Goal: Feedback & Contribution: Contribute content

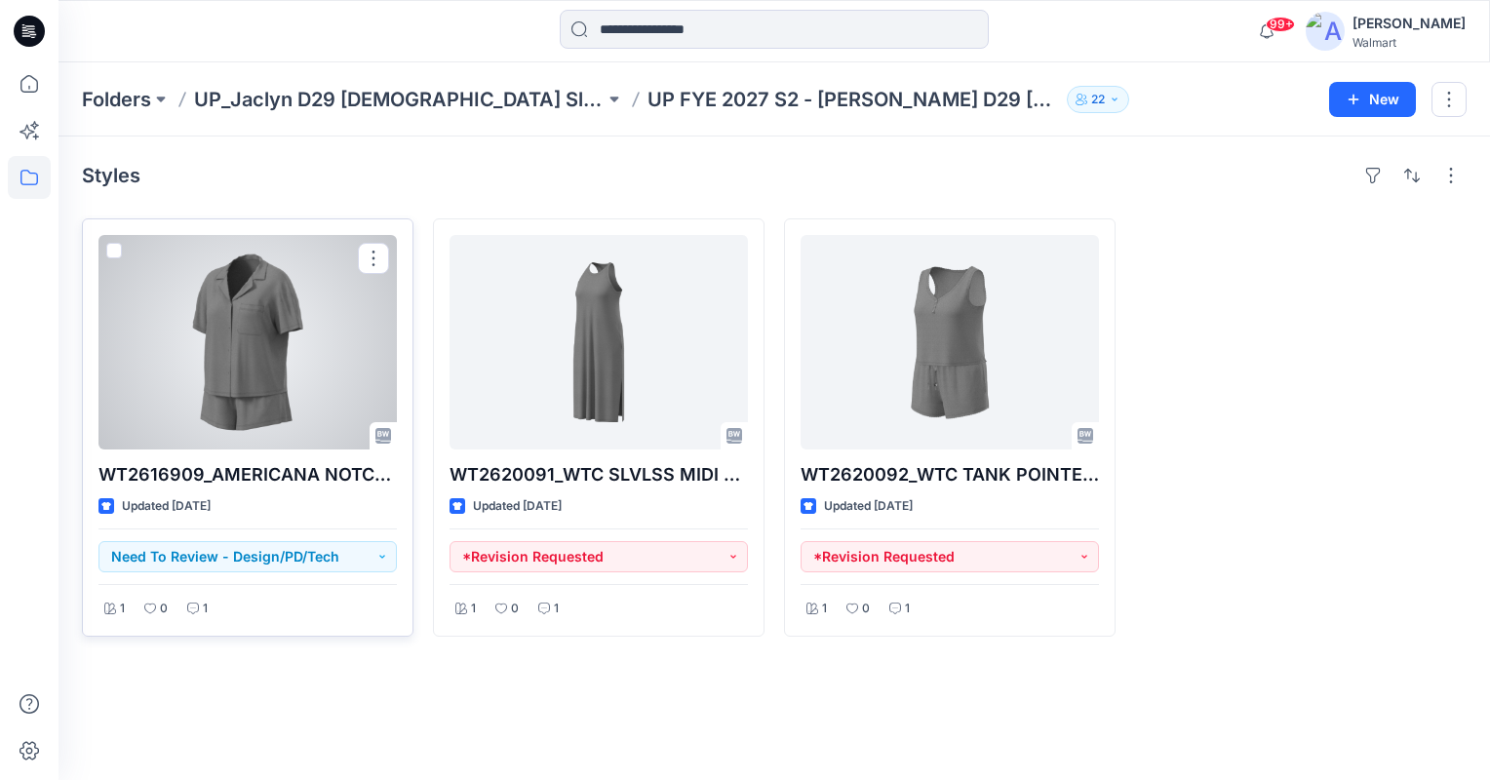
click at [218, 336] on div at bounding box center [247, 342] width 298 height 215
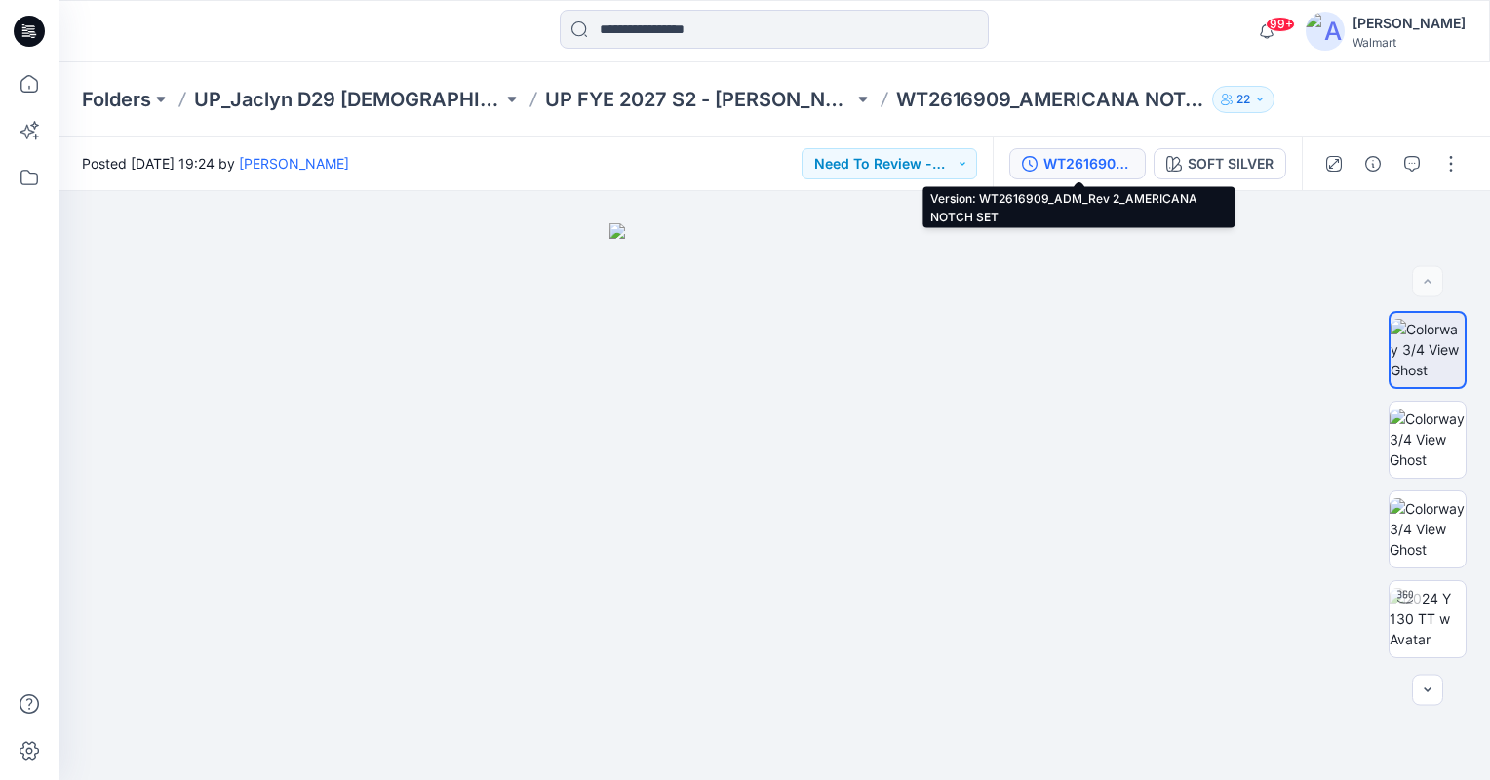
click at [1094, 162] on div "WT2616909_ADM_Rev 2_AMERICANA NOTCH SET" at bounding box center [1088, 163] width 90 height 21
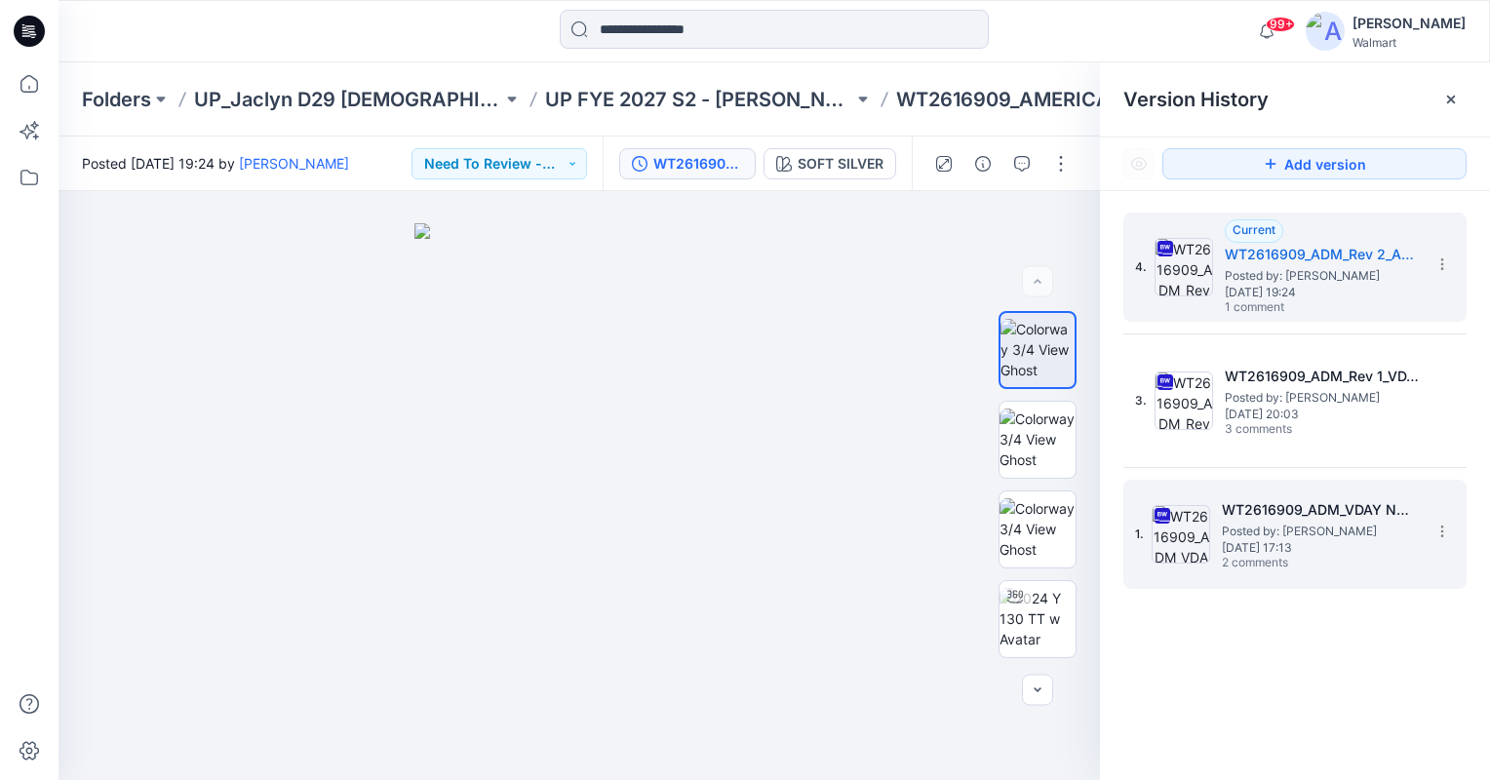
click at [1301, 505] on h5 "WT2616909_ADM_VDAY NOTCH SET" at bounding box center [1319, 509] width 195 height 23
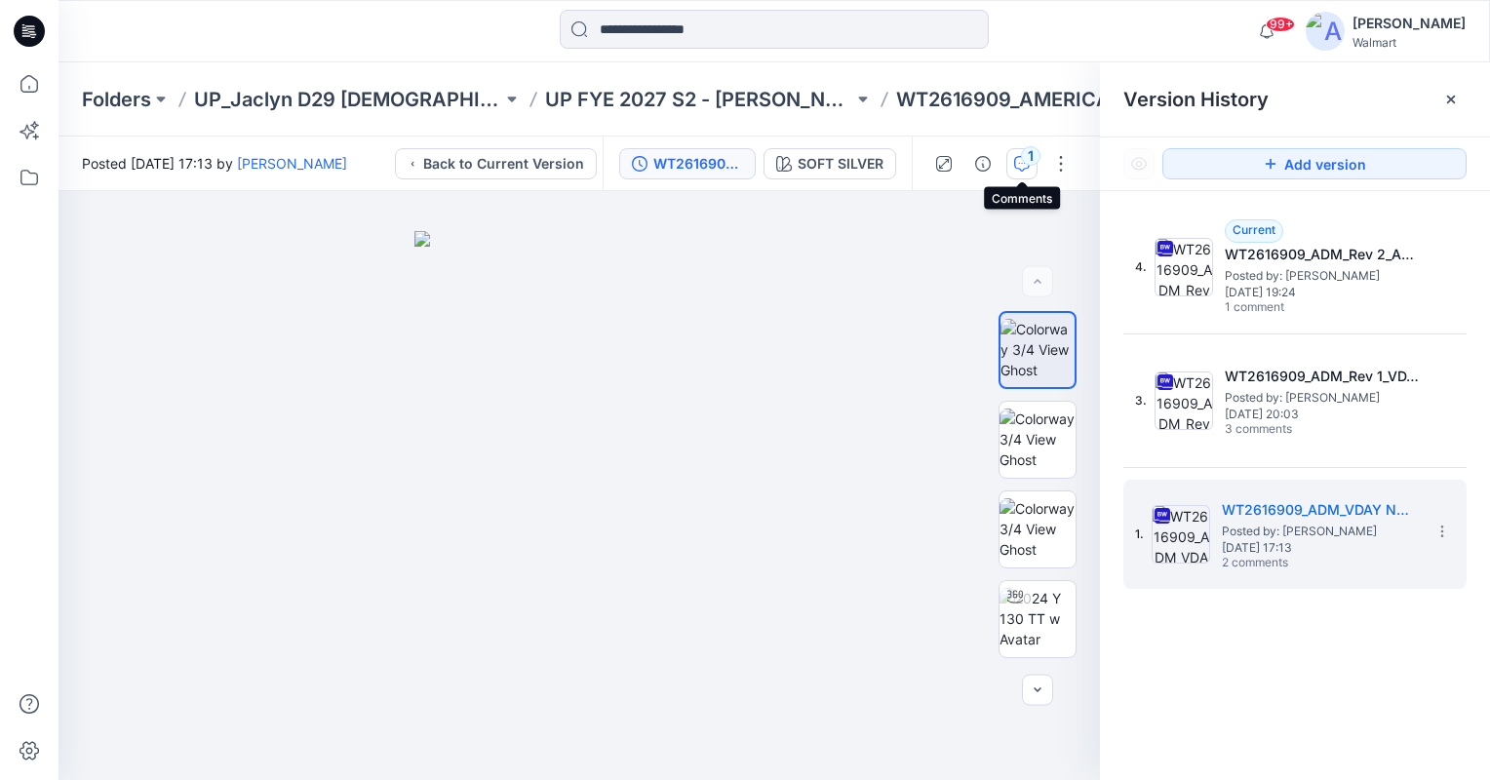
click at [1028, 160] on div "1" at bounding box center [1031, 156] width 20 height 20
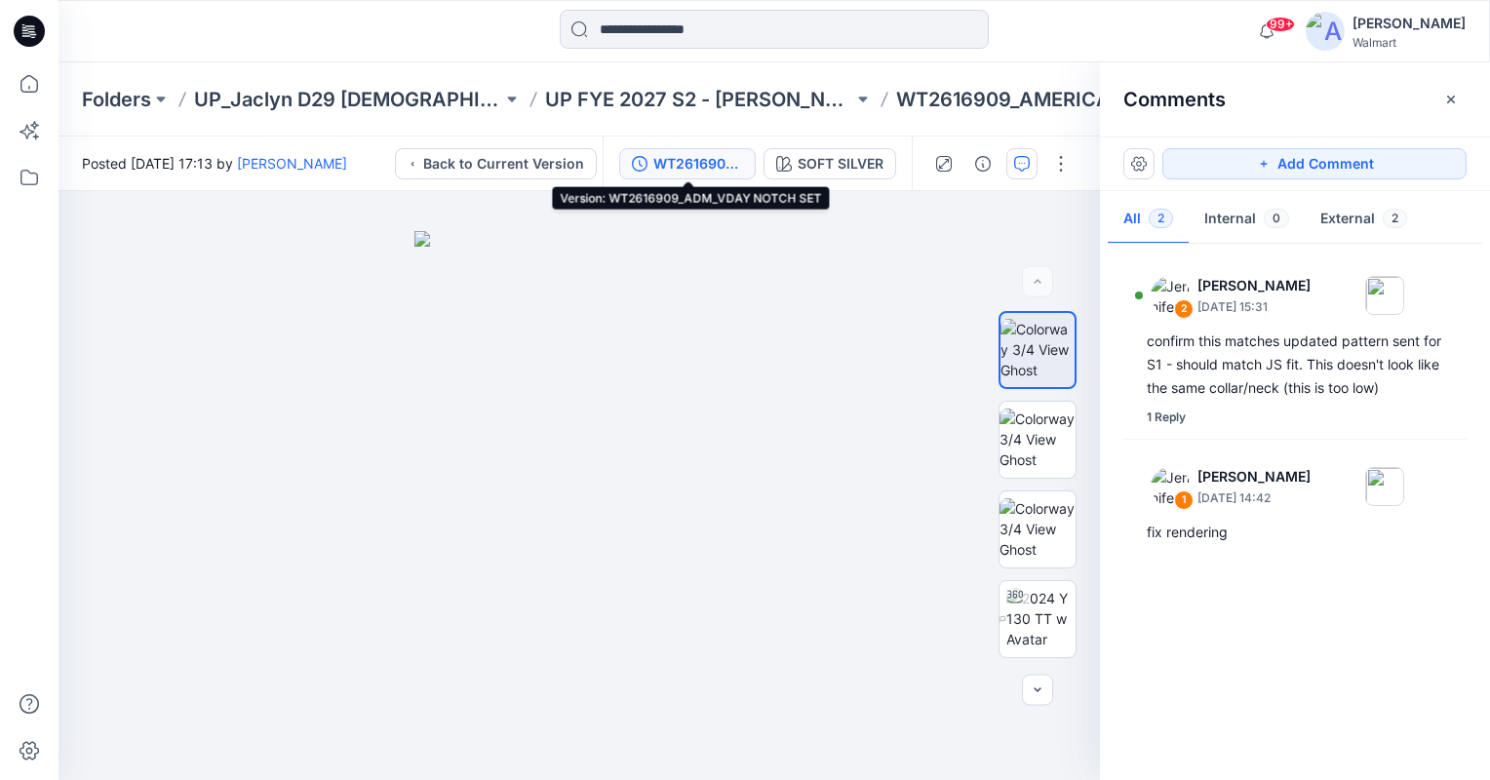
click at [669, 158] on div "WT2616909_ADM_VDAY NOTCH SET" at bounding box center [698, 163] width 90 height 21
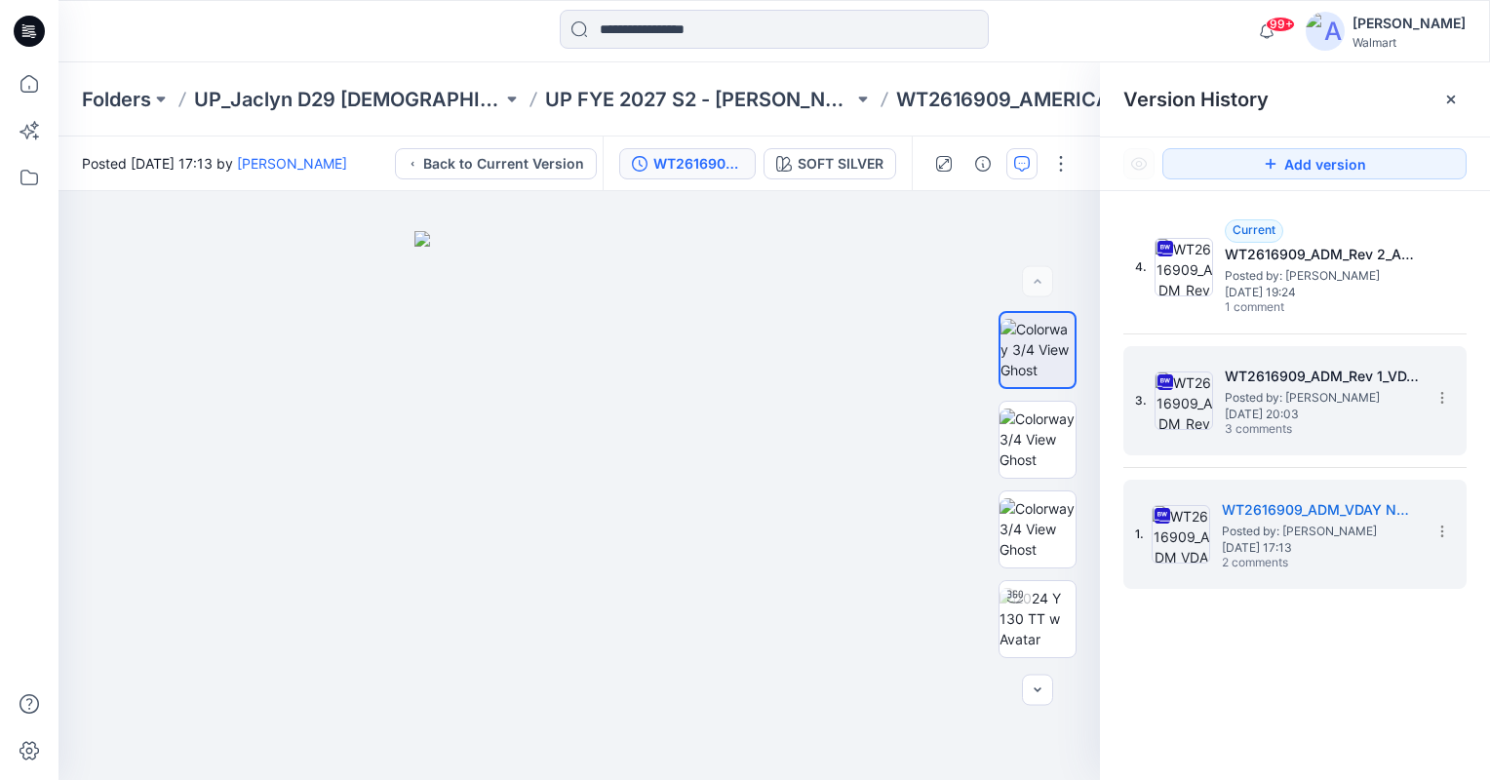
click at [1272, 384] on h5 "WT2616909_ADM_Rev 1_VDAY NOTCH SET" at bounding box center [1322, 376] width 195 height 23
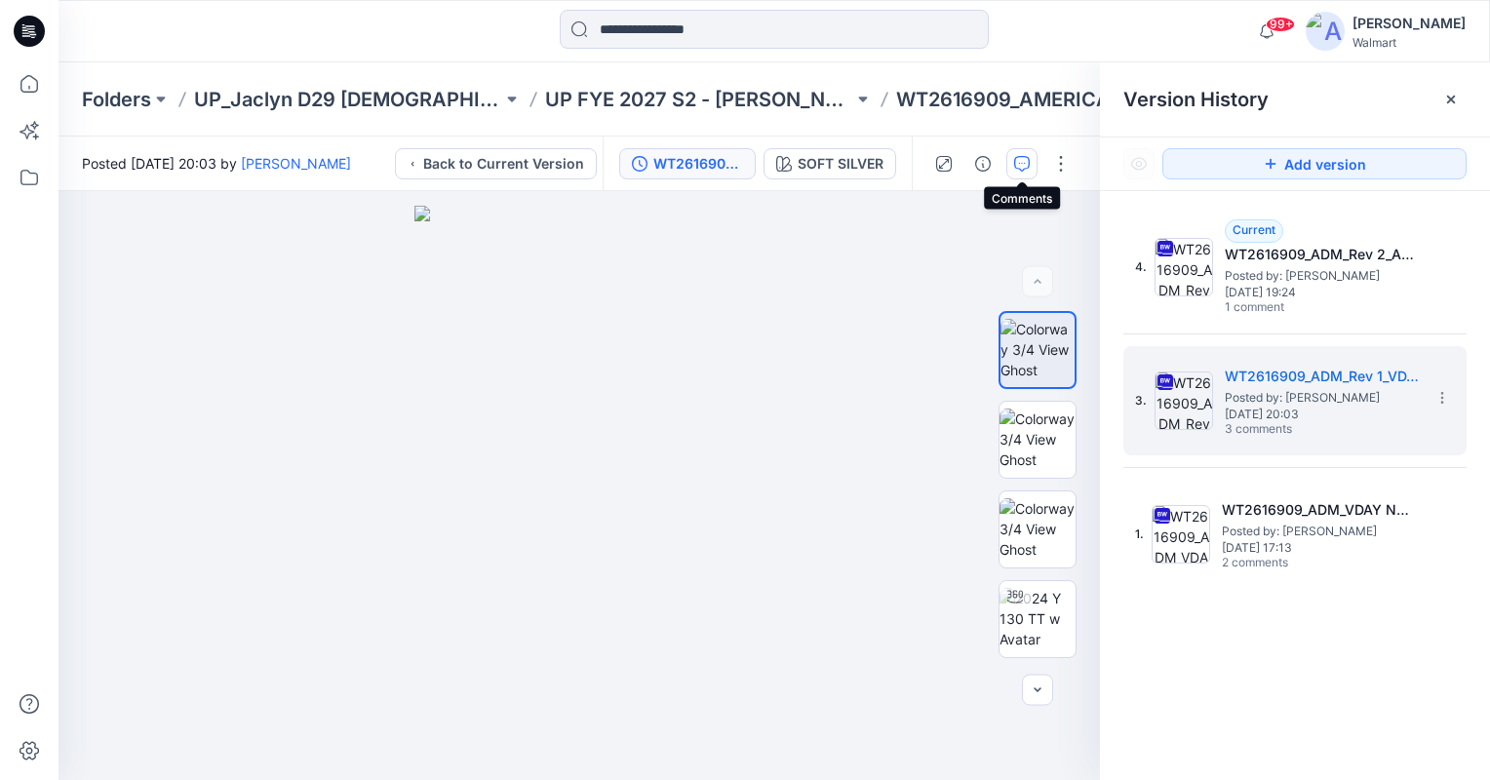
click at [1024, 156] on icon "button" at bounding box center [1022, 164] width 16 height 16
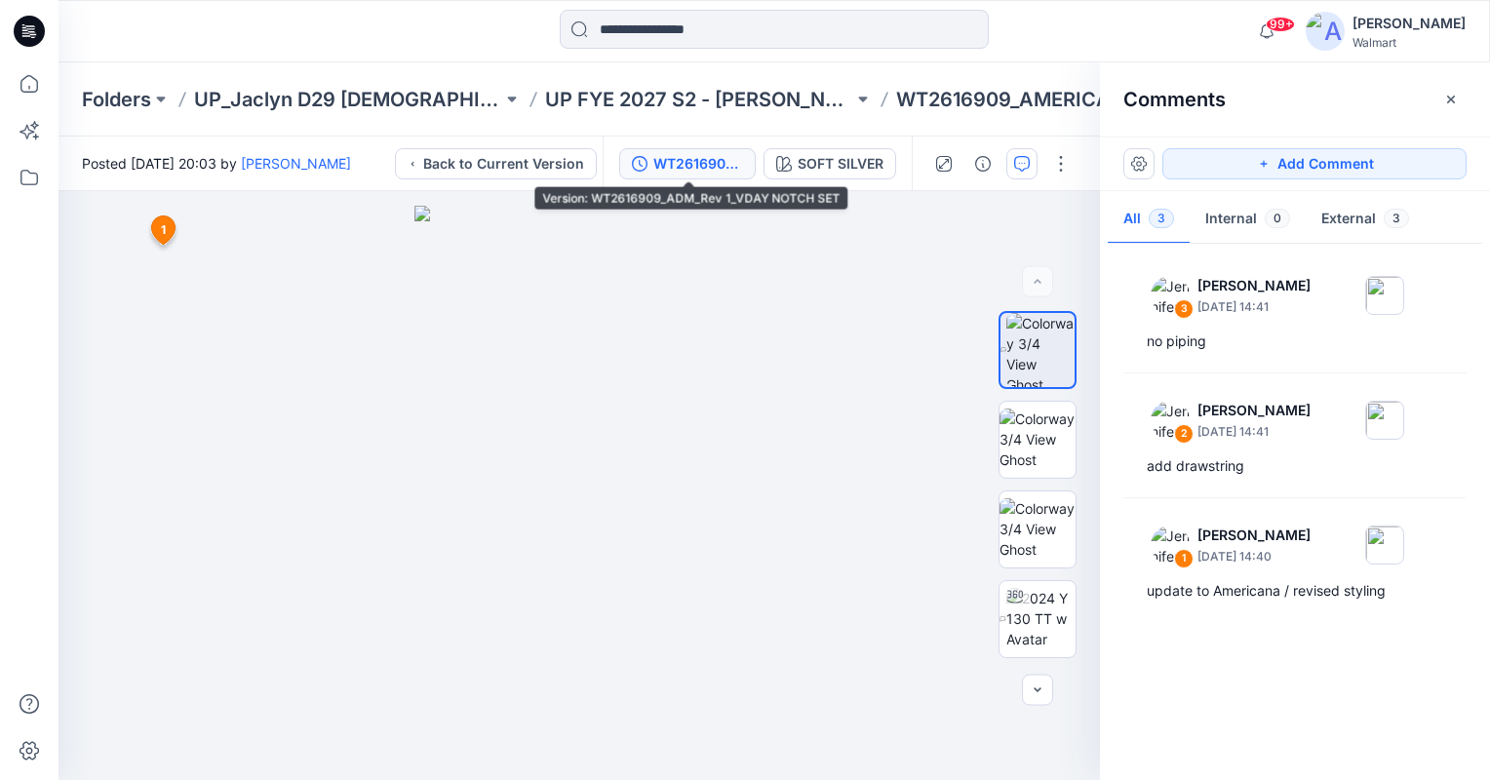
click at [710, 166] on div "WT2616909_ADM_Rev 1_VDAY NOTCH SET" at bounding box center [698, 163] width 90 height 21
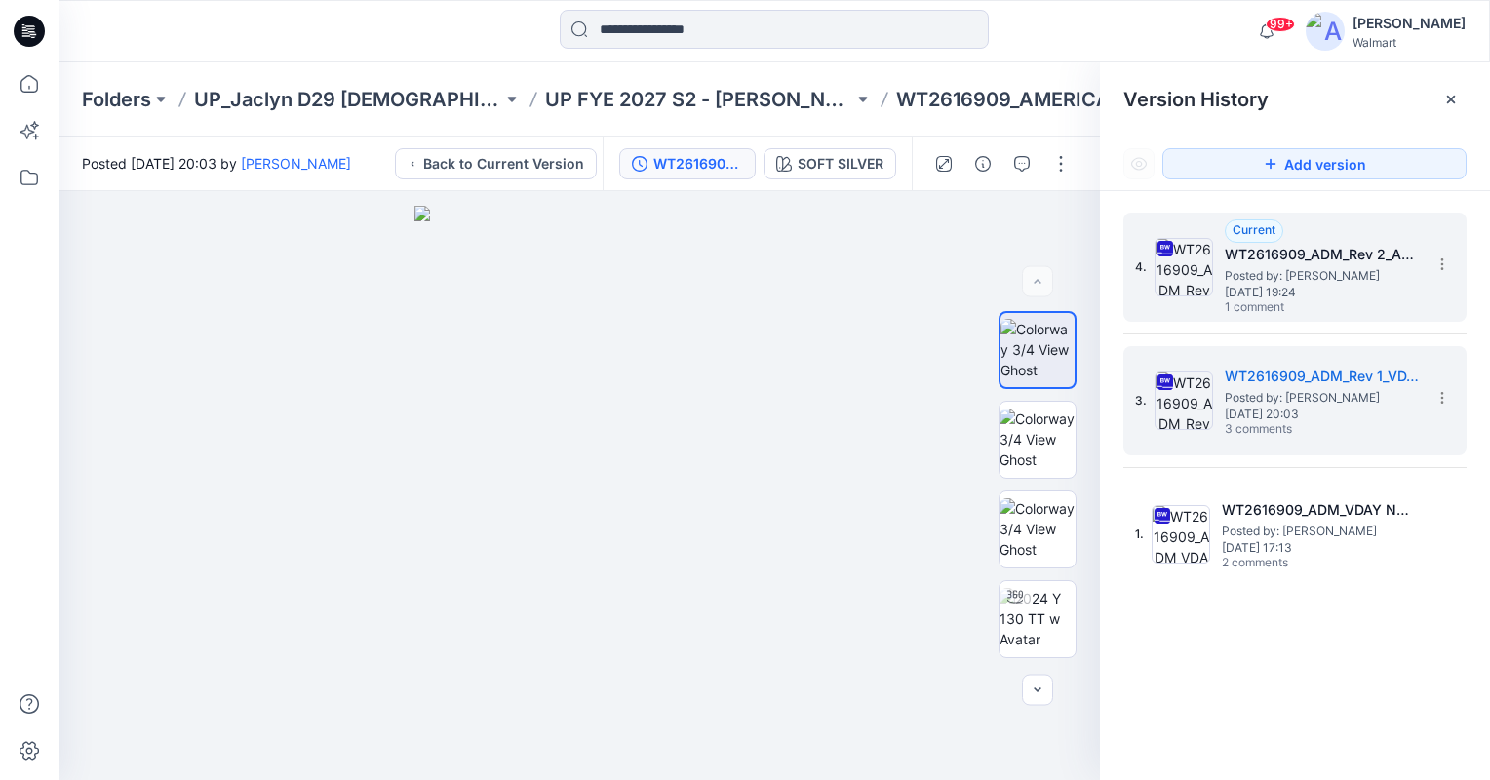
click at [1305, 289] on span "Monday, August 04, 2025 19:24" at bounding box center [1322, 293] width 195 height 14
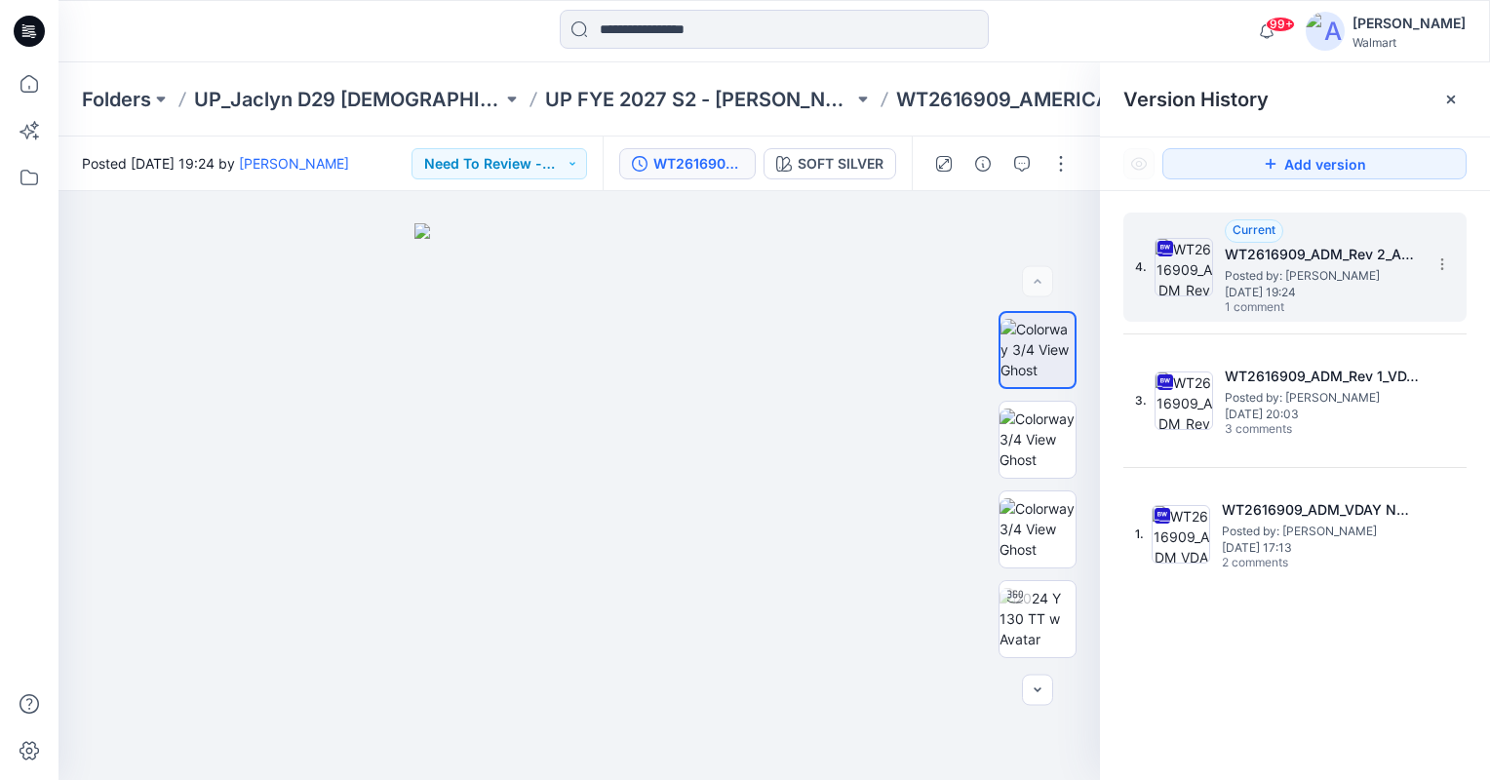
click at [1291, 267] on span "Posted by: [PERSON_NAME]" at bounding box center [1322, 276] width 195 height 20
click at [1032, 160] on button "button" at bounding box center [1021, 163] width 31 height 31
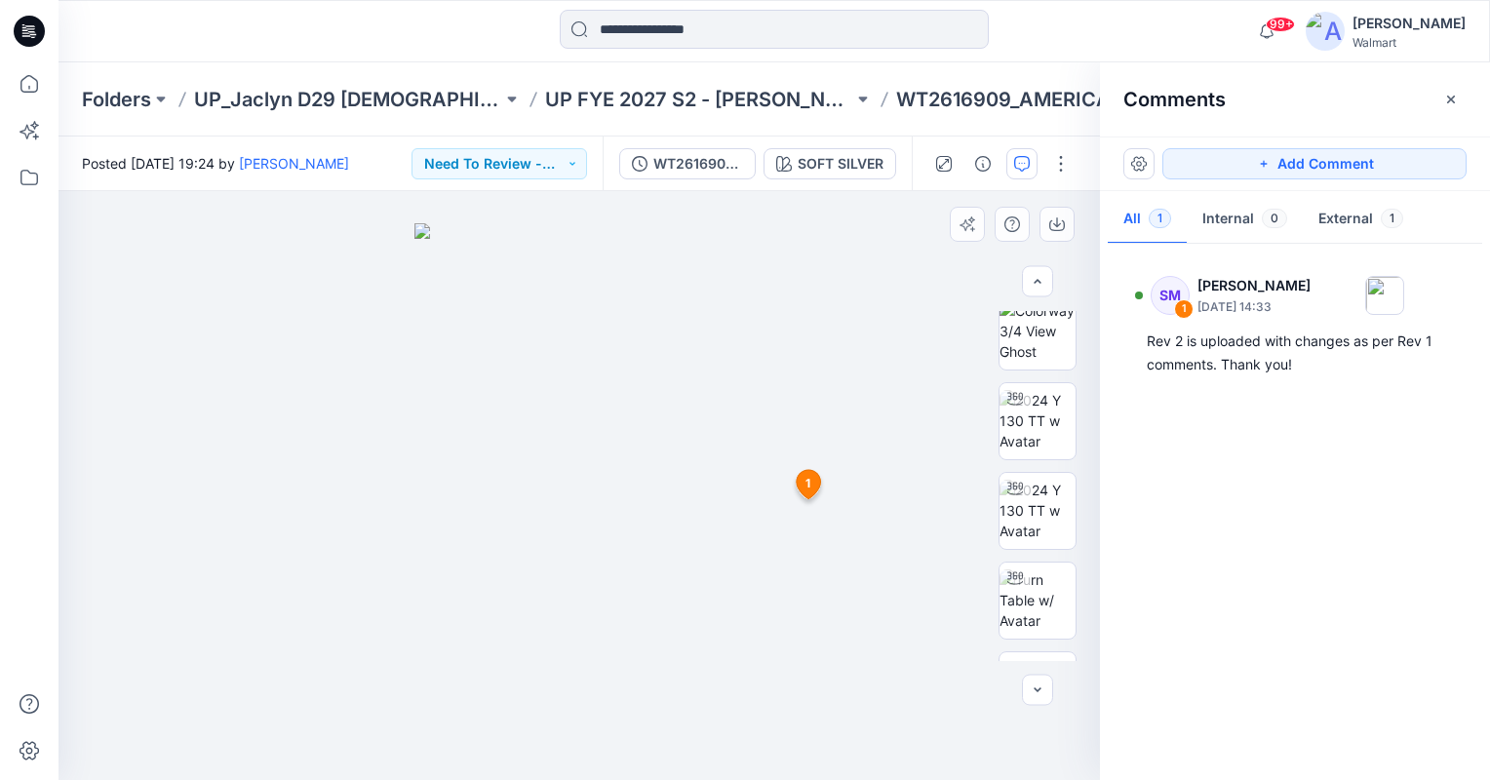
scroll to position [195, 0]
click at [1041, 508] on img at bounding box center [1037, 513] width 76 height 61
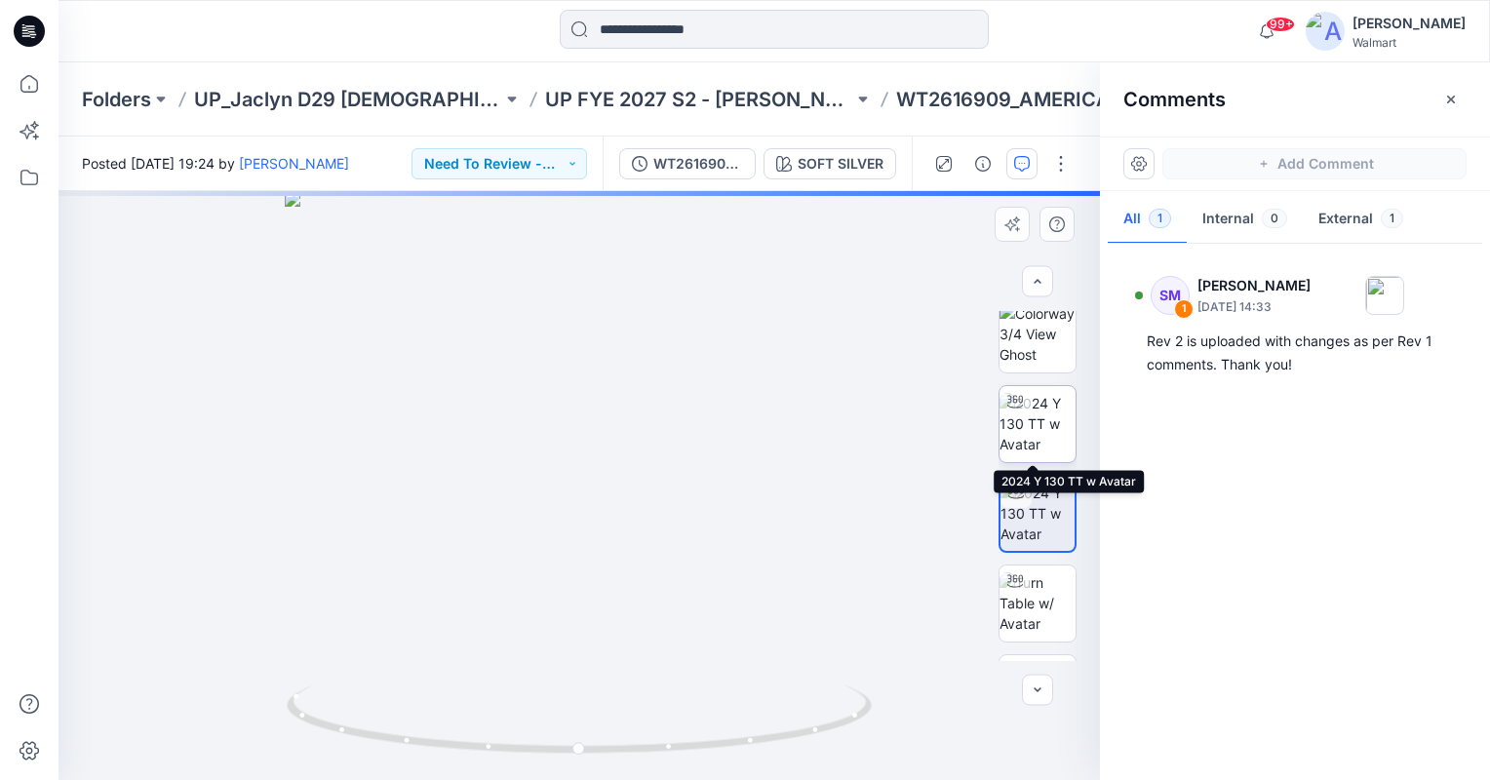
click at [1041, 439] on img at bounding box center [1037, 423] width 76 height 61
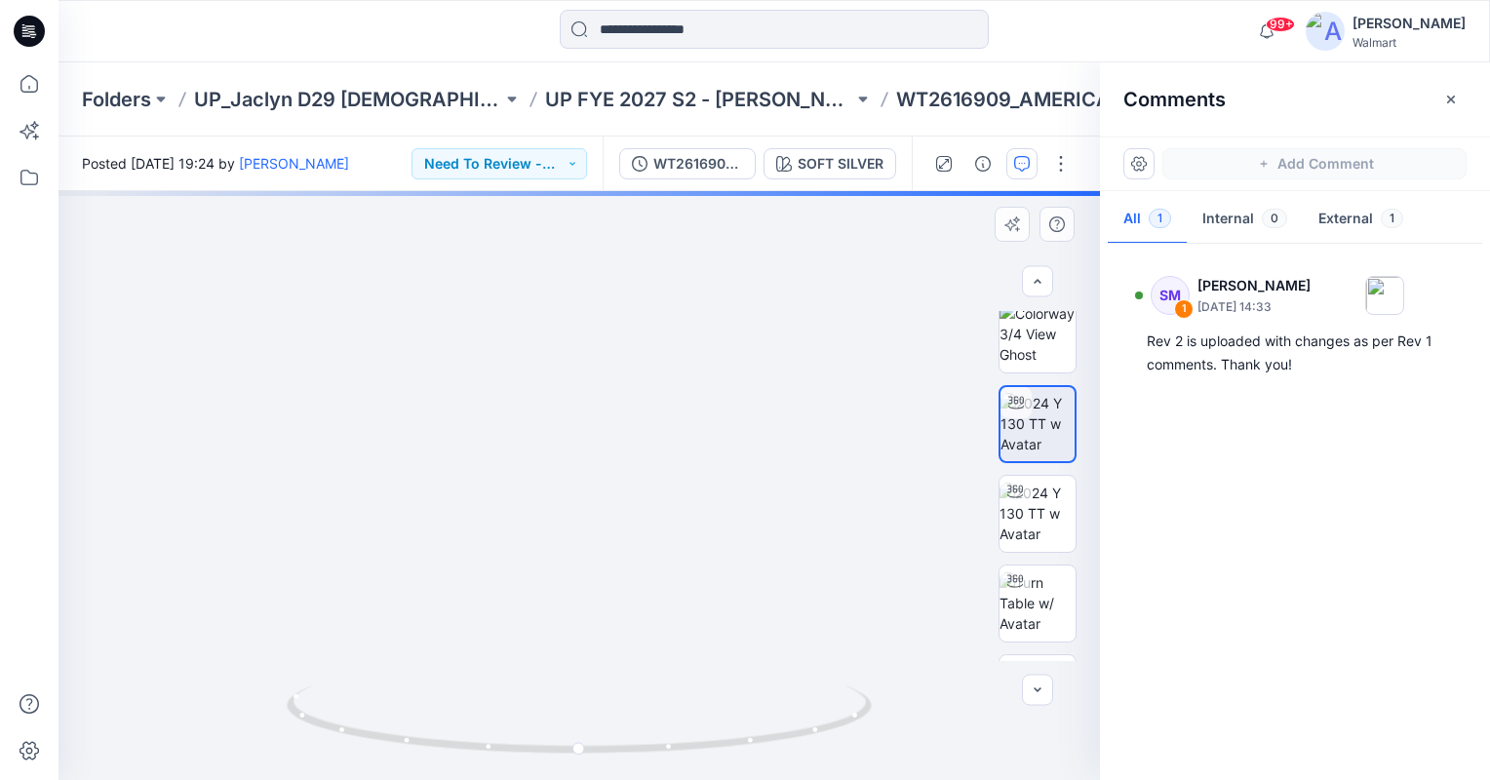
drag, startPoint x: 642, startPoint y: 538, endPoint x: 642, endPoint y: 490, distance: 48.8
click at [642, 490] on img at bounding box center [578, 374] width 867 height 811
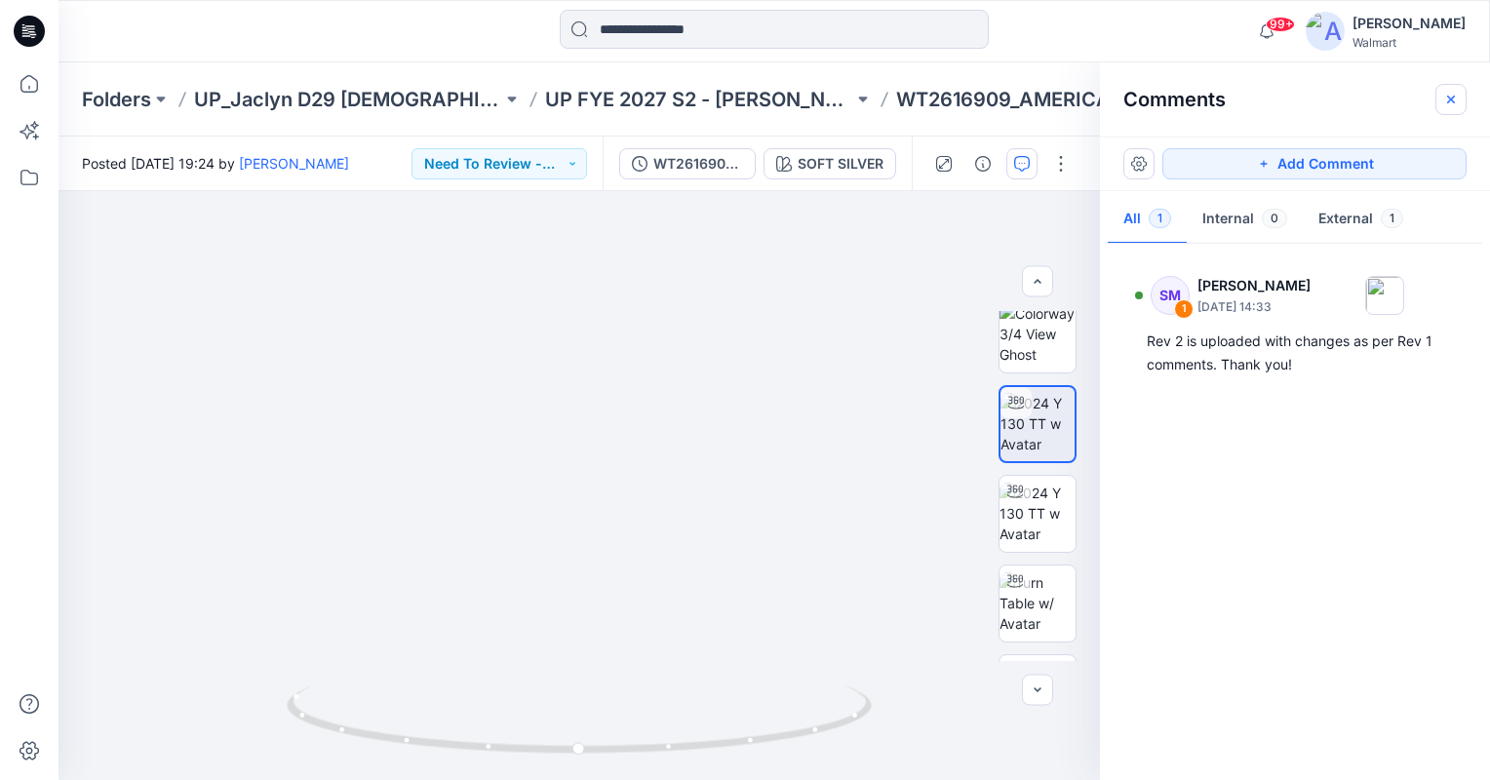
click at [1362, 101] on icon "button" at bounding box center [1451, 100] width 16 height 16
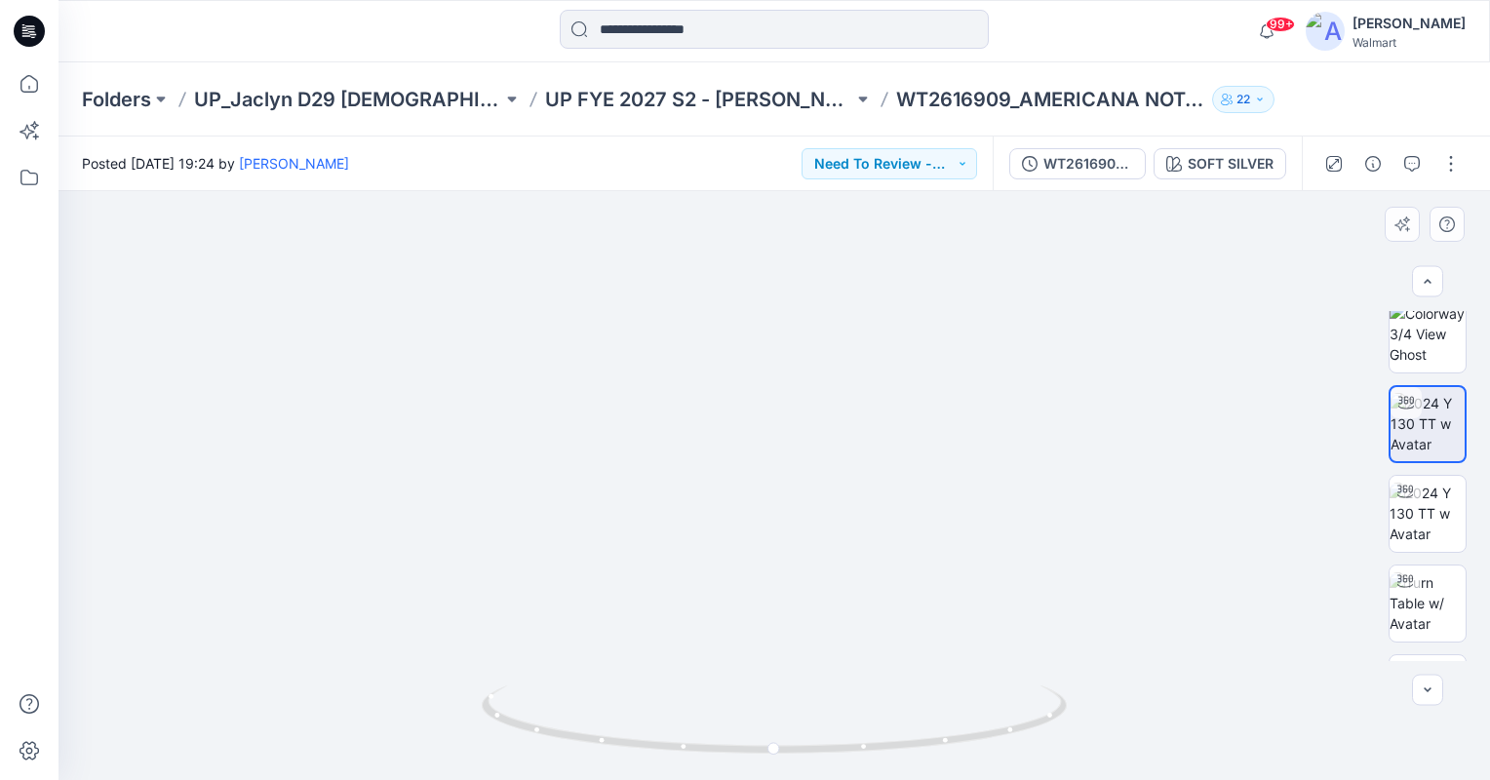
drag, startPoint x: 921, startPoint y: 425, endPoint x: 915, endPoint y: 599, distance: 173.7
click at [915, 599] on img at bounding box center [773, 236] width 1423 height 1087
drag, startPoint x: 772, startPoint y: 748, endPoint x: 668, endPoint y: 753, distance: 104.5
click at [668, 753] on icon at bounding box center [777, 722] width 590 height 73
drag, startPoint x: 668, startPoint y: 747, endPoint x: 798, endPoint y: 747, distance: 129.7
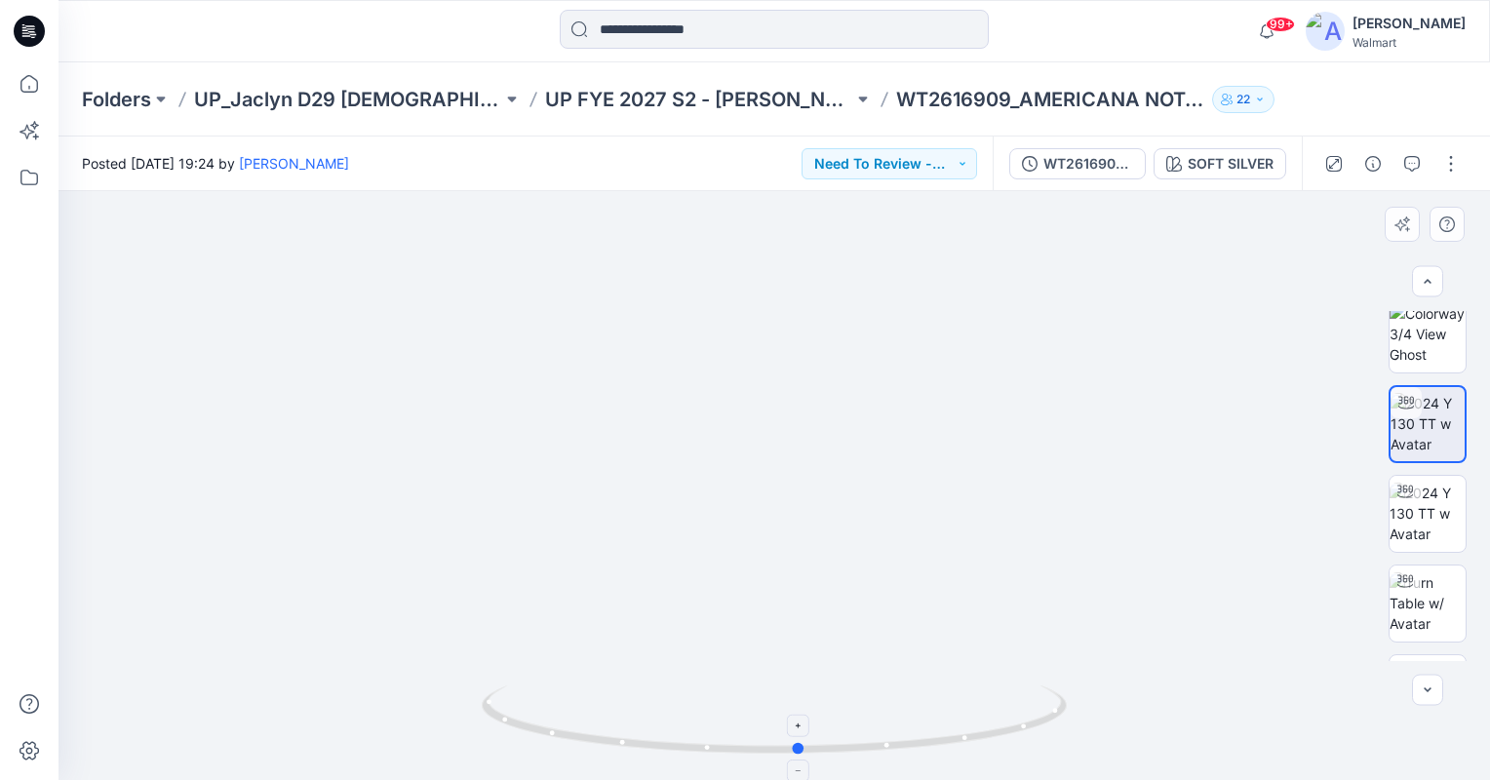
click at [798, 747] on circle at bounding box center [800, 749] width 12 height 12
click at [1362, 534] on img at bounding box center [1428, 513] width 76 height 61
drag, startPoint x: 860, startPoint y: 631, endPoint x: 857, endPoint y: 576, distance: 54.7
click at [857, 576] on img at bounding box center [771, 110] width 1979 height 1339
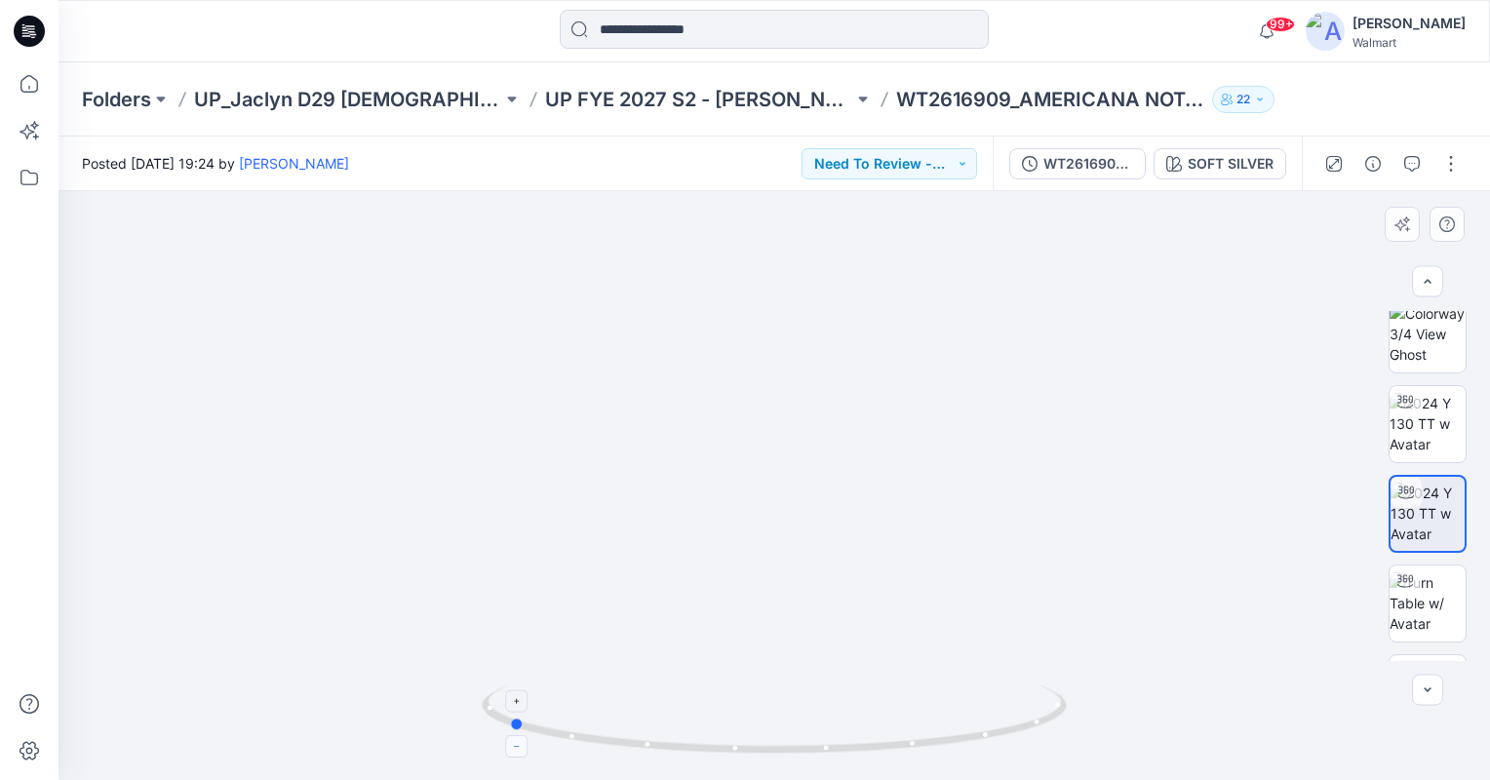
drag, startPoint x: 774, startPoint y: 747, endPoint x: 508, endPoint y: 753, distance: 266.3
click at [508, 753] on icon at bounding box center [777, 722] width 590 height 73
click at [1362, 622] on img at bounding box center [1428, 602] width 76 height 61
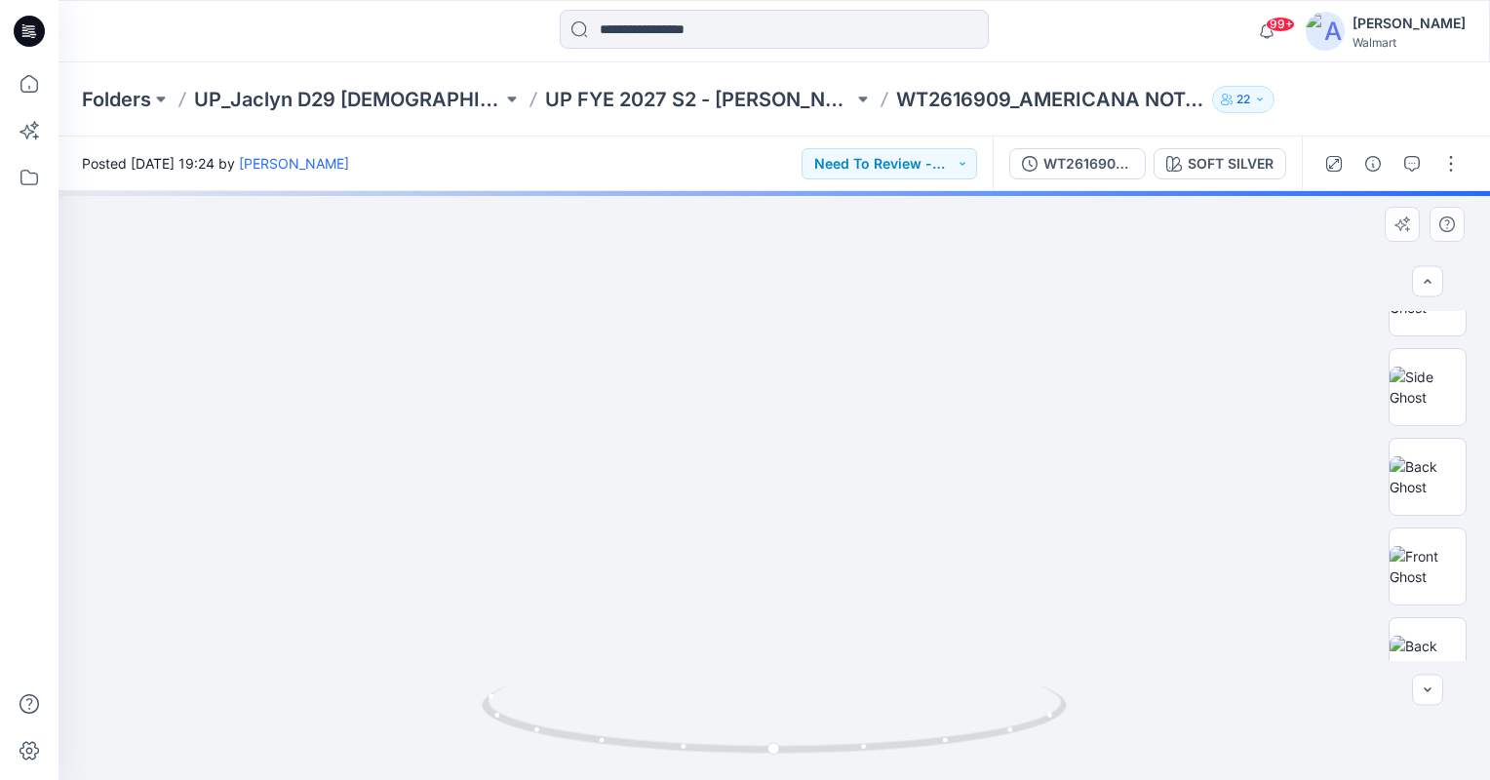
scroll to position [803, 0]
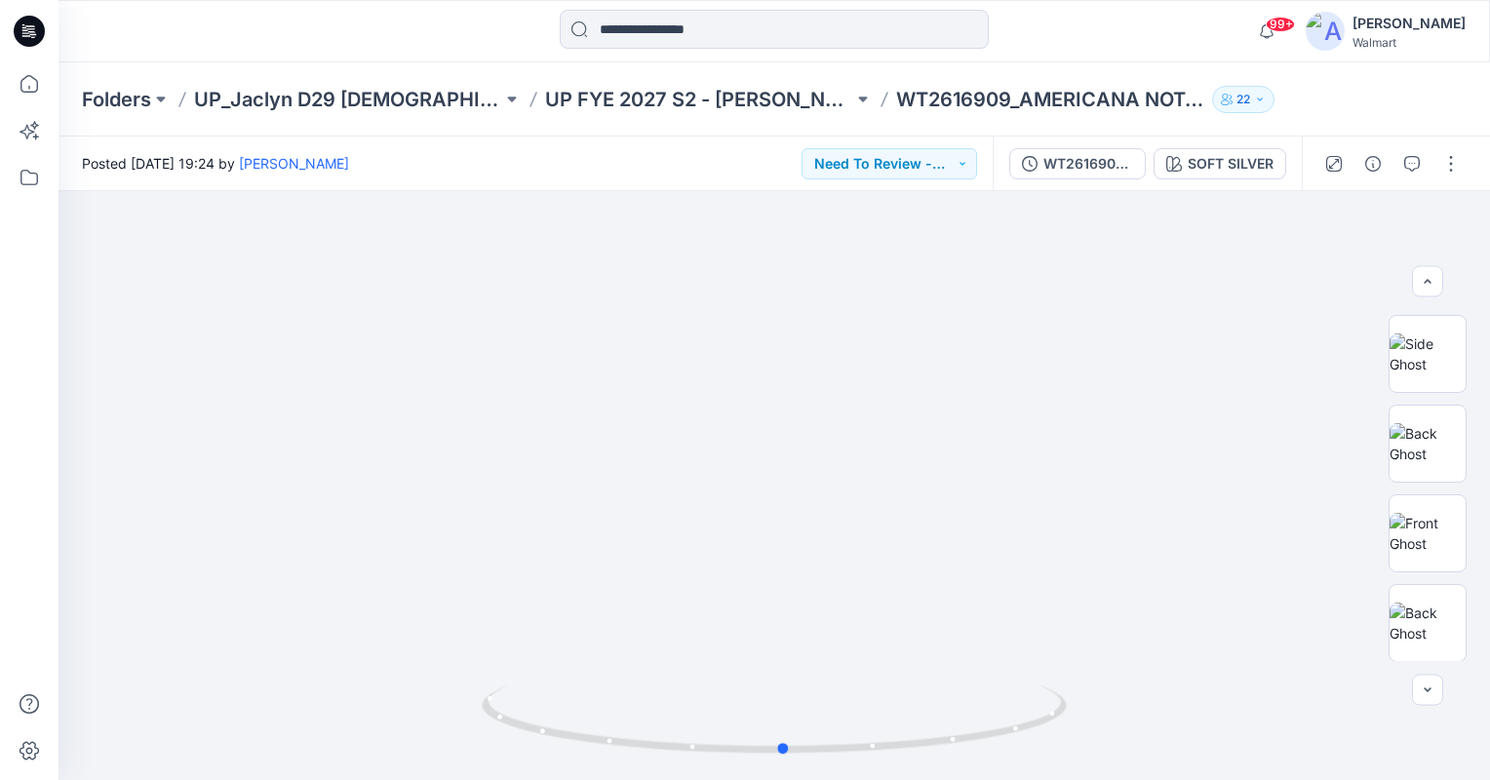
drag, startPoint x: 772, startPoint y: 749, endPoint x: 782, endPoint y: 800, distance: 51.6
click at [782, 780] on html "99+ Notifications Gayan Hettiarachchi has updated HQ022061_AFM_PP_Pointelle SS …" at bounding box center [745, 390] width 1490 height 780
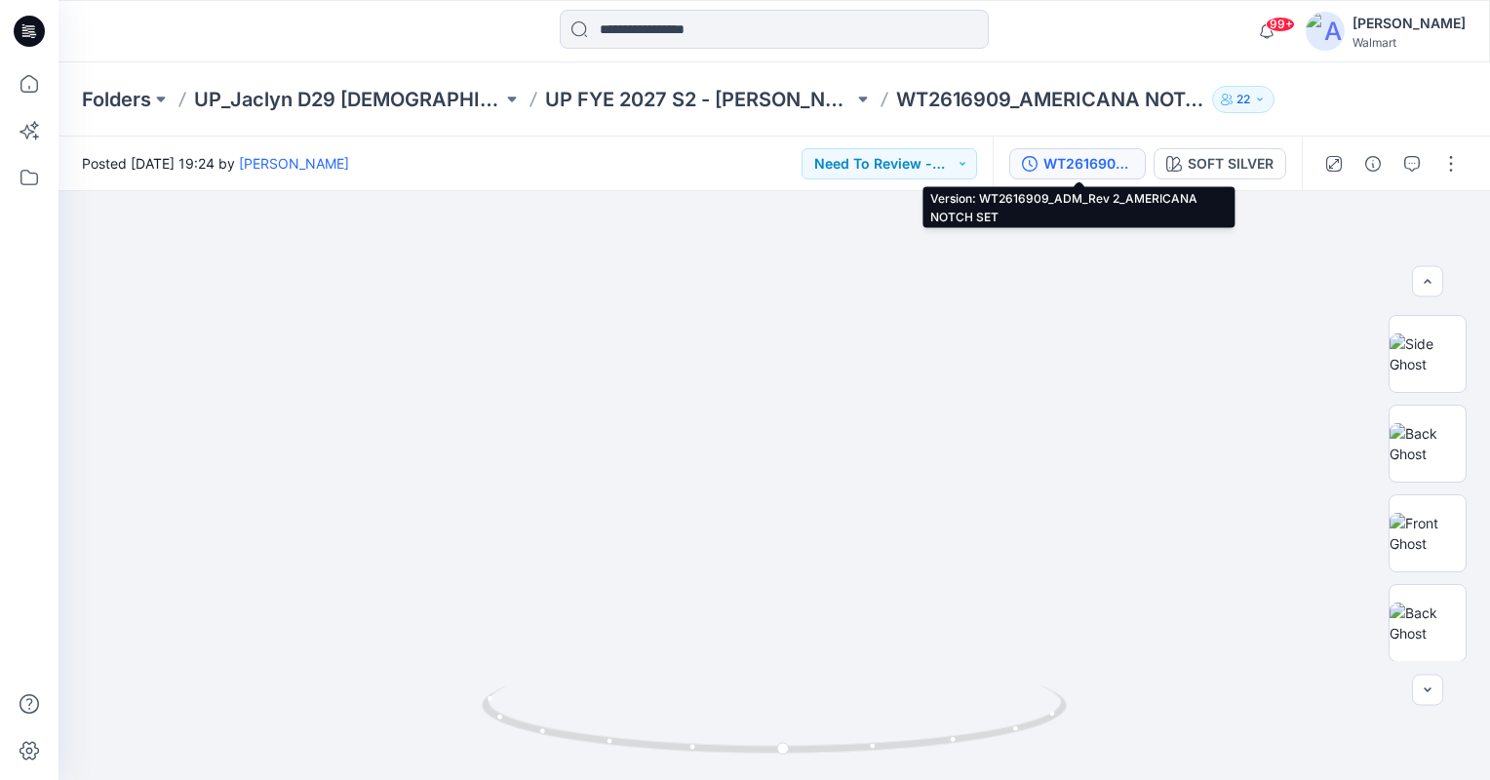
click at [1072, 168] on div "WT2616909_ADM_Rev 2_AMERICANA NOTCH SET" at bounding box center [1088, 163] width 90 height 21
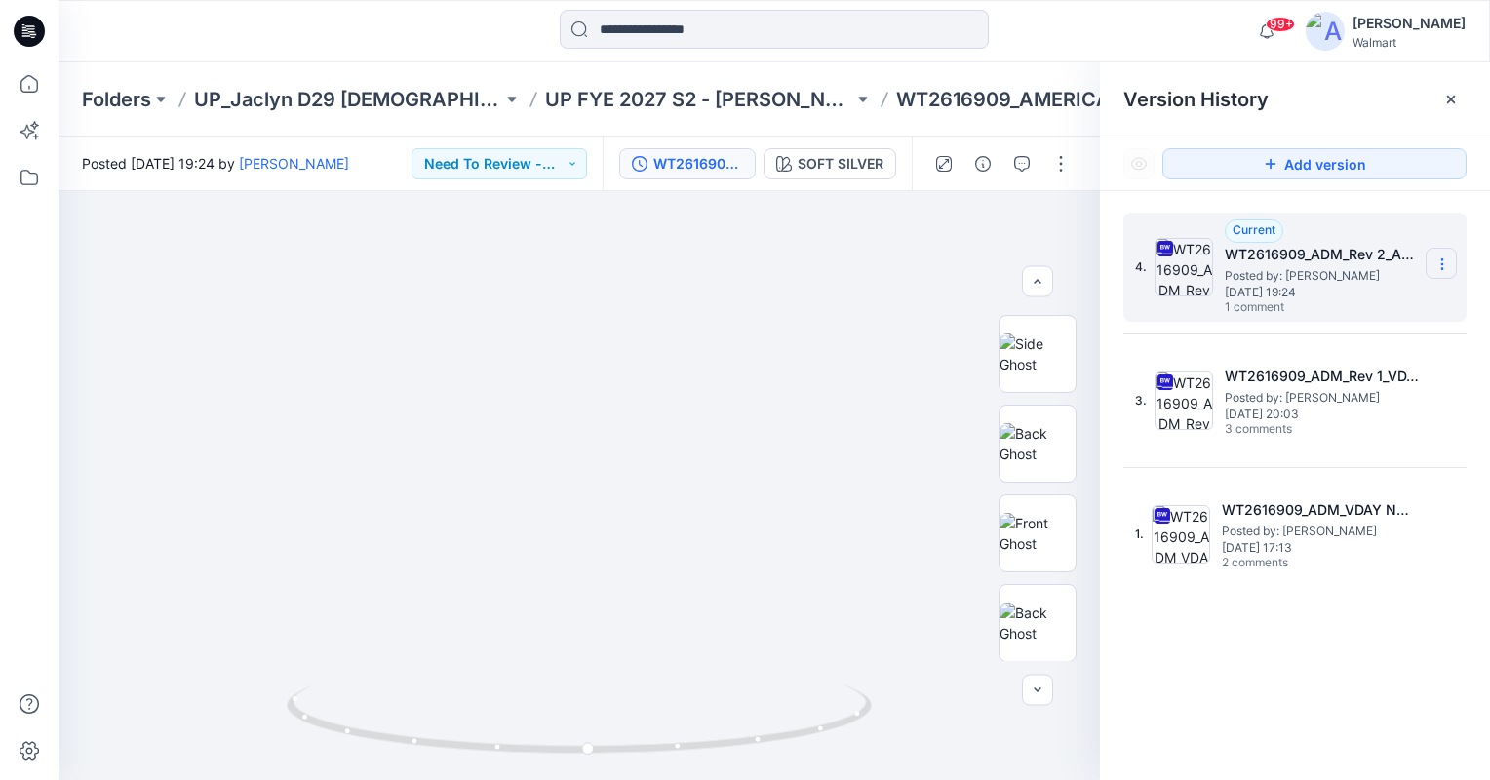
click at [1362, 268] on icon at bounding box center [1441, 268] width 1 height 1
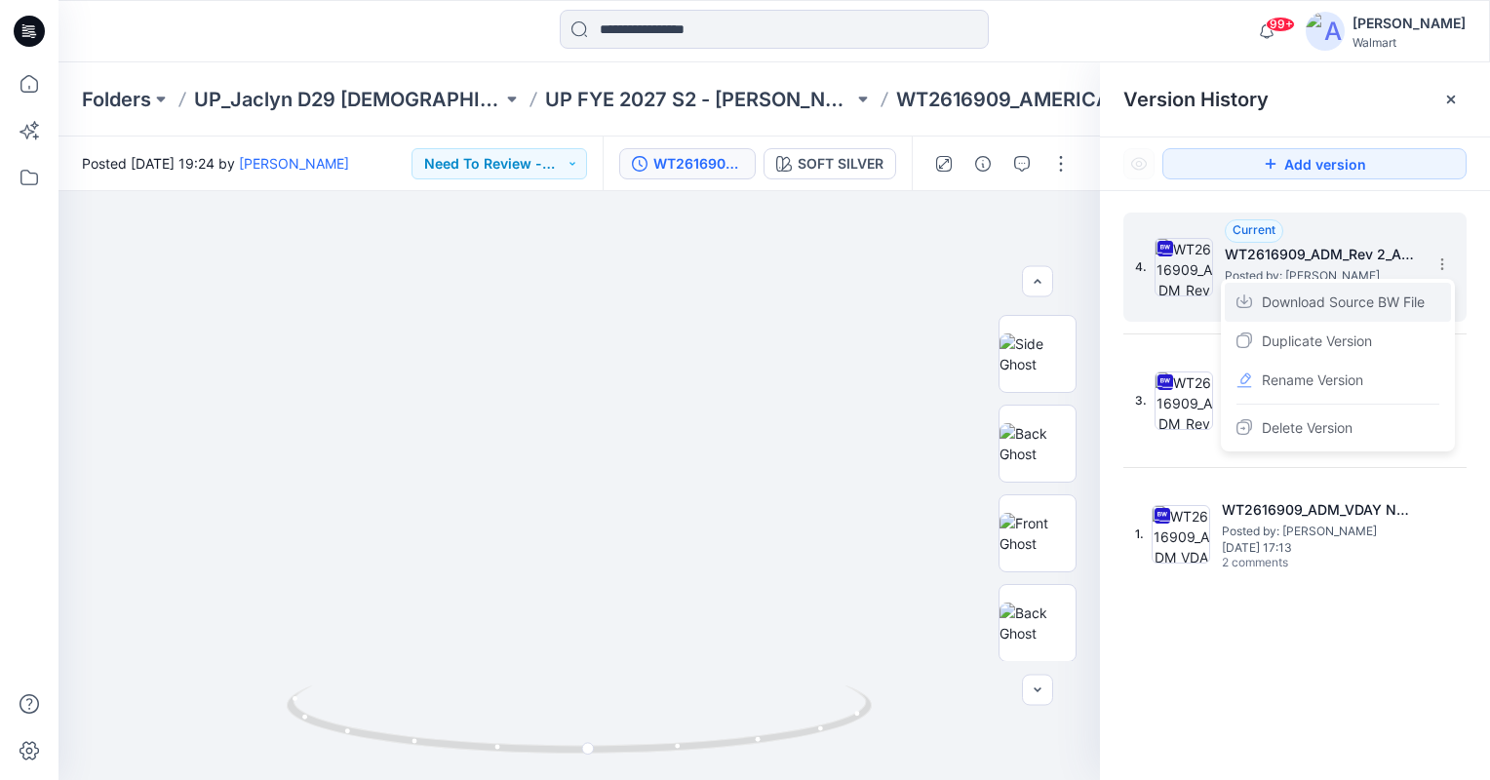
click at [1362, 305] on span "Download Source BW File" at bounding box center [1343, 302] width 163 height 23
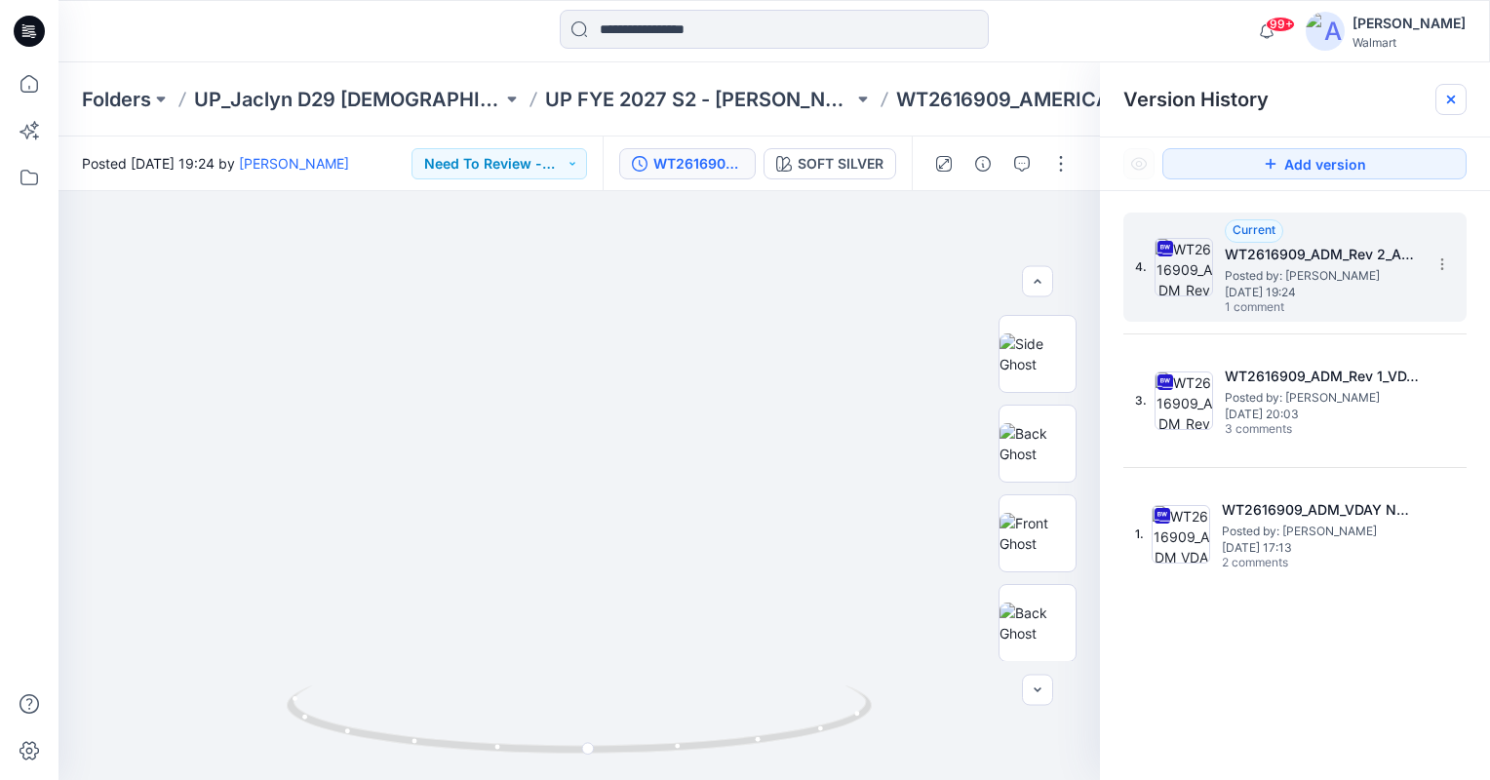
click at [1362, 100] on div at bounding box center [1450, 99] width 31 height 31
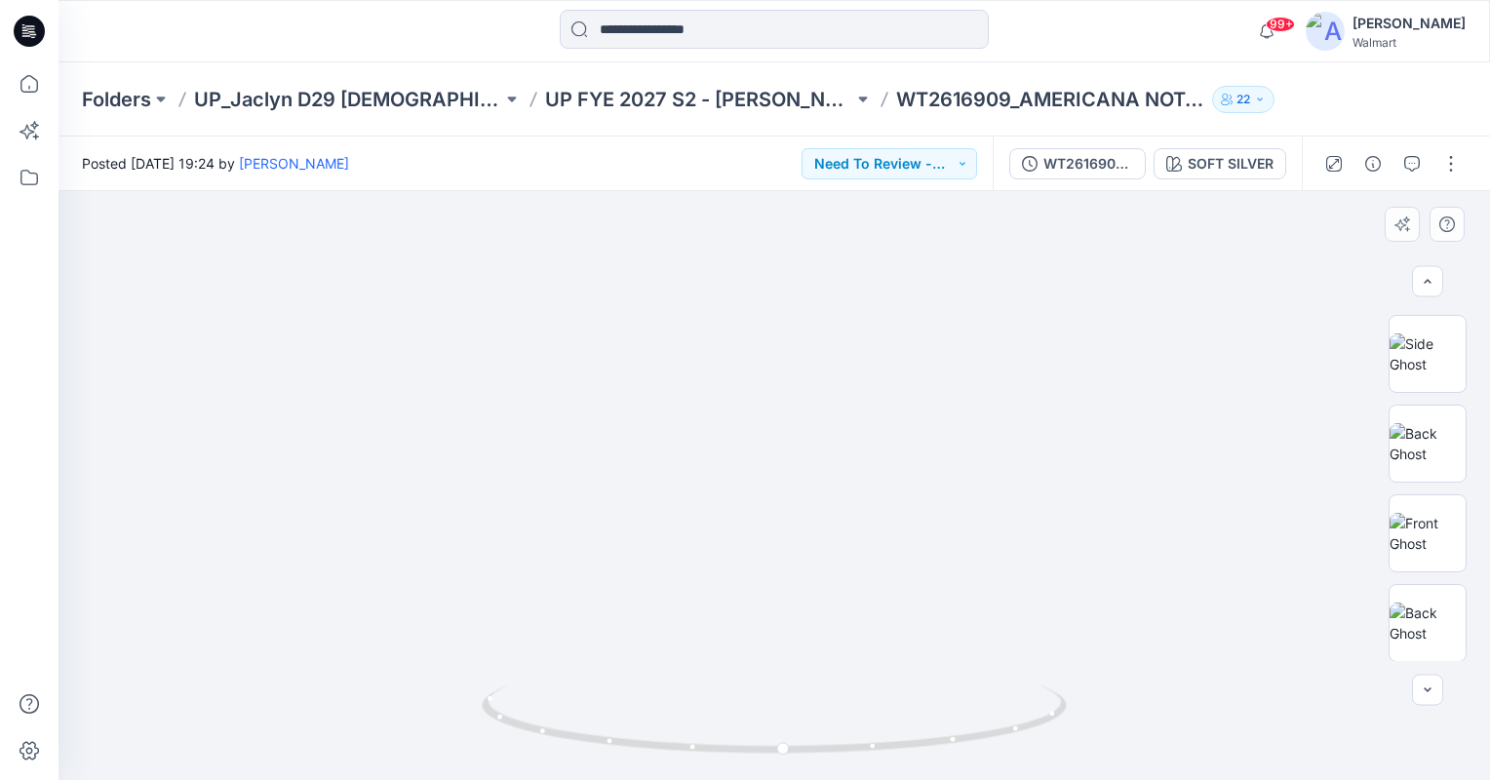
drag, startPoint x: 877, startPoint y: 576, endPoint x: 854, endPoint y: 429, distance: 148.9
drag, startPoint x: 786, startPoint y: 748, endPoint x: 745, endPoint y: 763, distance: 43.5
click at [745, 759] on icon at bounding box center [777, 722] width 590 height 73
drag, startPoint x: 739, startPoint y: 747, endPoint x: 746, endPoint y: 760, distance: 14.4
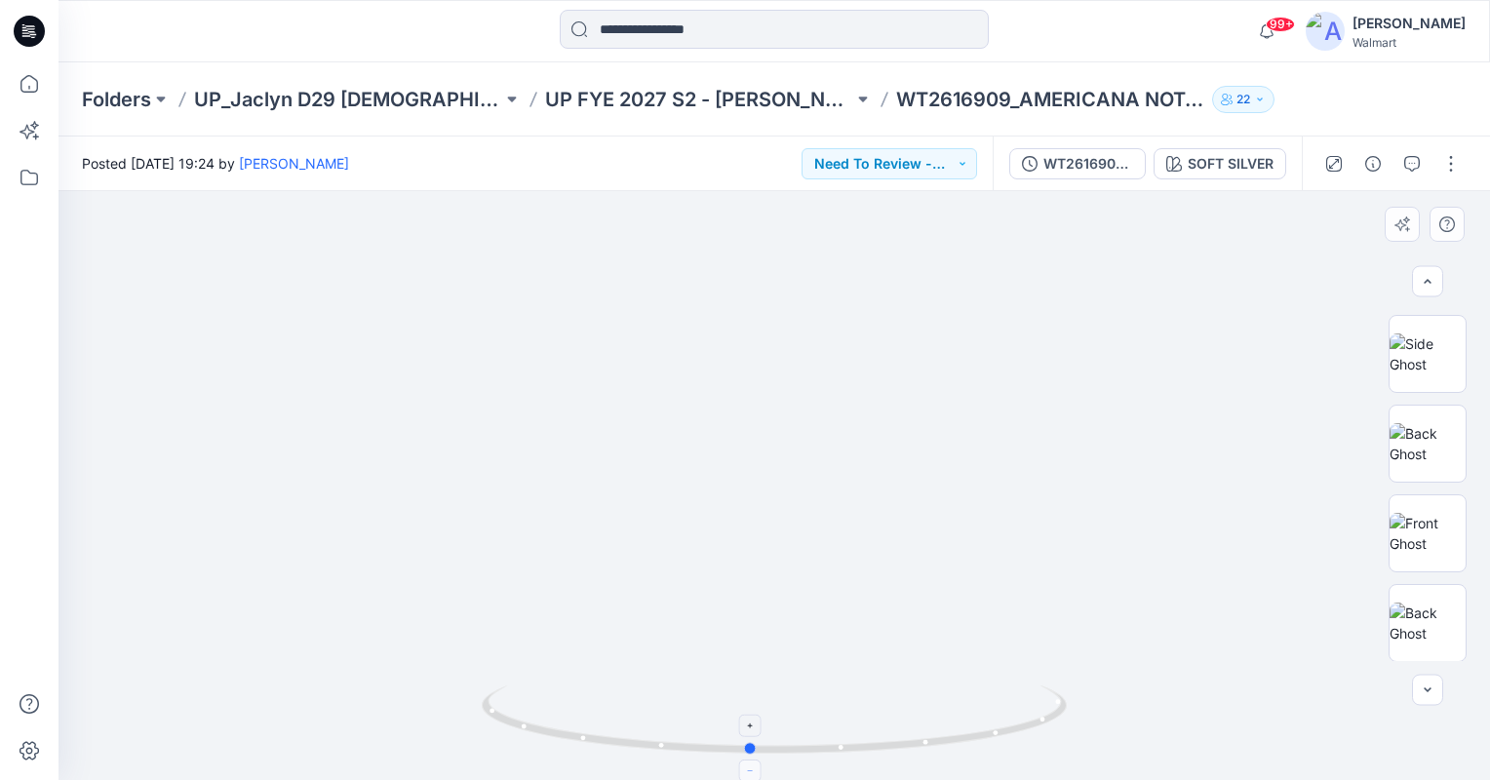
click at [746, 759] on icon at bounding box center [777, 722] width 590 height 73
drag, startPoint x: 750, startPoint y: 750, endPoint x: 778, endPoint y: 747, distance: 28.4
click at [780, 747] on circle at bounding box center [781, 749] width 12 height 12
drag, startPoint x: 780, startPoint y: 748, endPoint x: 839, endPoint y: 714, distance: 67.7
click at [839, 714] on icon at bounding box center [777, 722] width 590 height 73
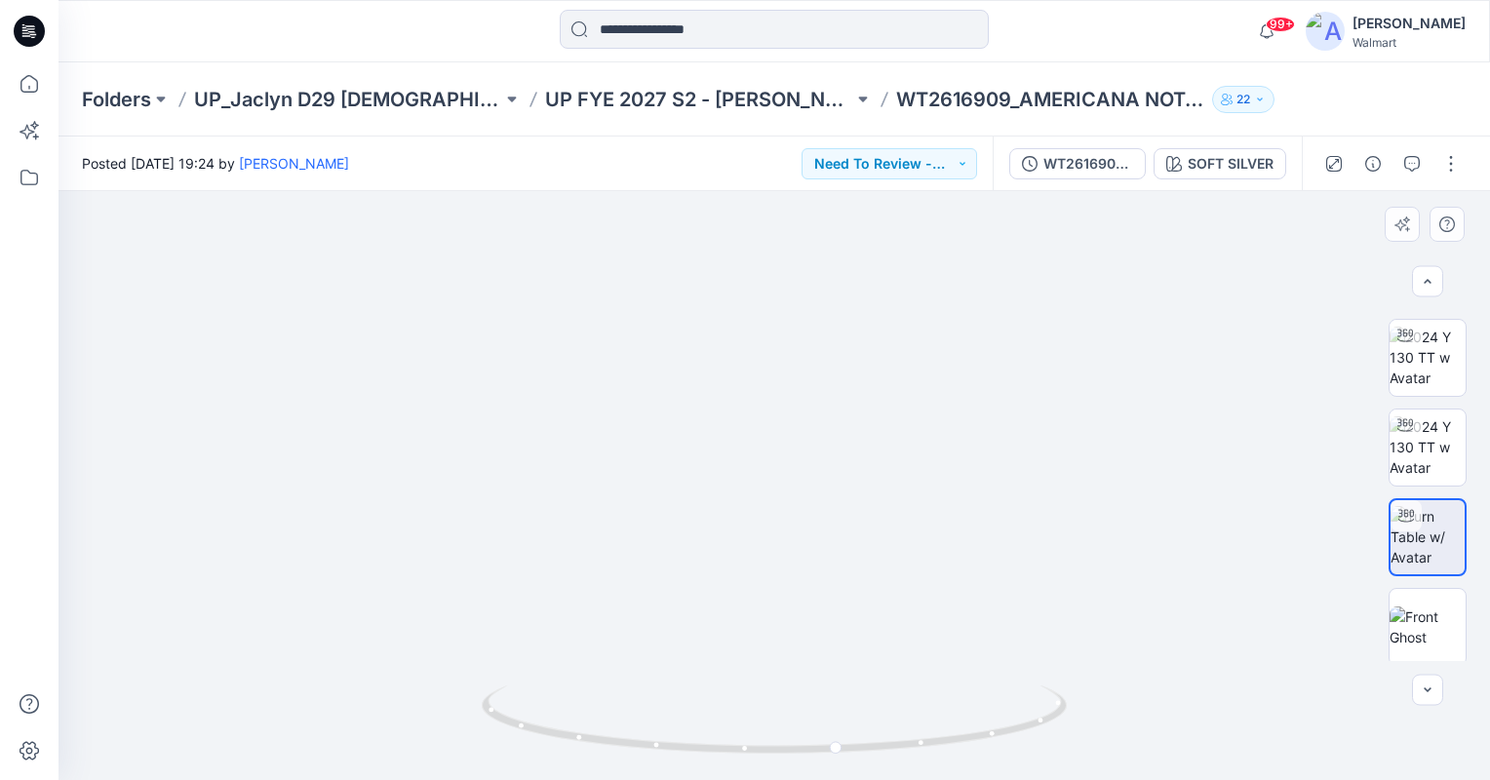
scroll to position [256, 0]
click at [1362, 382] on img at bounding box center [1428, 362] width 76 height 61
drag, startPoint x: 819, startPoint y: 632, endPoint x: 744, endPoint y: 558, distance: 105.5
click at [744, 558] on img at bounding box center [773, 240] width 1423 height 1080
drag, startPoint x: 881, startPoint y: 376, endPoint x: 881, endPoint y: 432, distance: 55.6
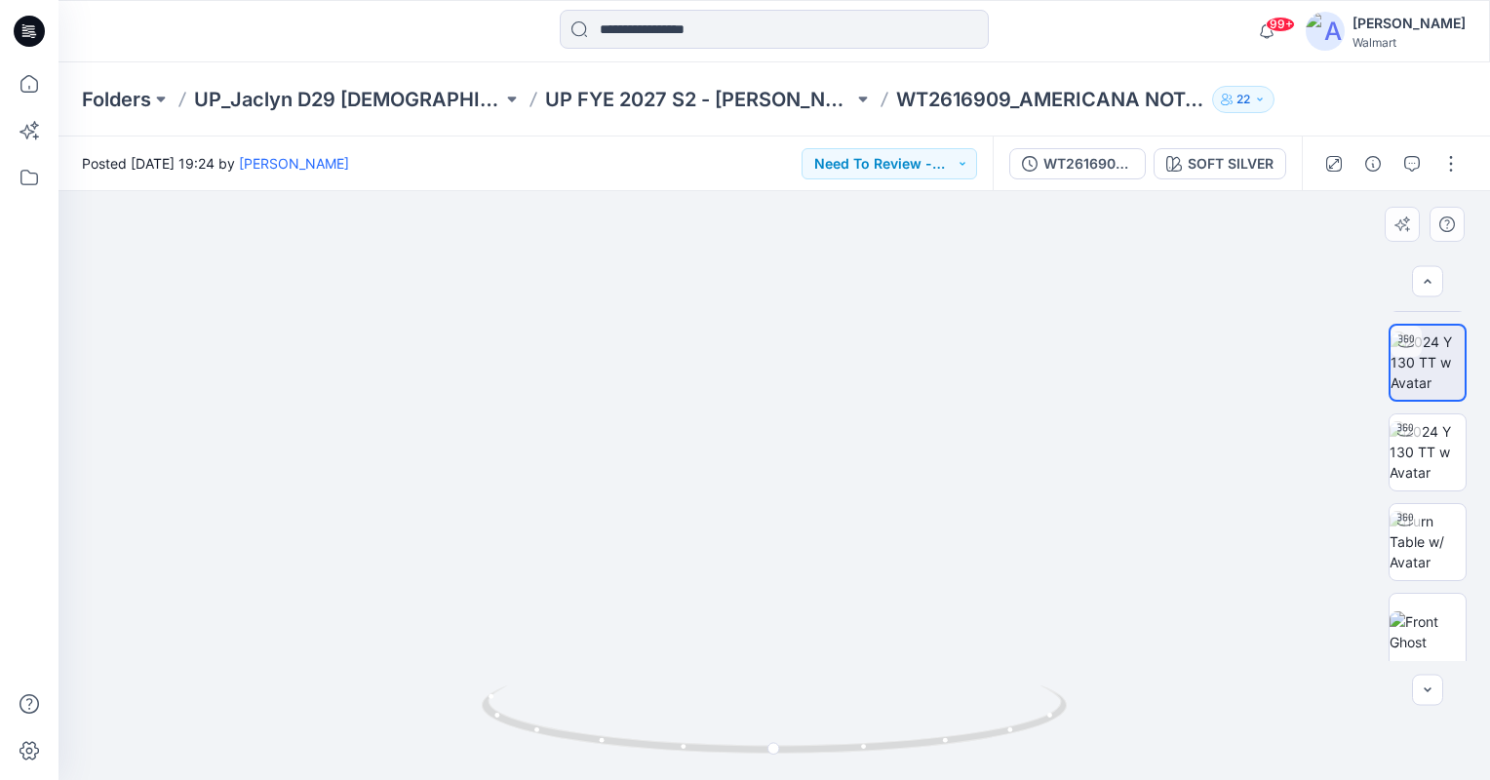
click at [881, 432] on img at bounding box center [774, 186] width 1701 height 1188
drag, startPoint x: 775, startPoint y: 751, endPoint x: 799, endPoint y: 741, distance: 25.4
click at [799, 741] on icon at bounding box center [777, 722] width 590 height 73
drag, startPoint x: 797, startPoint y: 749, endPoint x: 525, endPoint y: 701, distance: 276.2
click at [525, 701] on icon at bounding box center [777, 722] width 590 height 73
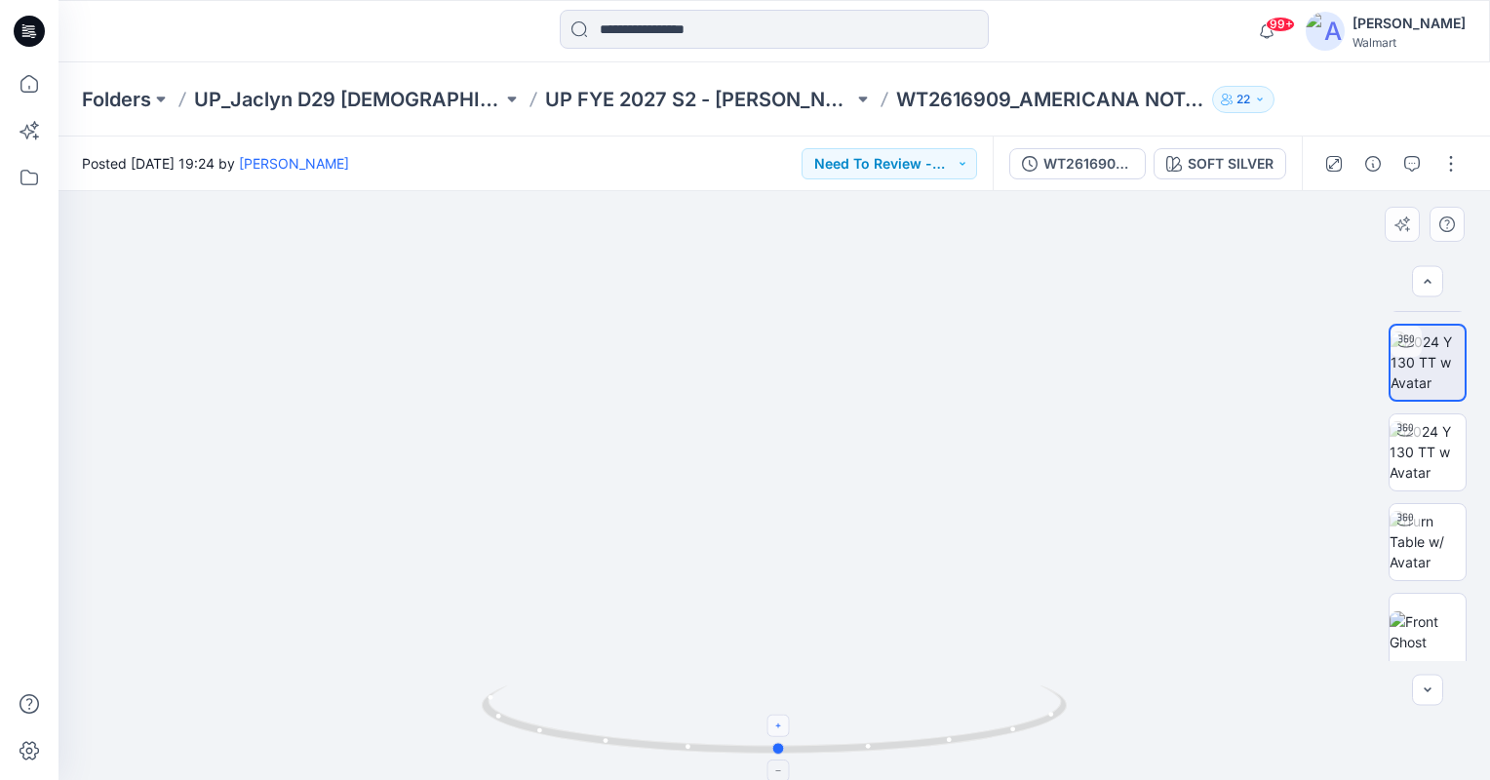
drag, startPoint x: 532, startPoint y: 727, endPoint x: 786, endPoint y: 733, distance: 253.6
click at [786, 733] on icon at bounding box center [777, 722] width 590 height 73
drag, startPoint x: 776, startPoint y: 746, endPoint x: 1046, endPoint y: 594, distance: 310.0
click at [798, 734] on icon at bounding box center [777, 722] width 590 height 73
click at [1362, 539] on img at bounding box center [1428, 541] width 76 height 61
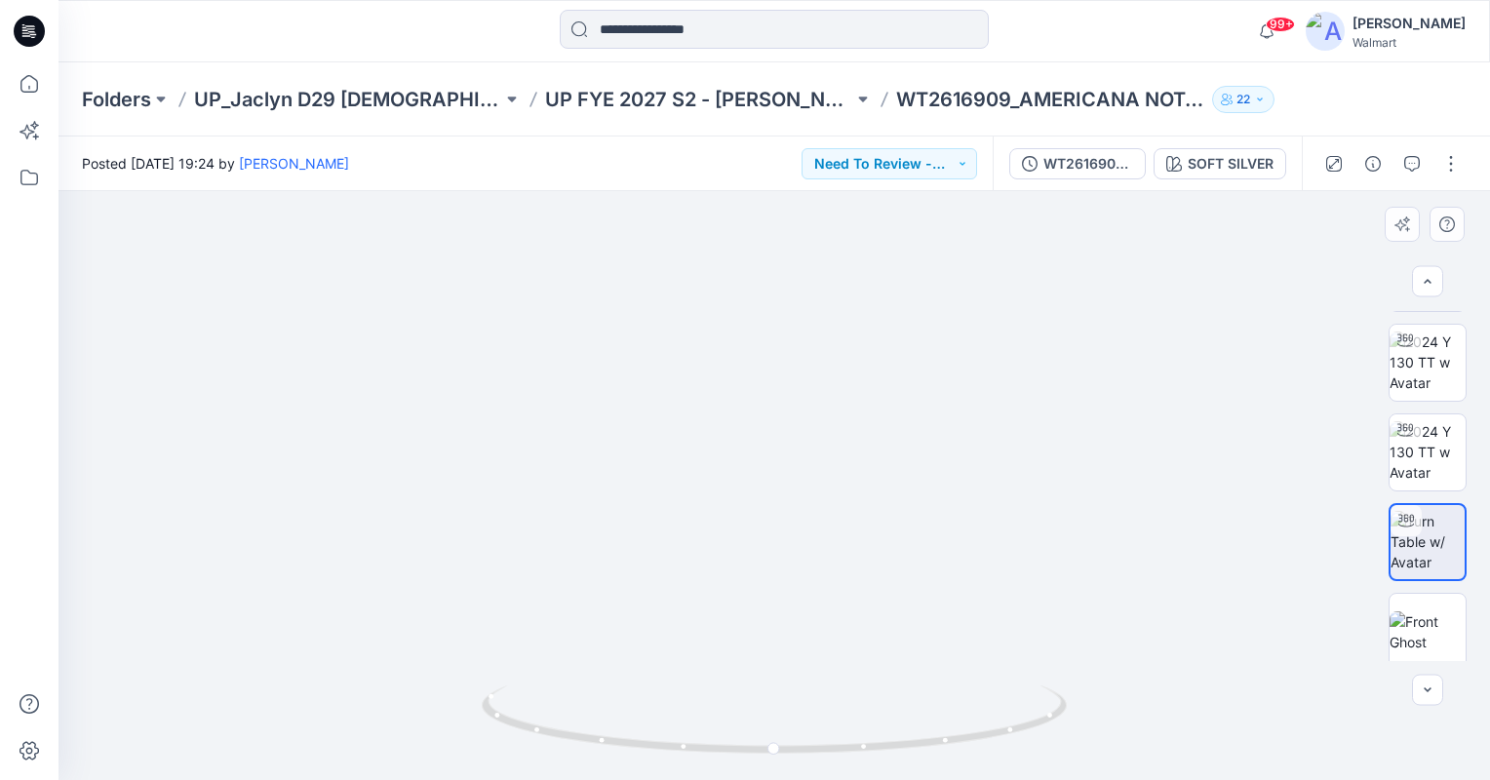
drag, startPoint x: 921, startPoint y: 637, endPoint x: 897, endPoint y: 575, distance: 65.7
click at [897, 575] on img at bounding box center [750, 38] width 2256 height 1484
click at [772, 749] on circle at bounding box center [772, 749] width 12 height 12
drag, startPoint x: 775, startPoint y: 754, endPoint x: 785, endPoint y: 744, distance: 13.8
click at [785, 744] on icon at bounding box center [777, 722] width 590 height 73
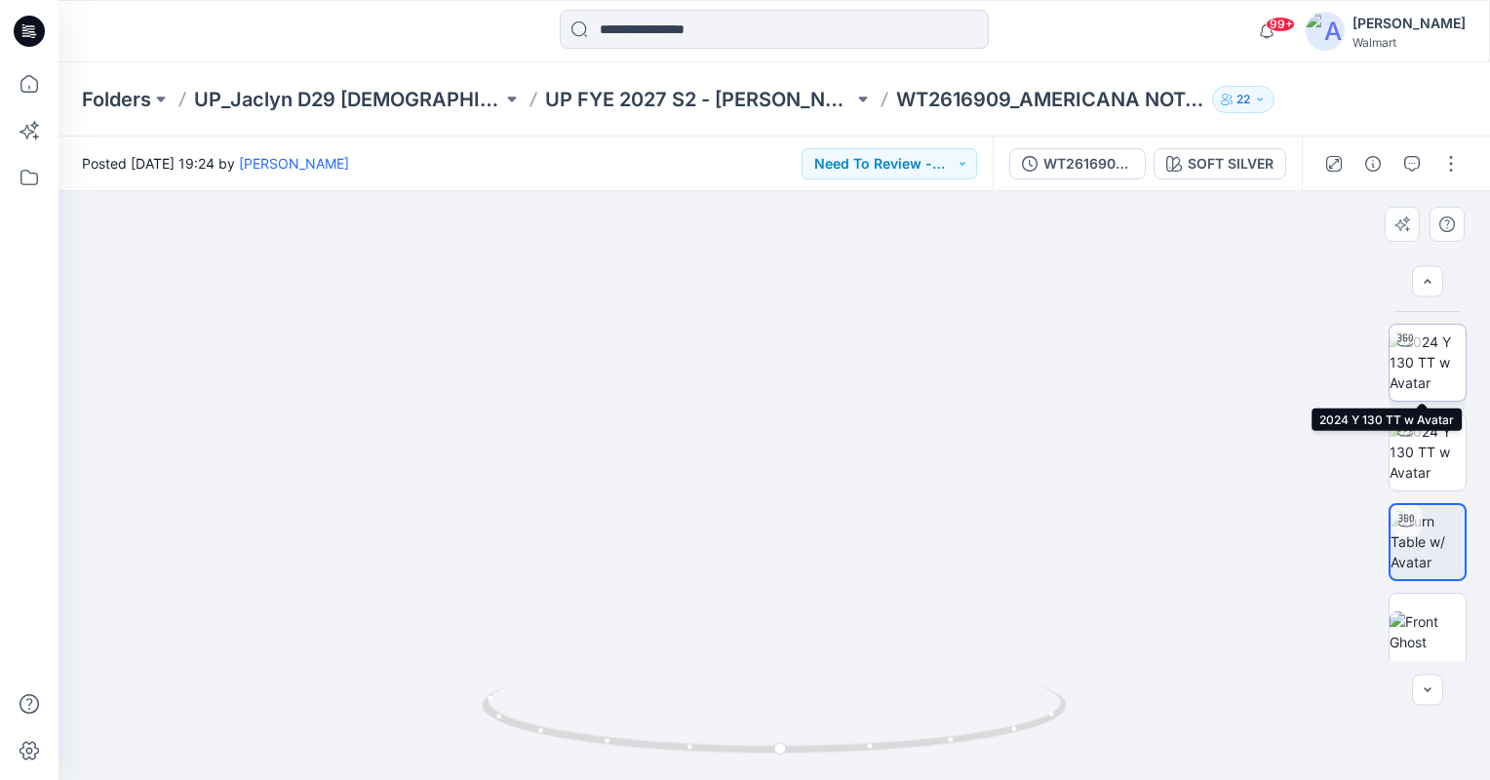
click at [1362, 361] on img at bounding box center [1428, 362] width 76 height 61
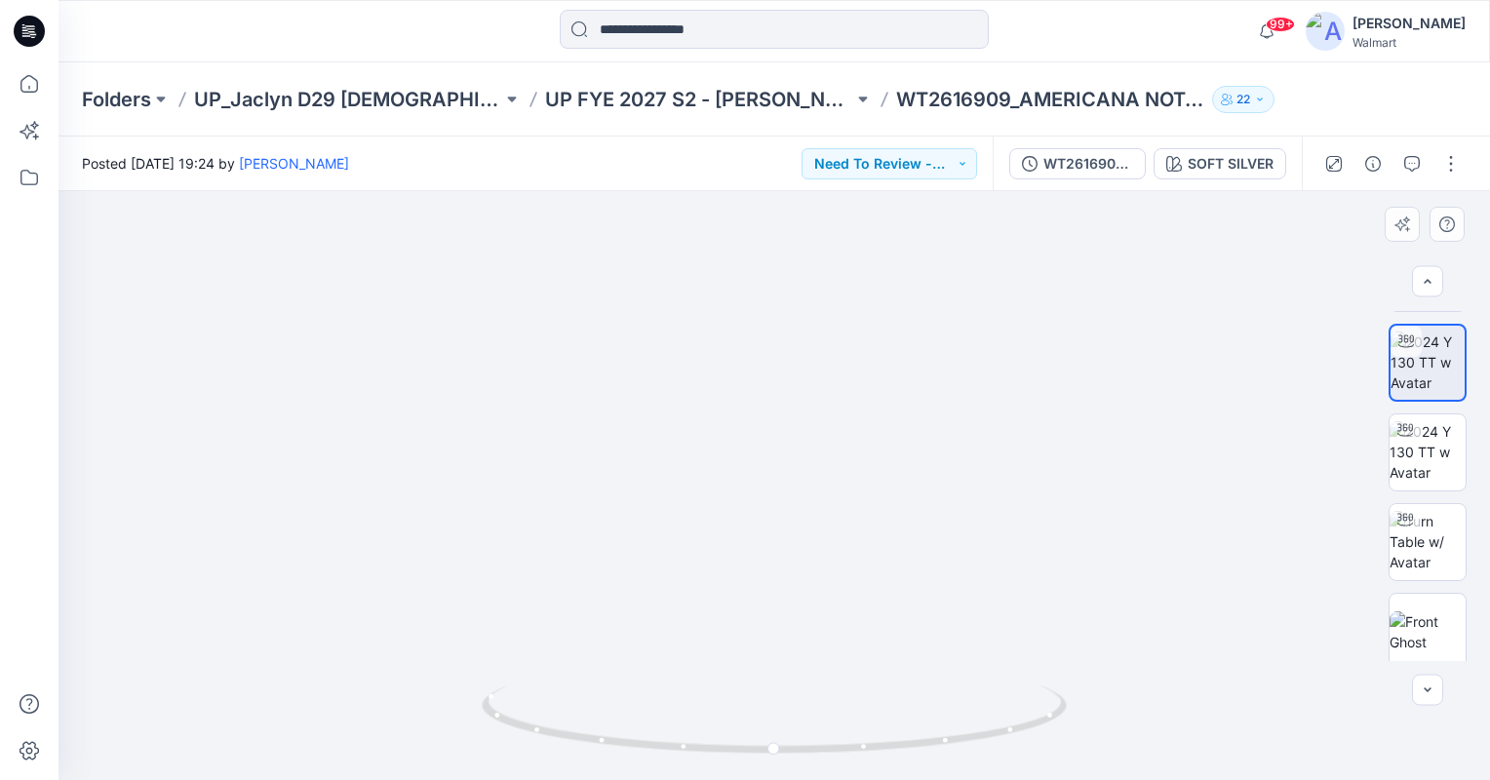
drag, startPoint x: 766, startPoint y: 559, endPoint x: 705, endPoint y: 518, distance: 73.8
click at [705, 518] on img at bounding box center [773, 242] width 1423 height 1077
click at [1222, 425] on img at bounding box center [773, 242] width 1423 height 1077
click at [1362, 162] on icon "button" at bounding box center [1412, 164] width 16 height 16
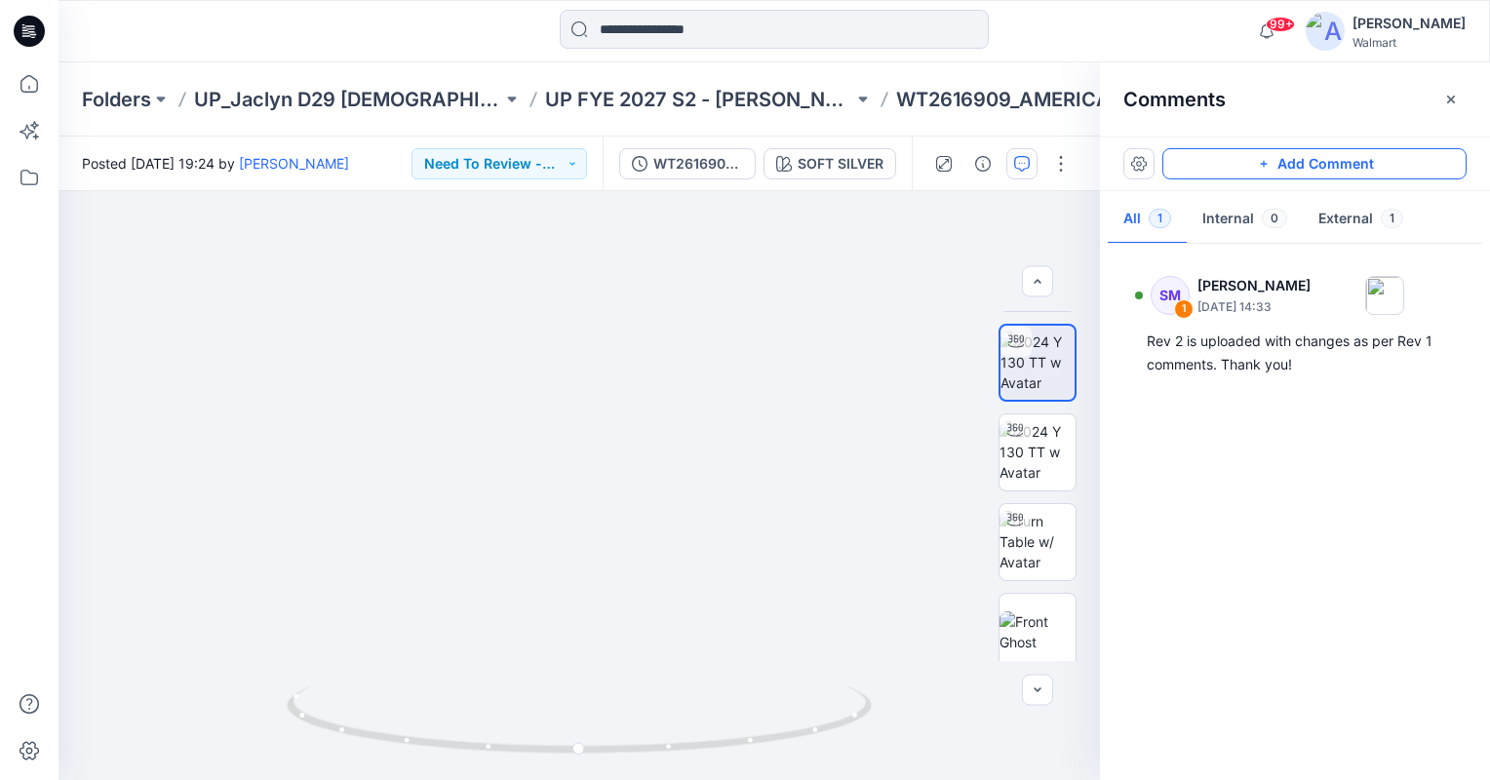
click at [1362, 169] on button "Add Comment" at bounding box center [1314, 163] width 304 height 31
click at [498, 294] on div "2" at bounding box center [579, 485] width 1041 height 589
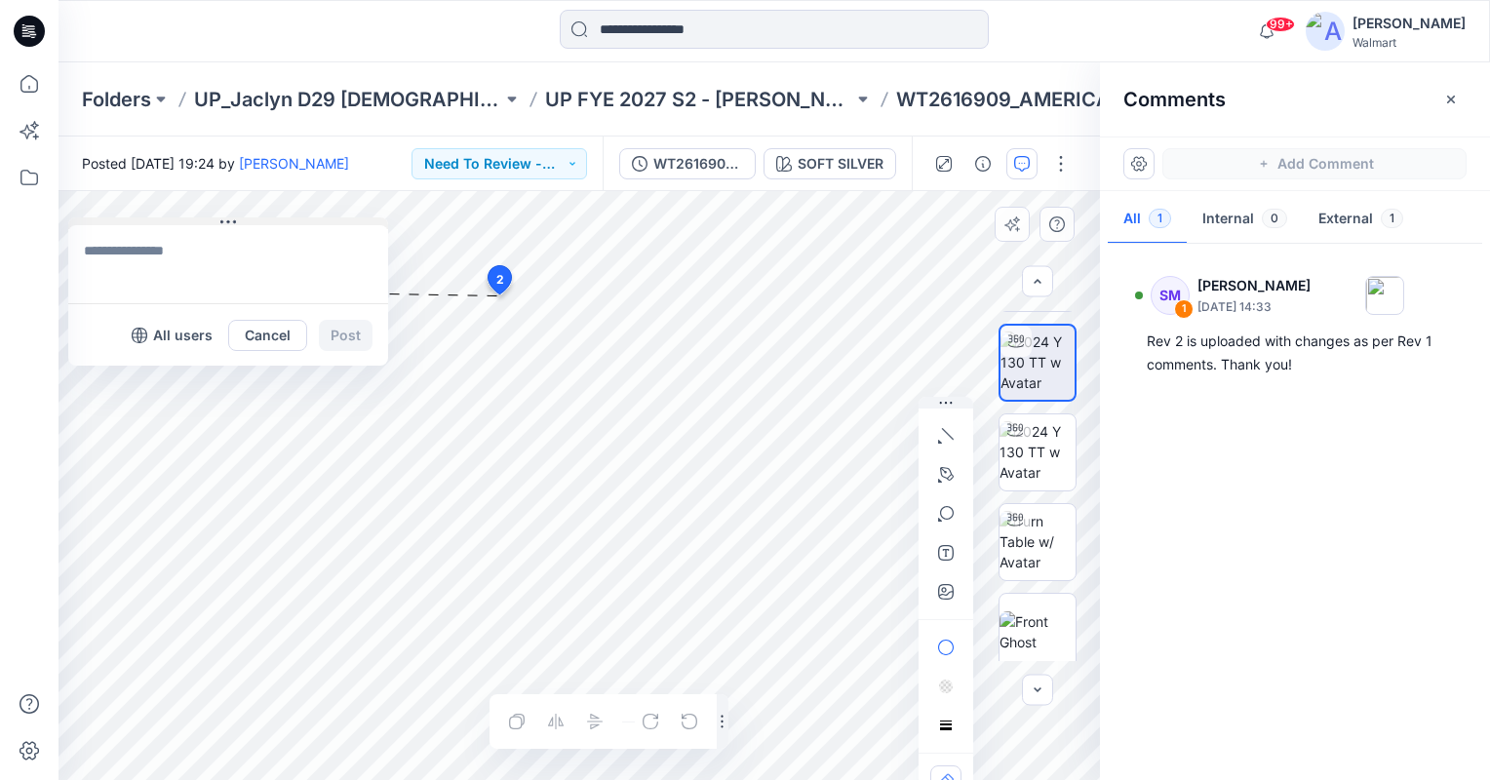
drag, startPoint x: 525, startPoint y: 309, endPoint x: 124, endPoint y: 222, distance: 410.1
click at [124, 222] on button at bounding box center [228, 223] width 320 height 12
click at [172, 271] on textarea at bounding box center [228, 264] width 320 height 78
type textarea "**********"
click at [342, 339] on button "Post" at bounding box center [346, 335] width 54 height 31
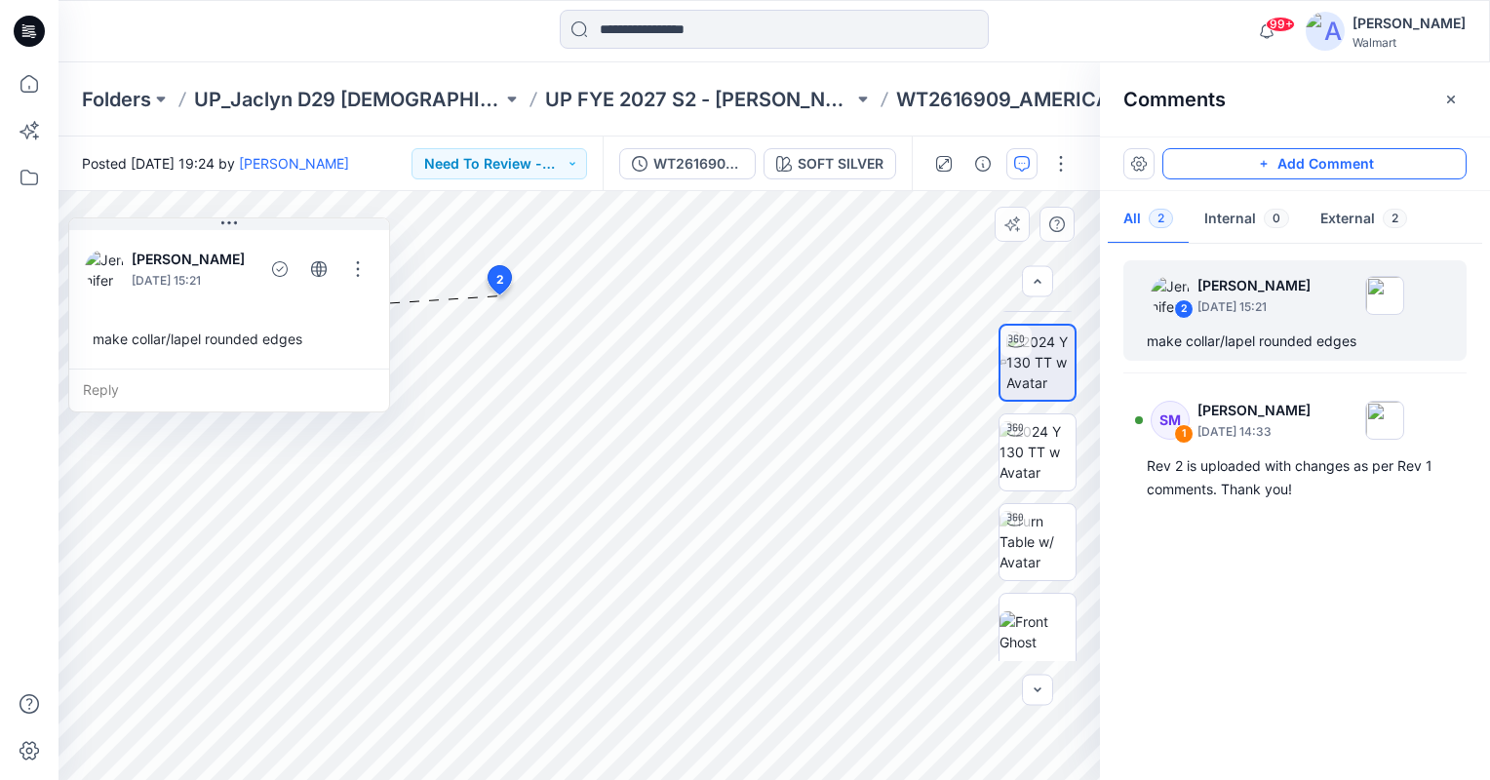
click at [1362, 158] on button "Add Comment" at bounding box center [1314, 163] width 304 height 31
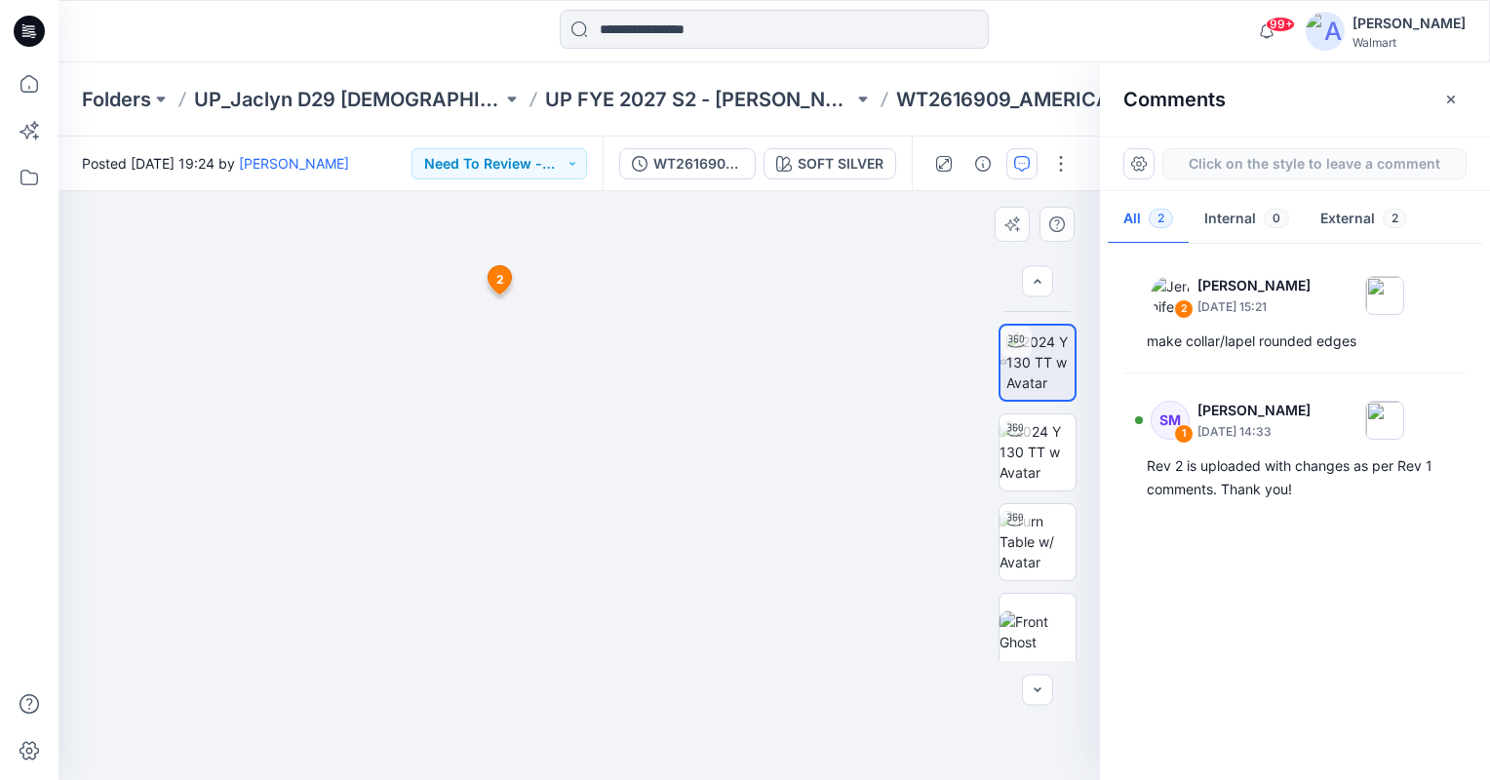
click at [692, 294] on div "3 2 Jennifer Yerkes August 12, 2025 15:21 make collar/lapel rounded edges Reply" at bounding box center [579, 485] width 1041 height 589
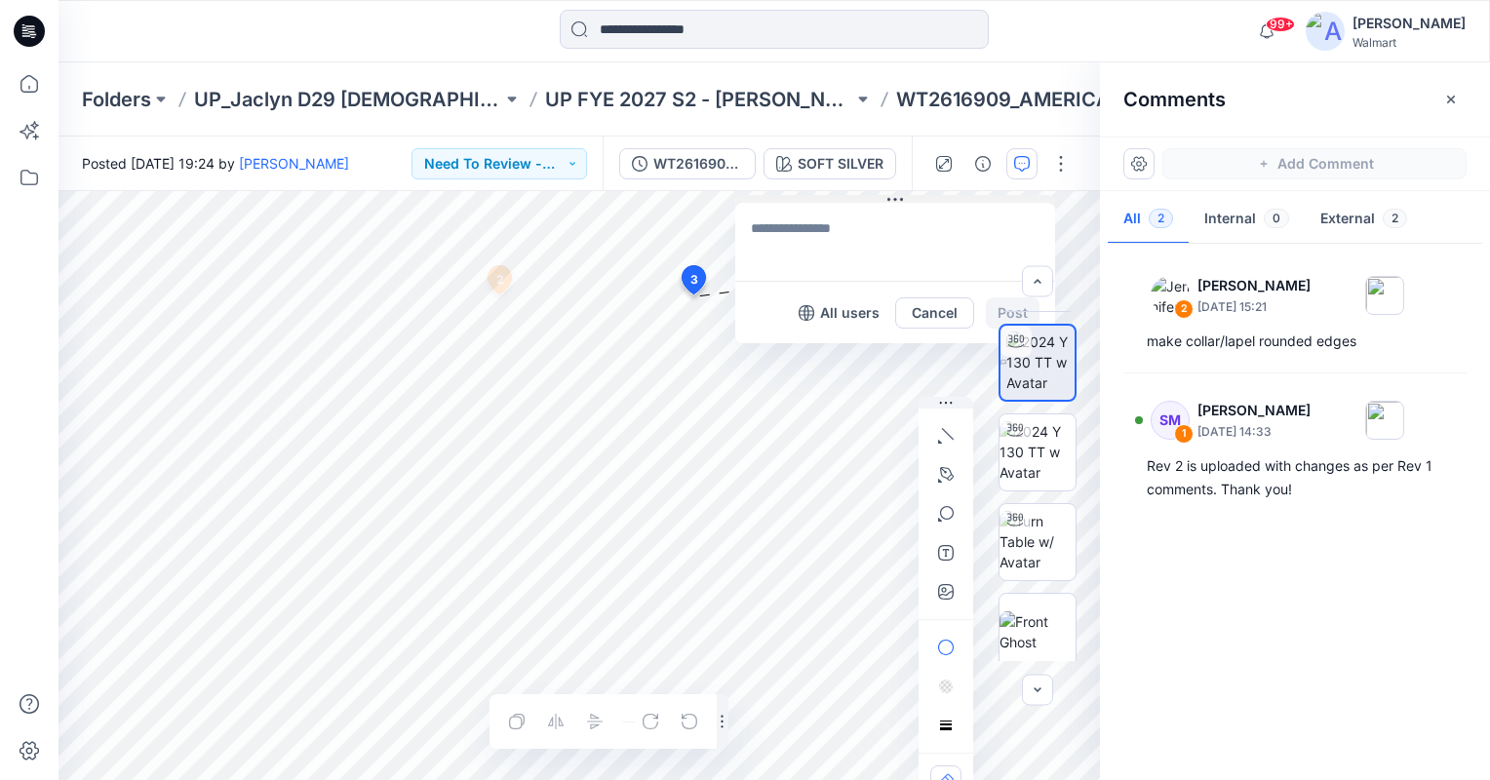
click at [789, 193] on div "3 All users Cancel Post 2 Jennifer Yerkes August 12, 2025 15:21 make collar/lap…" at bounding box center [579, 485] width 1041 height 589
click at [797, 238] on textarea at bounding box center [896, 242] width 320 height 78
type textarea "**********"
click at [992, 304] on button "Post" at bounding box center [1014, 312] width 54 height 31
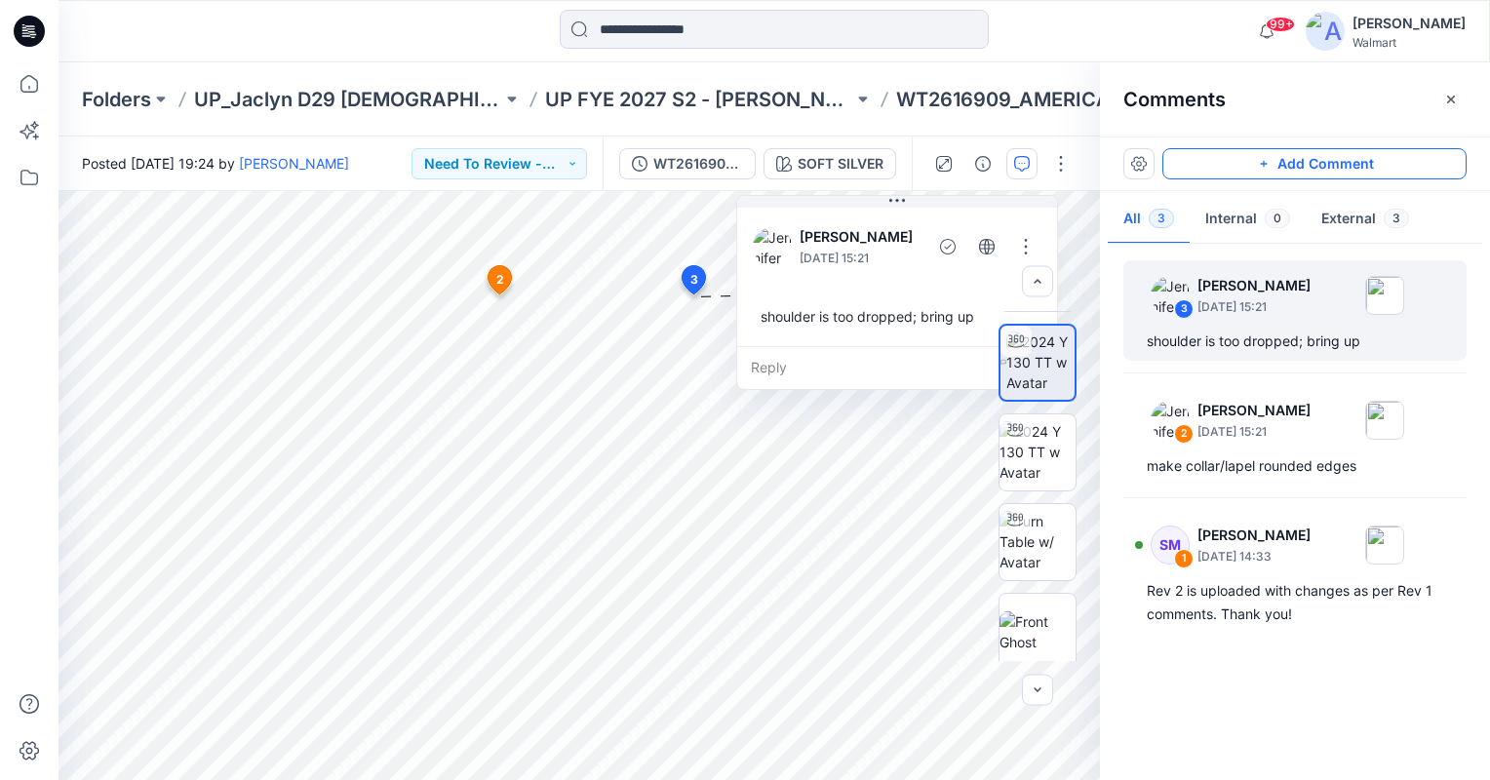
click at [1362, 161] on button "Add Comment" at bounding box center [1314, 163] width 304 height 31
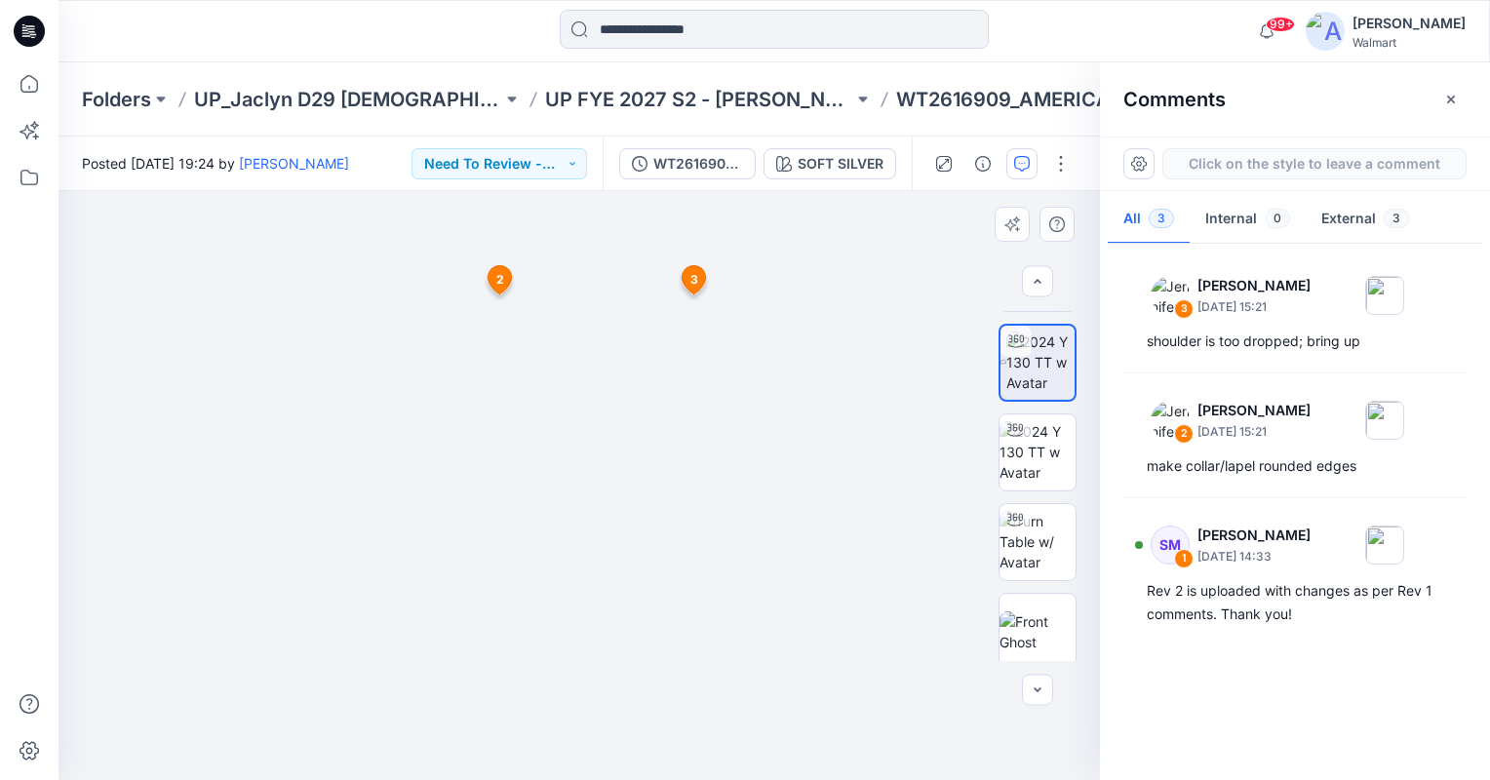
click at [703, 547] on div "4 2 Jennifer Yerkes August 12, 2025 15:21 make collar/lapel rounded edges Reply…" at bounding box center [579, 485] width 1041 height 589
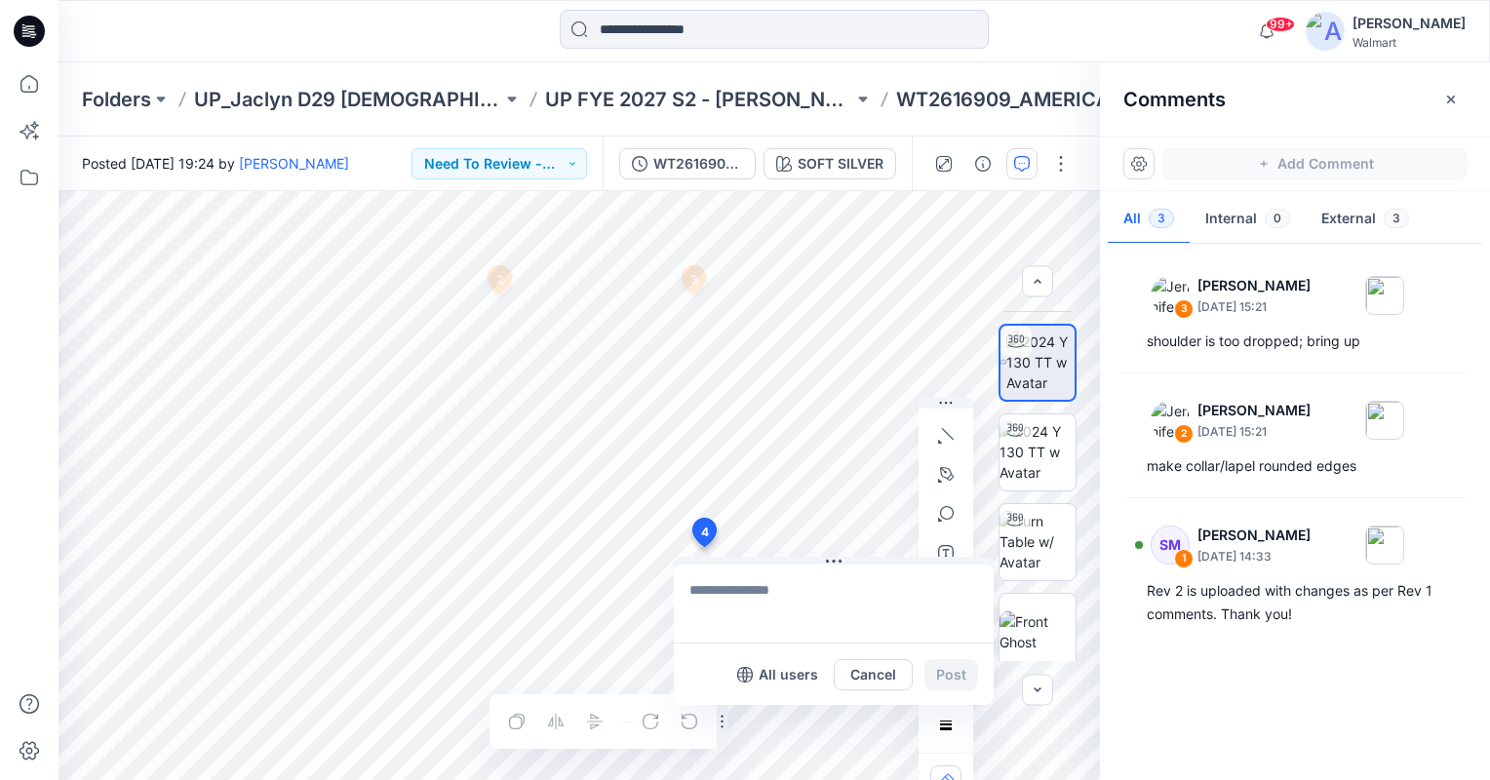
click at [752, 587] on textarea at bounding box center [834, 604] width 320 height 78
type textarea "**********"
click at [950, 670] on button "Post" at bounding box center [951, 674] width 54 height 31
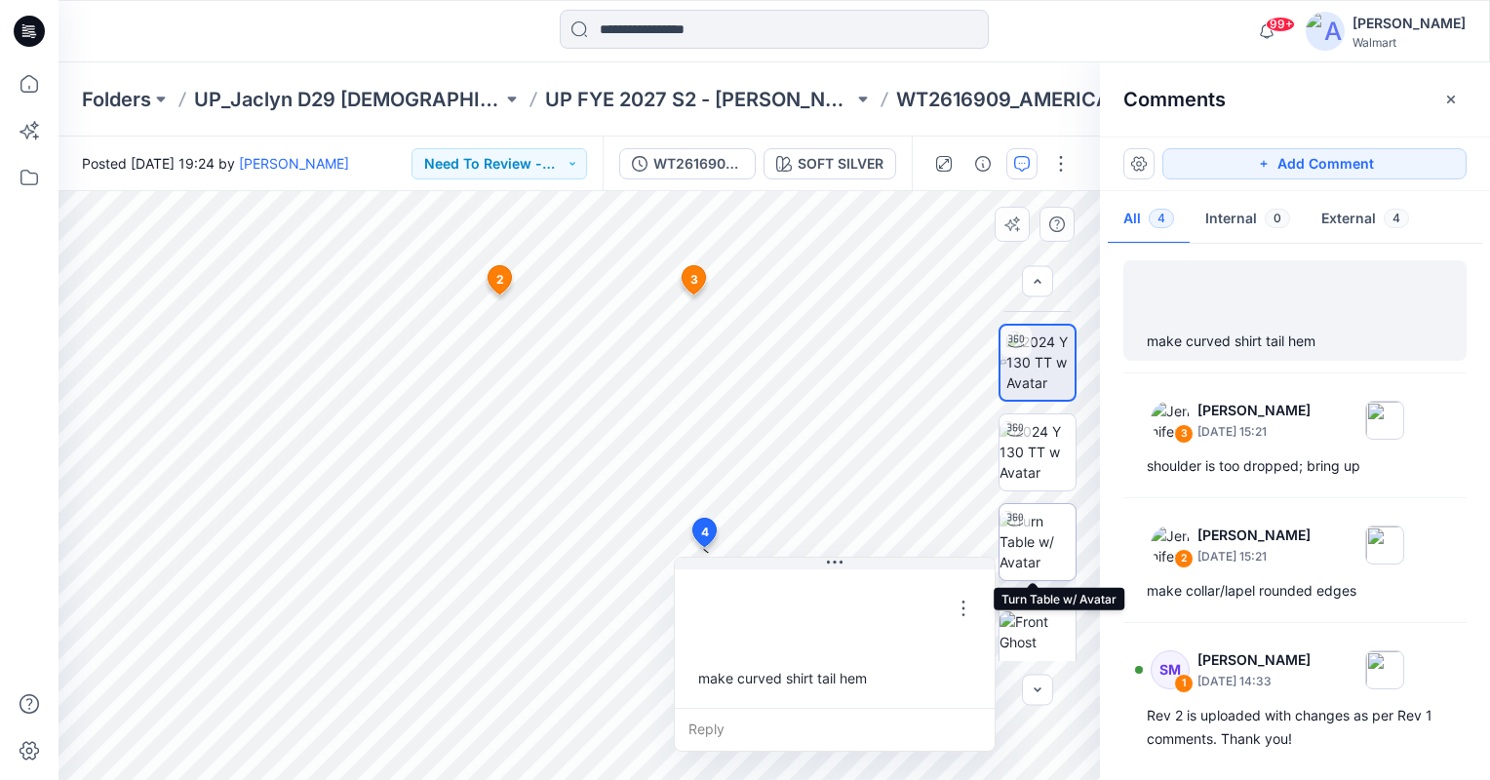
click at [1049, 547] on img at bounding box center [1037, 541] width 76 height 61
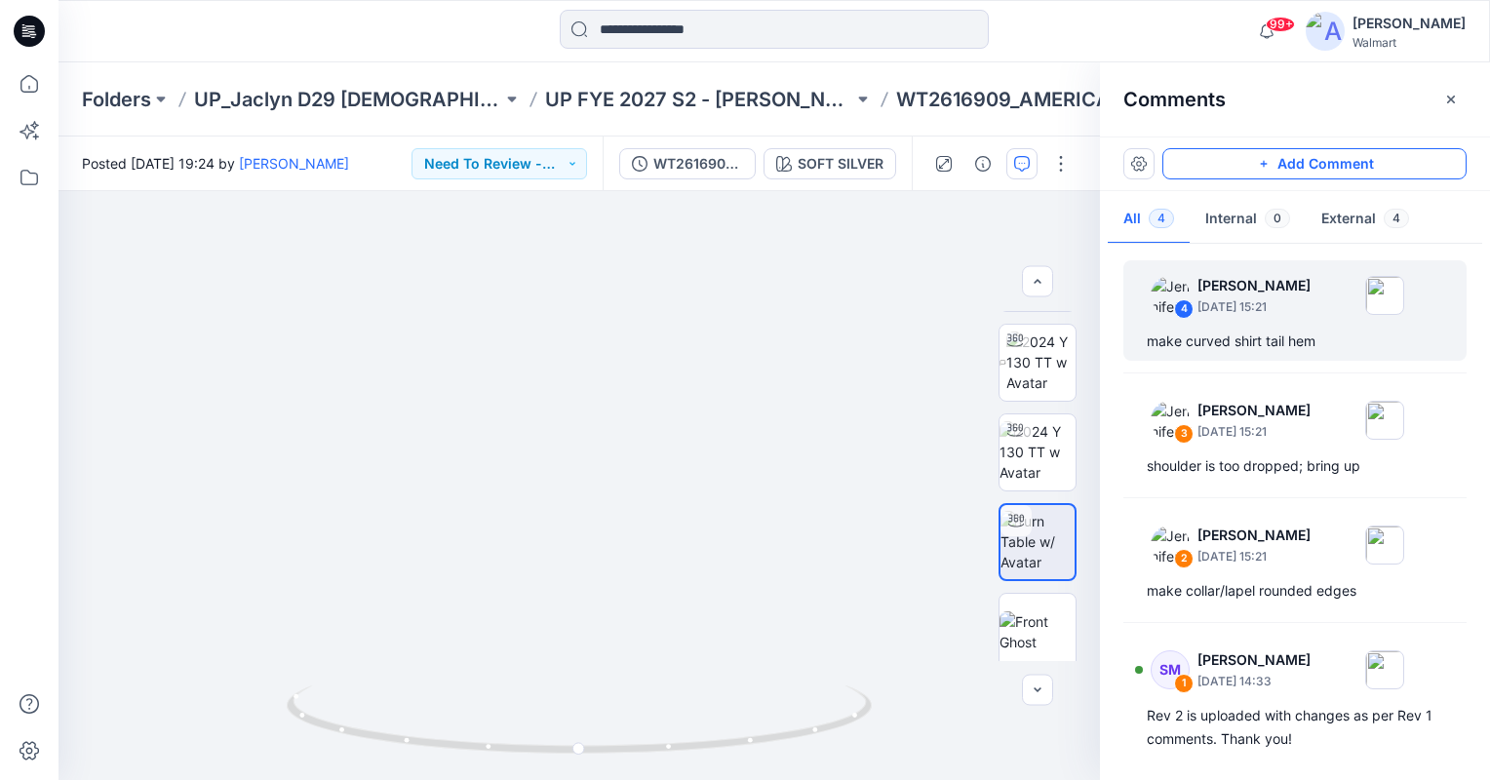
click at [1362, 161] on button "Add Comment" at bounding box center [1314, 163] width 304 height 31
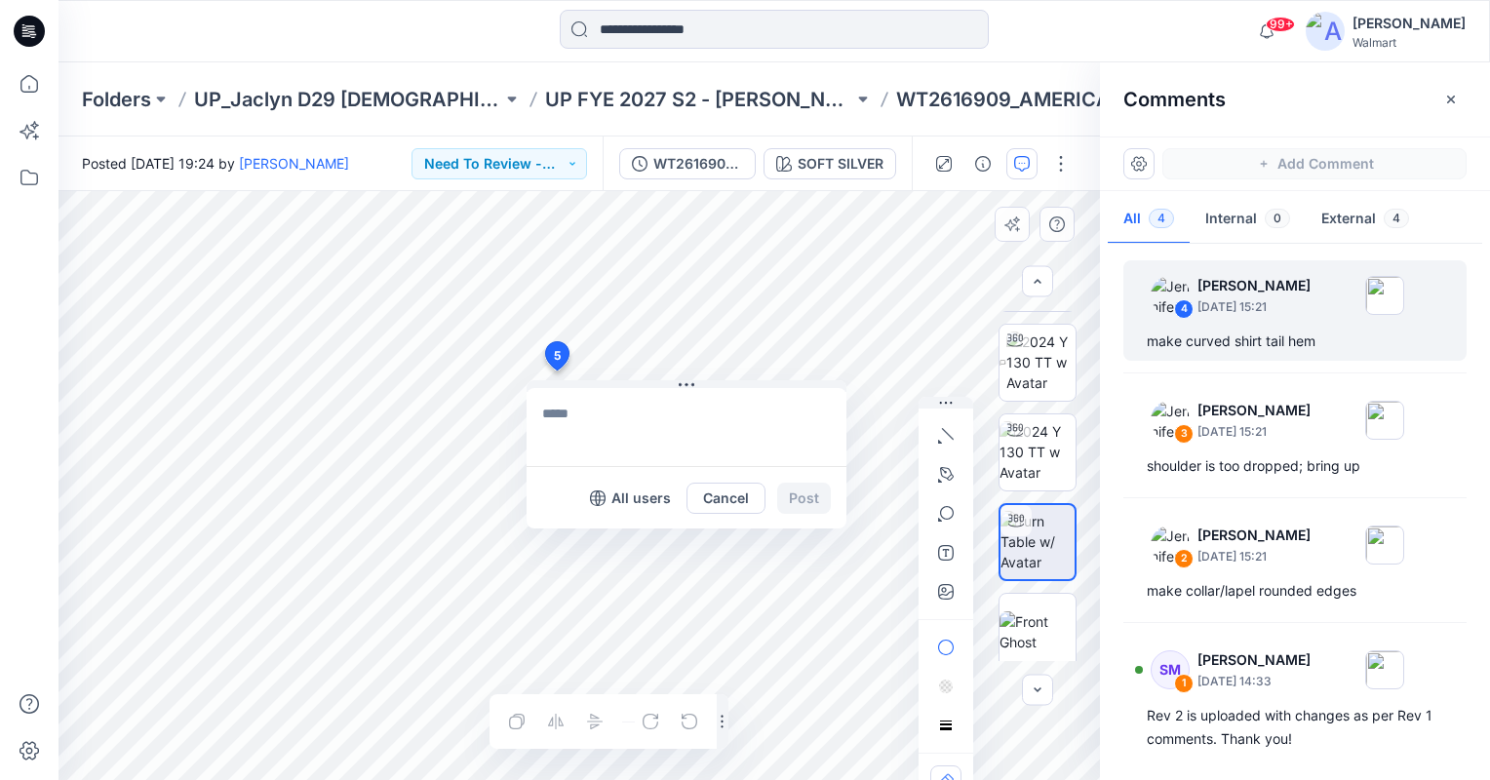
click at [556, 371] on div "5 All users Cancel Post Layer 1" at bounding box center [579, 485] width 1041 height 589
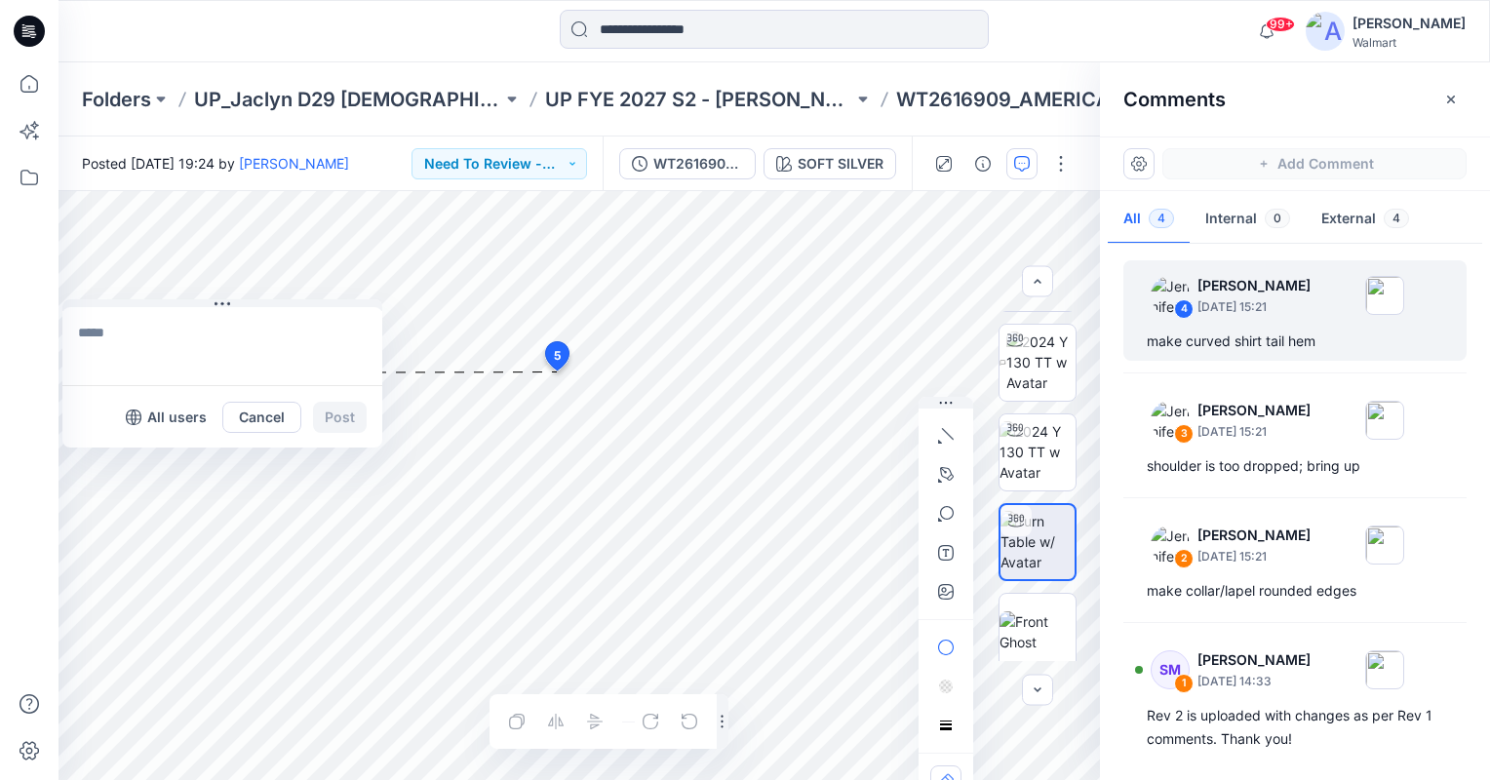
drag, startPoint x: 569, startPoint y: 384, endPoint x: 56, endPoint y: 291, distance: 522.3
click at [56, 291] on div "99+ Notifications Gayan Hettiarachchi has updated HQ022061_AFM_PP_Pointelle SS …" at bounding box center [745, 390] width 1490 height 780
click at [88, 333] on textarea at bounding box center [222, 341] width 320 height 78
type textarea "**********"
click at [358, 403] on button "Post" at bounding box center [340, 412] width 54 height 31
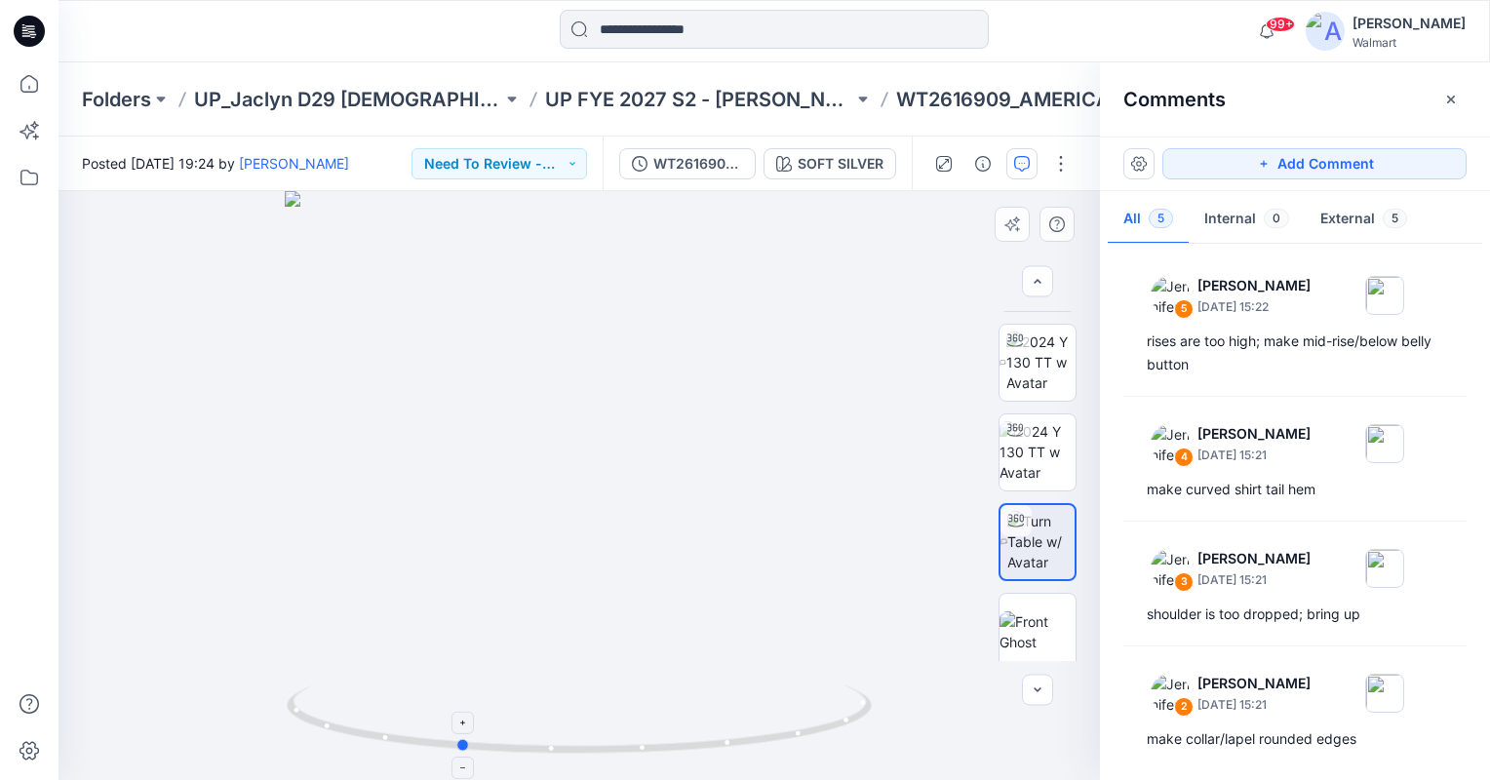
drag, startPoint x: 574, startPoint y: 749, endPoint x: 454, endPoint y: 755, distance: 120.1
click at [454, 755] on icon at bounding box center [582, 722] width 590 height 73
click at [1311, 161] on button "Add Comment" at bounding box center [1314, 163] width 304 height 31
click at [585, 590] on div "6" at bounding box center [579, 485] width 1041 height 589
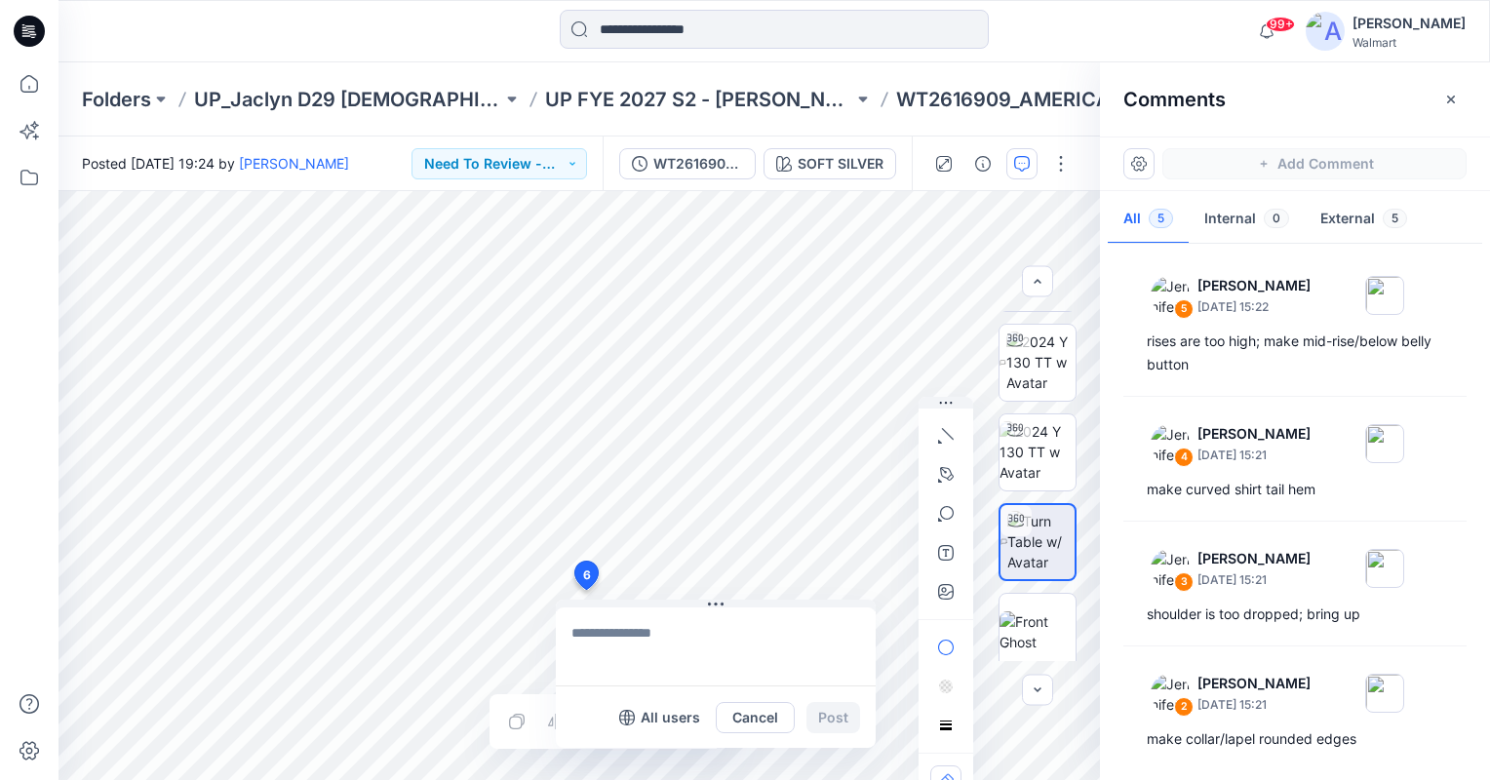
click at [692, 389] on div "6 All users Cancel Post Layer 1" at bounding box center [579, 485] width 1041 height 589
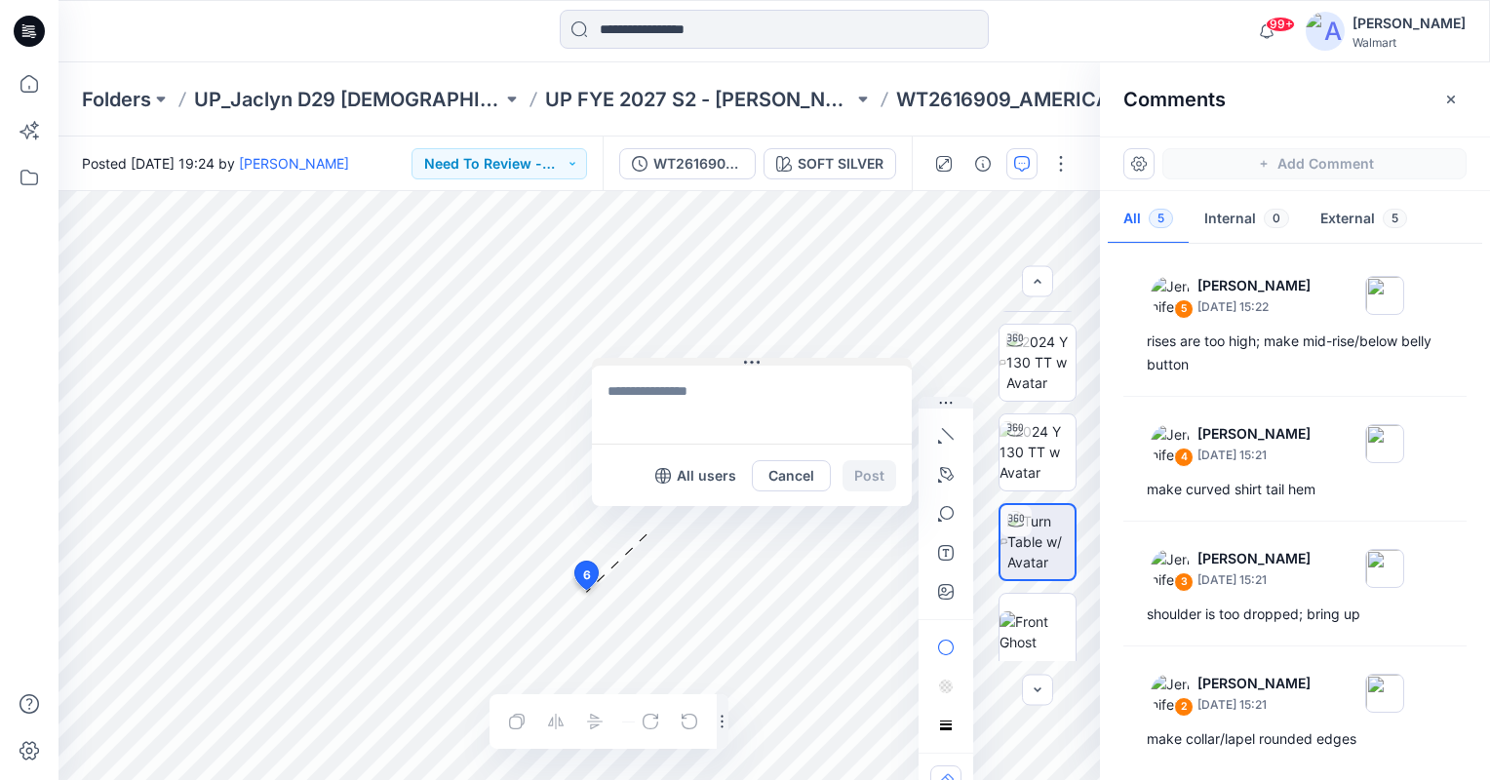
drag, startPoint x: 647, startPoint y: 603, endPoint x: 683, endPoint y: 361, distance: 244.5
click at [683, 361] on button at bounding box center [752, 364] width 320 height 12
click at [693, 395] on textarea at bounding box center [752, 405] width 320 height 78
type textarea "**********"
click at [875, 475] on button "Post" at bounding box center [870, 475] width 54 height 31
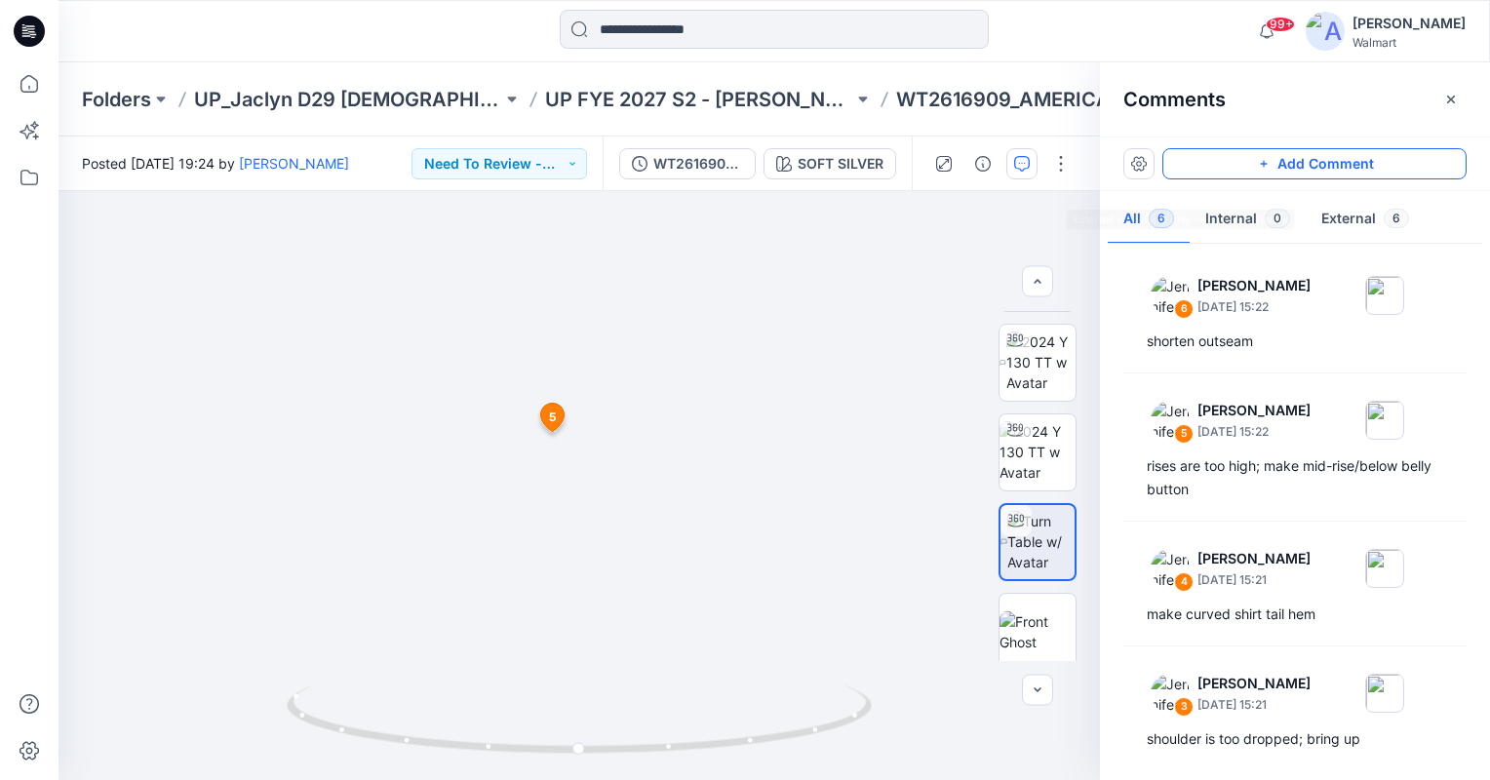
click at [1362, 170] on button "Add Comment" at bounding box center [1314, 163] width 304 height 31
click at [394, 634] on div "7 5 Jennifer Yerkes August 12, 2025 15:22 rises are too high; make mid-rise/bel…" at bounding box center [579, 485] width 1041 height 589
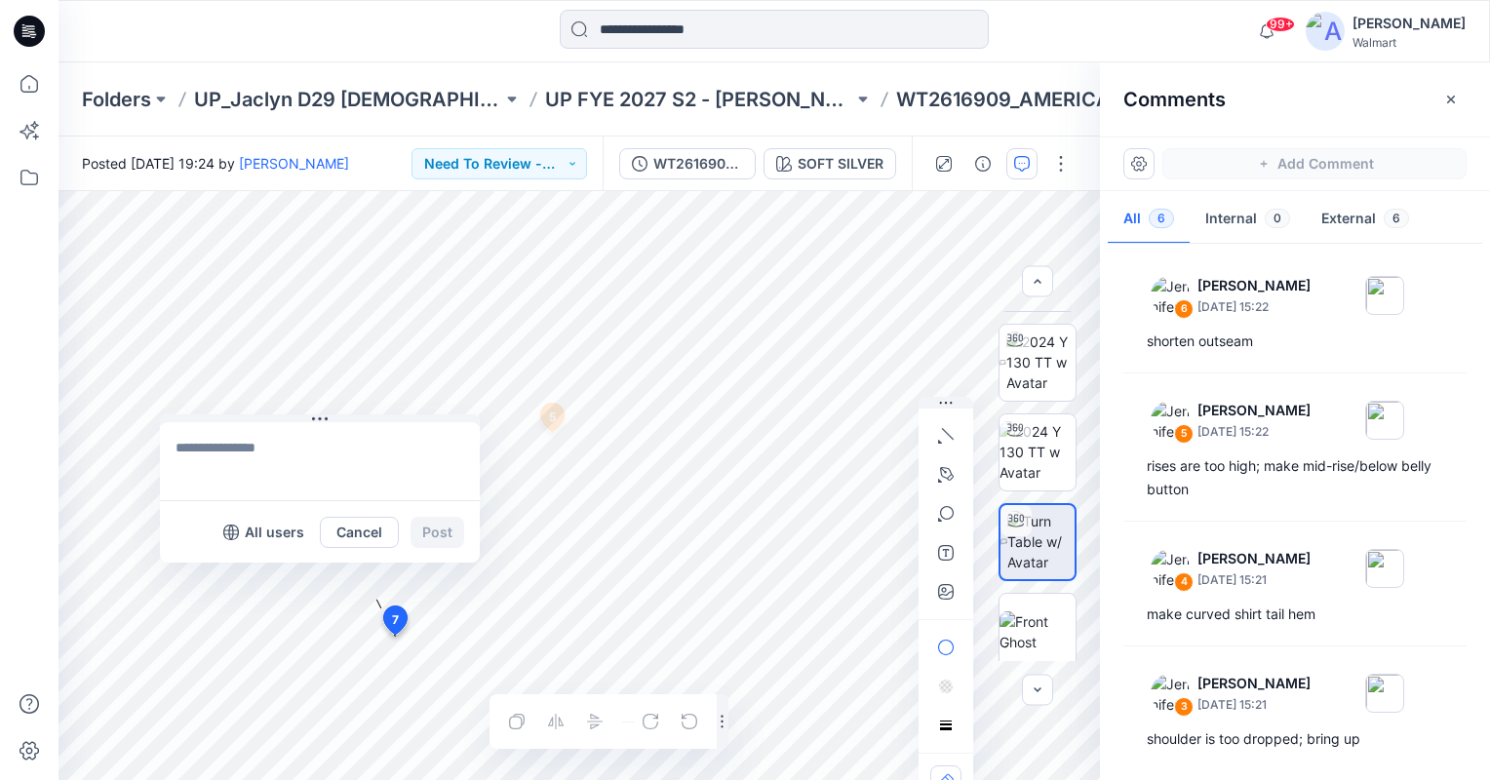
drag, startPoint x: 413, startPoint y: 635, endPoint x: 159, endPoint y: 350, distance: 381.9
click at [160, 414] on button at bounding box center [320, 420] width 320 height 12
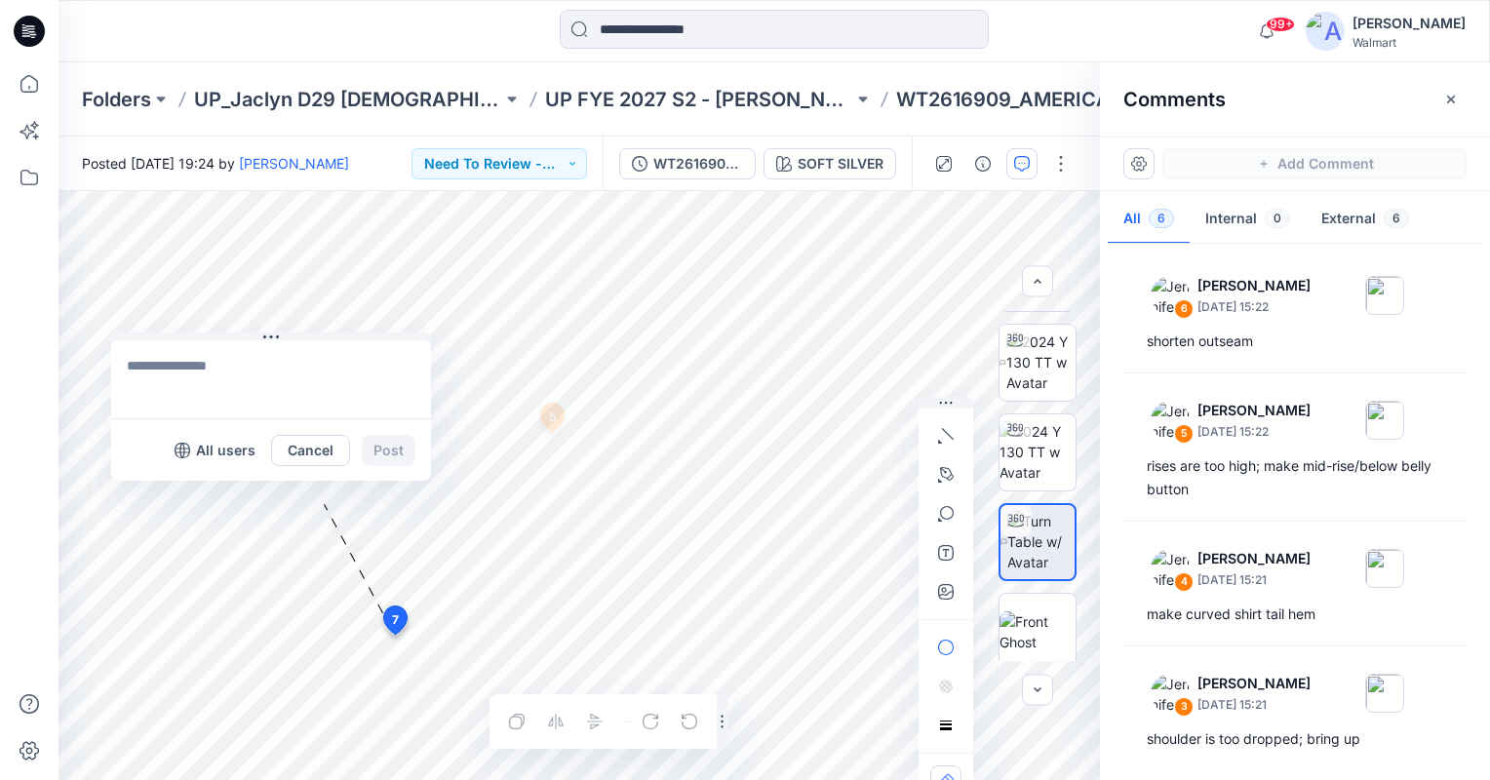
click at [178, 372] on textarea at bounding box center [271, 379] width 320 height 78
type textarea "**********"
click at [392, 439] on button "Post" at bounding box center [389, 450] width 54 height 31
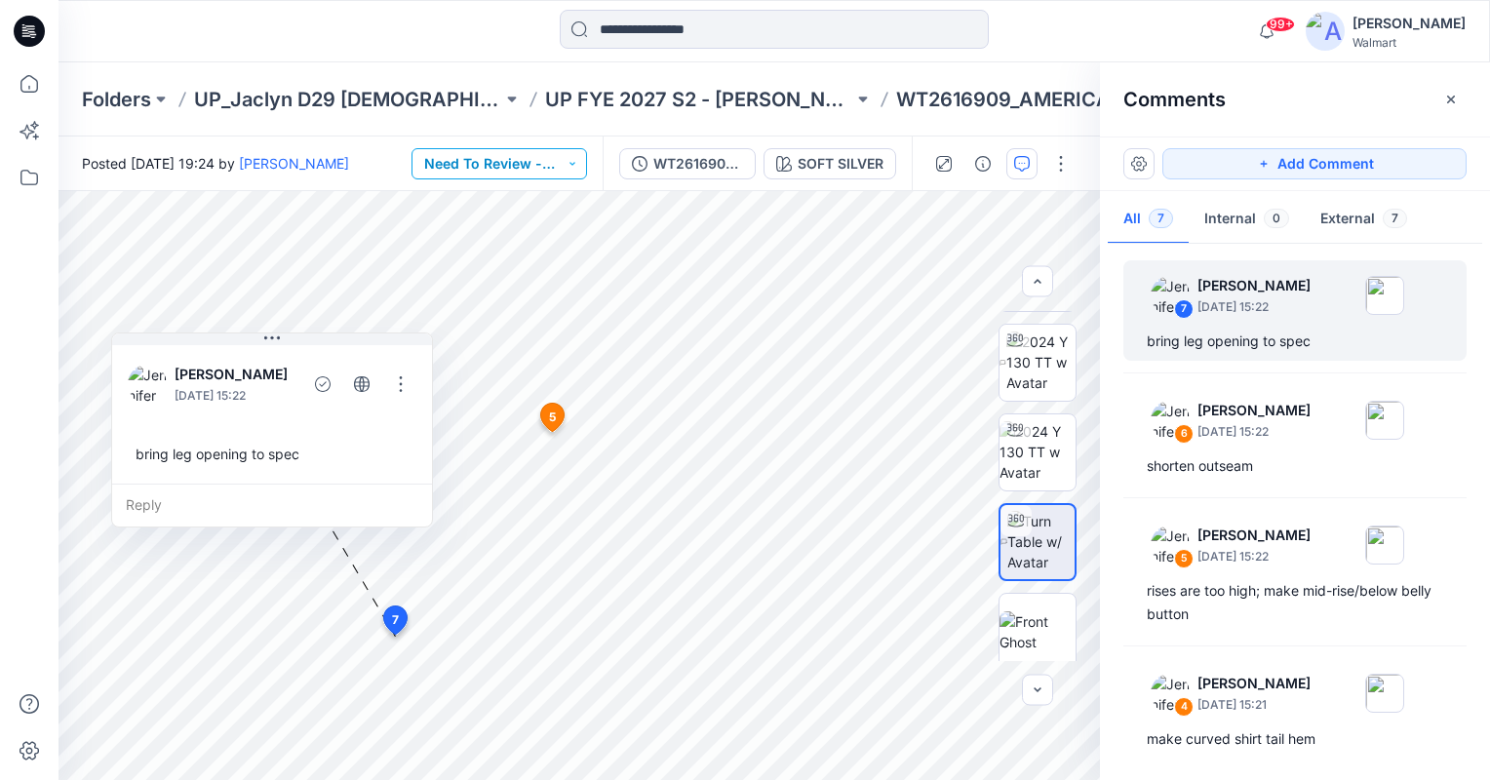
click at [568, 170] on button "Need To Review - Design/PD/Tech" at bounding box center [500, 163] width 176 height 31
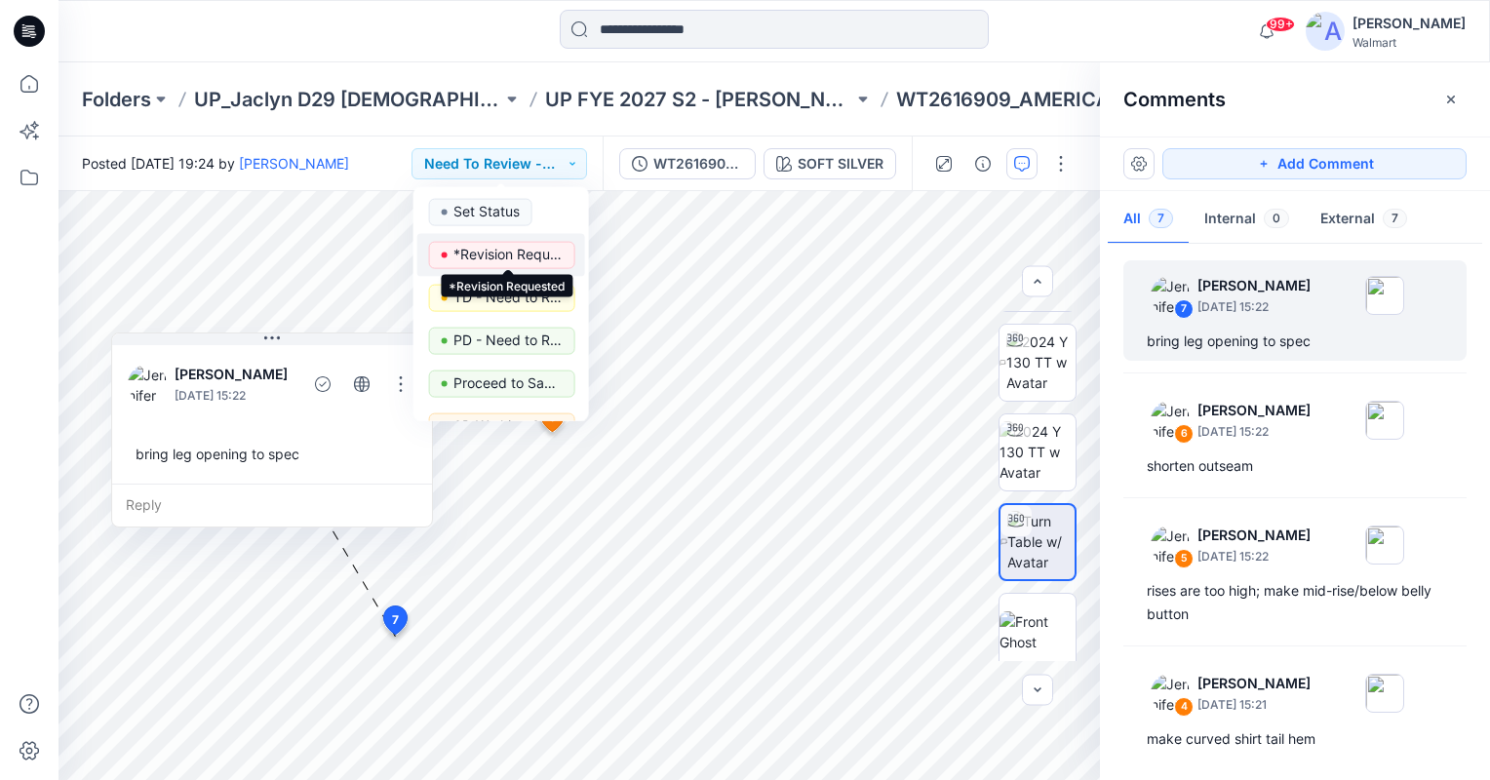
click at [537, 254] on p "*Revision Requested" at bounding box center [507, 254] width 109 height 25
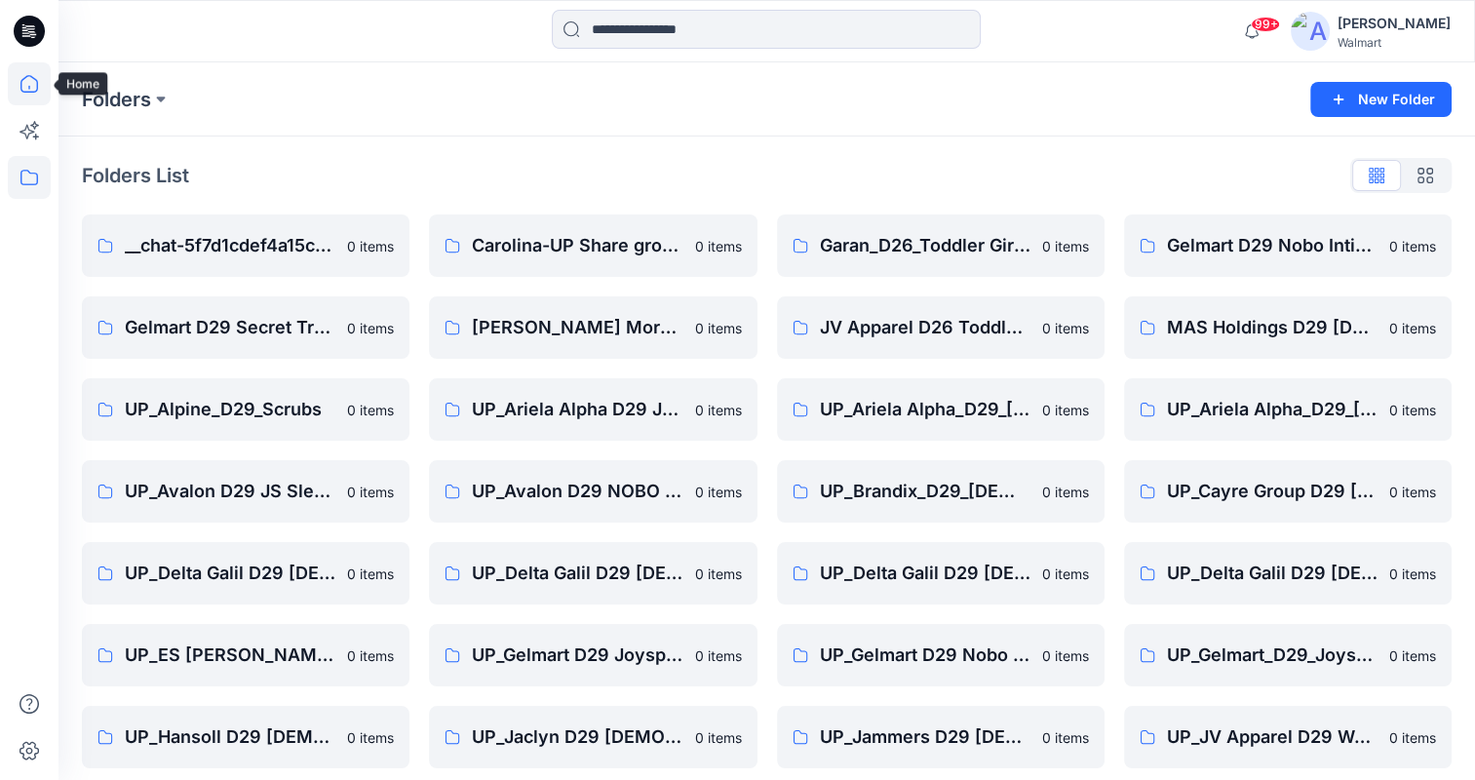
click at [34, 74] on icon at bounding box center [29, 83] width 43 height 43
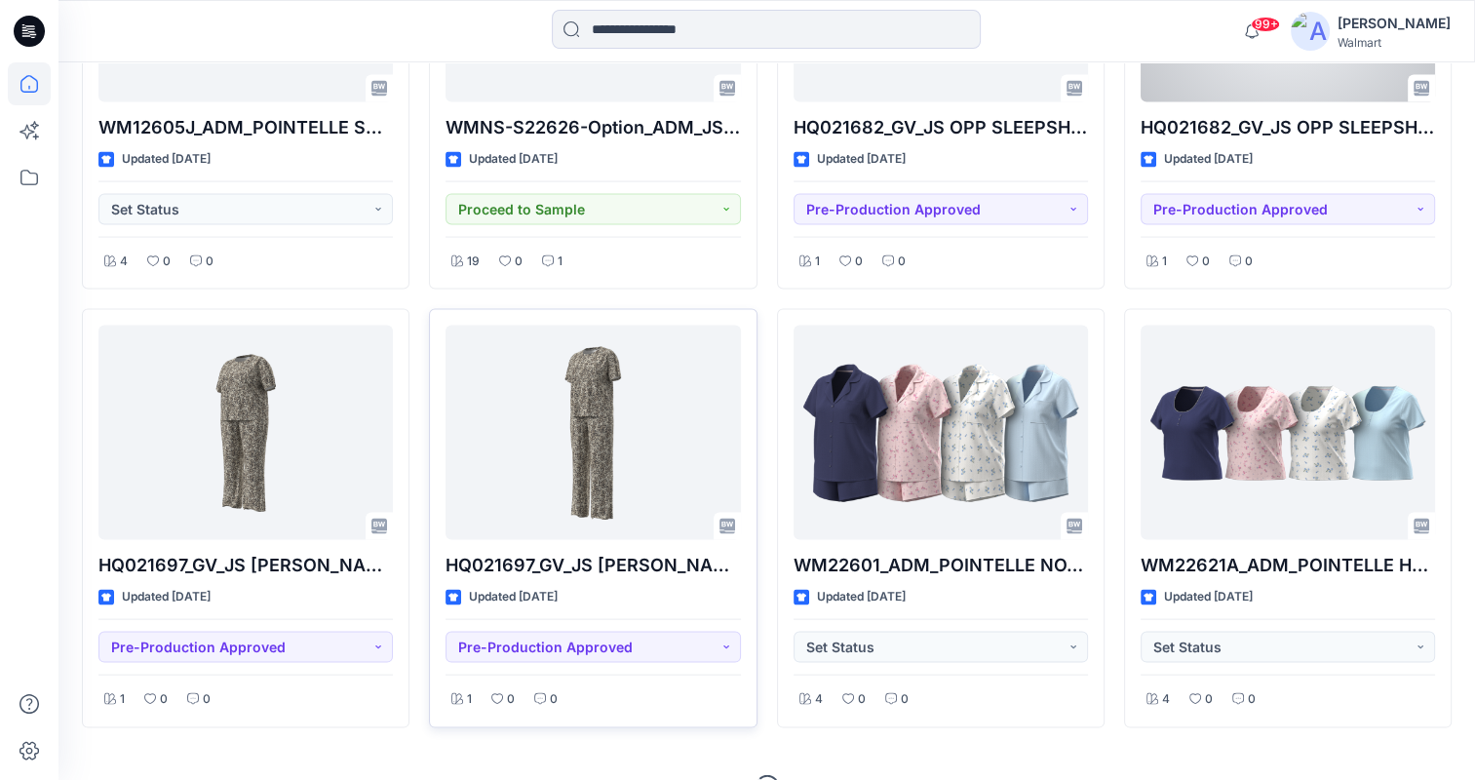
scroll to position [3874, 0]
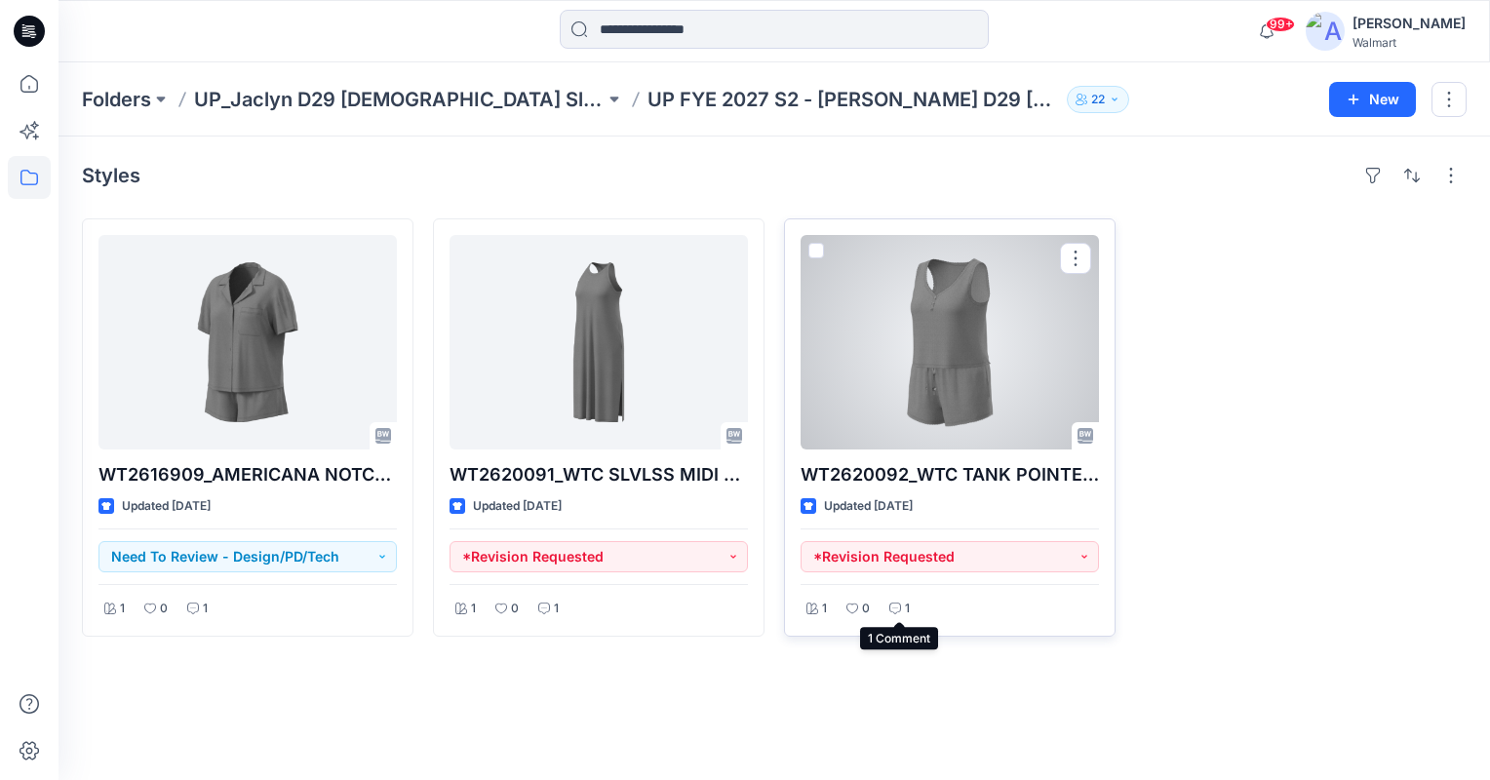
click at [902, 610] on div "1" at bounding box center [899, 609] width 32 height 24
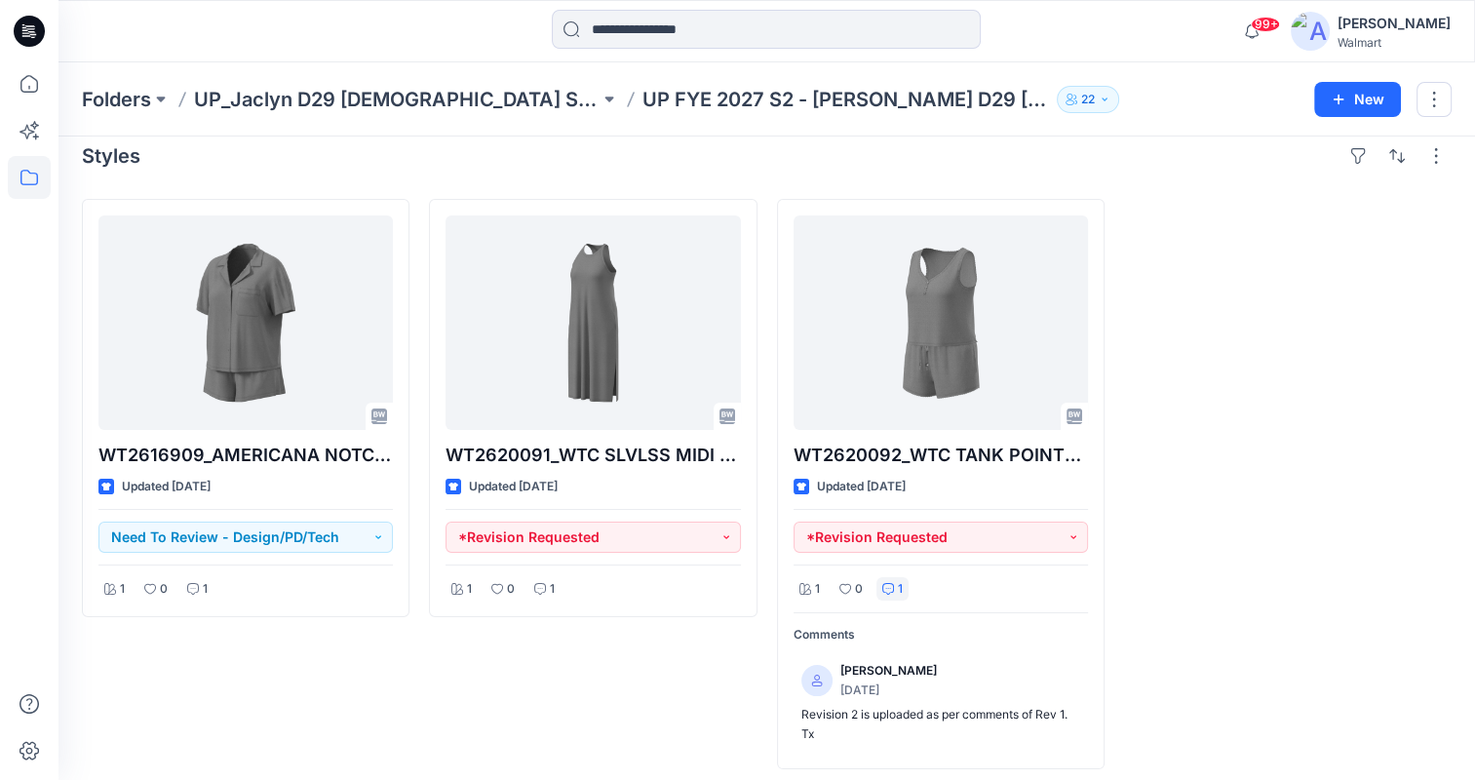
scroll to position [30, 0]
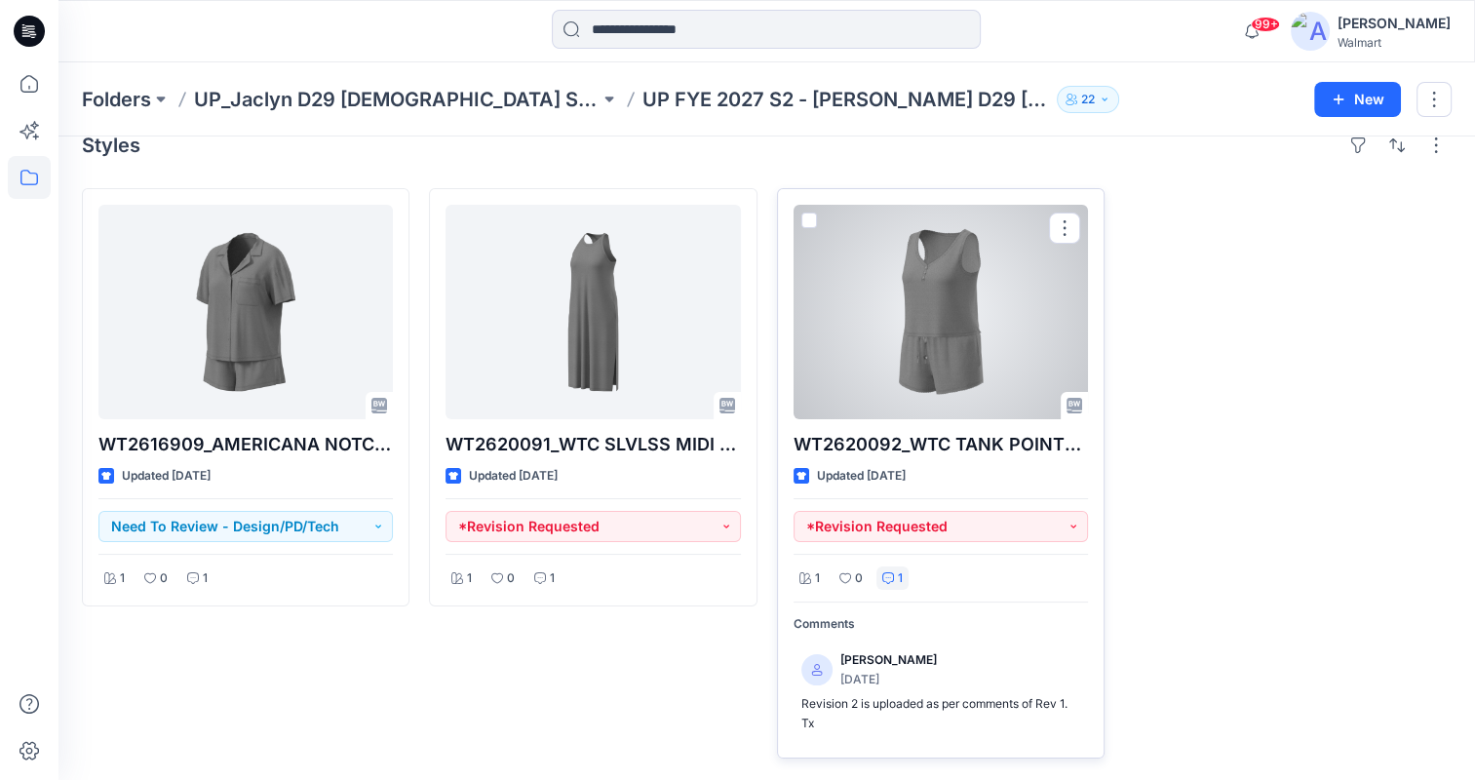
click at [941, 332] on div at bounding box center [941, 312] width 294 height 215
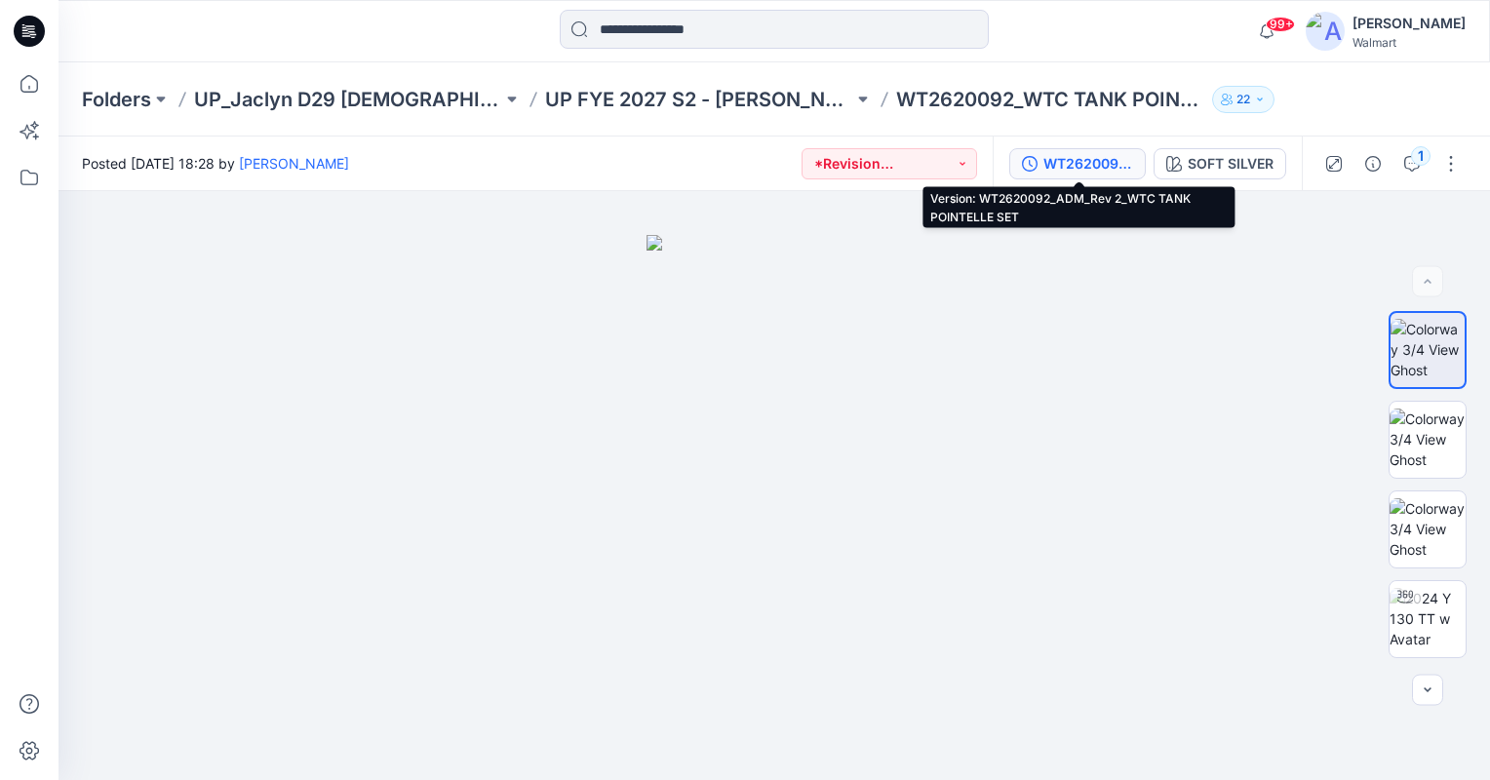
click at [1073, 174] on div "WT2620092_ADM_Rev 2_WTC TANK POINTELLE SET" at bounding box center [1088, 163] width 90 height 21
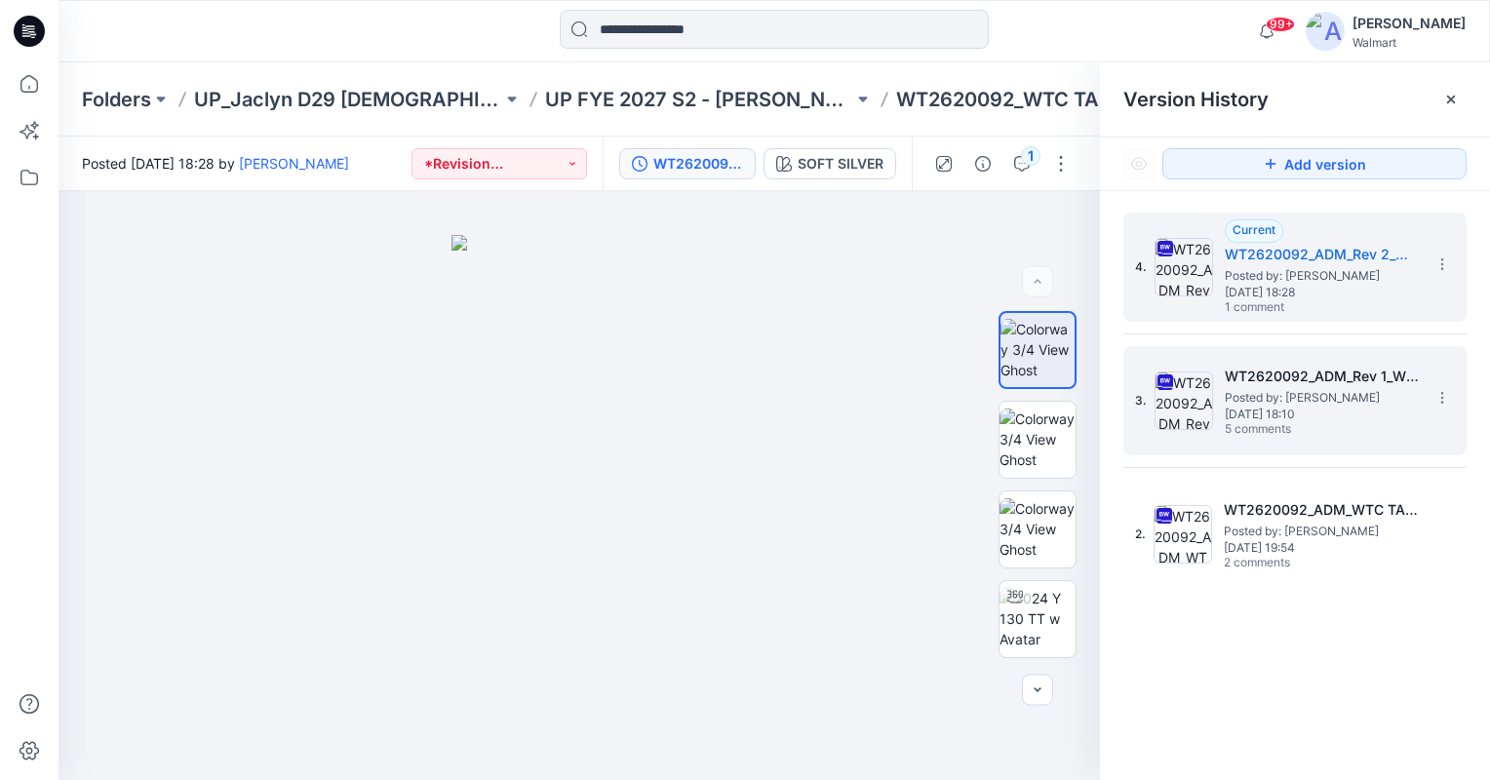
click at [1310, 412] on span "[DATE] 18:10" at bounding box center [1322, 415] width 195 height 14
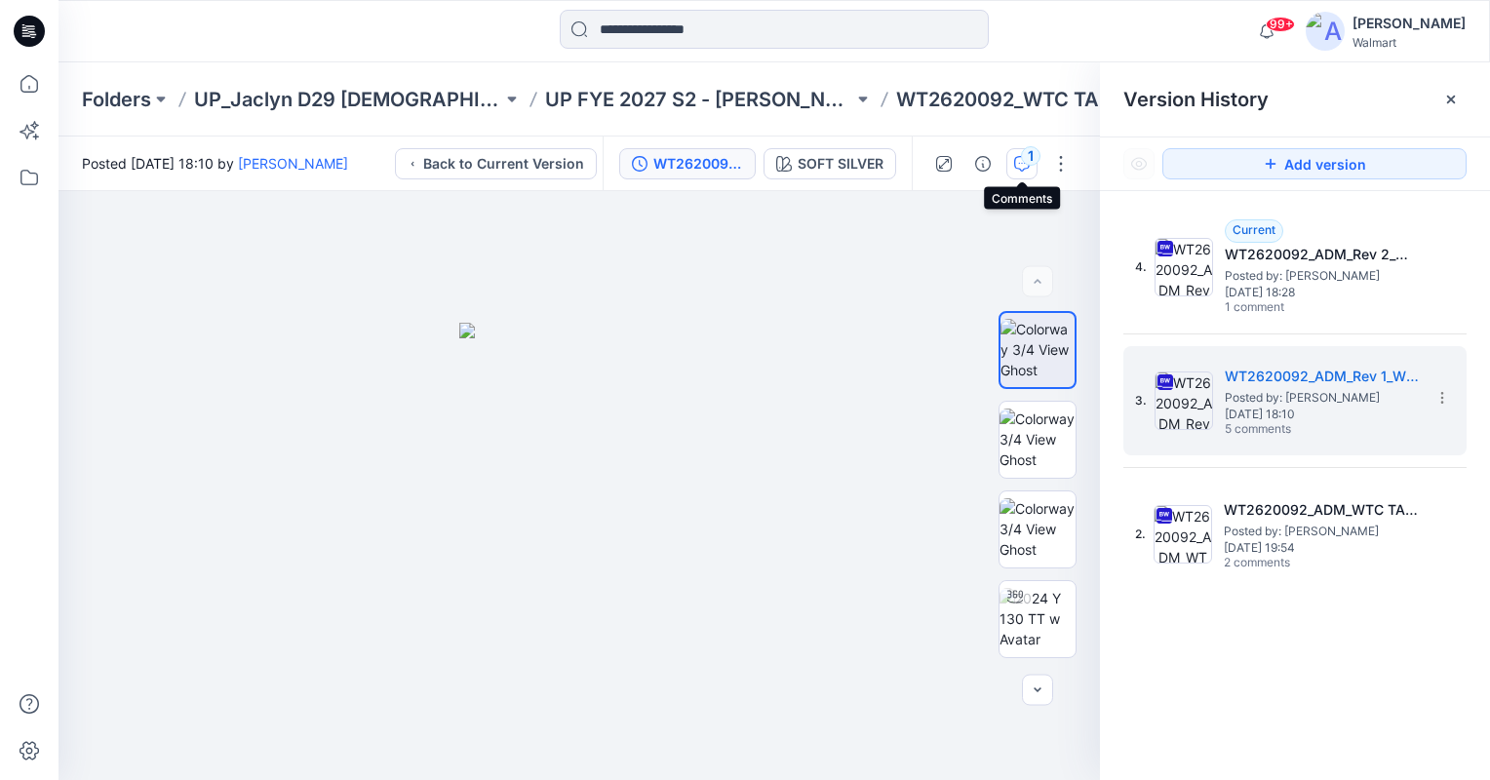
click at [1024, 159] on div "1" at bounding box center [1031, 156] width 20 height 20
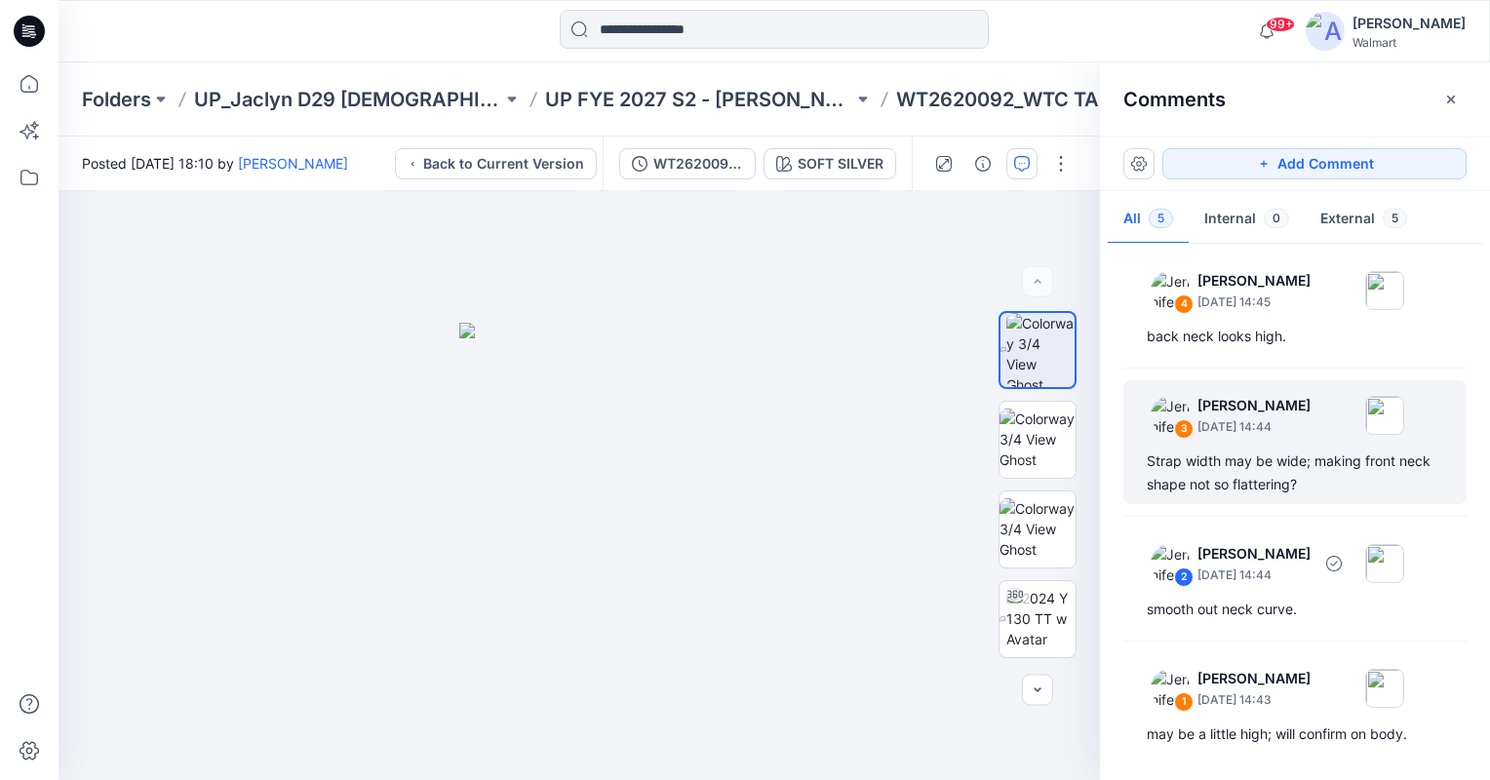
scroll to position [172, 0]
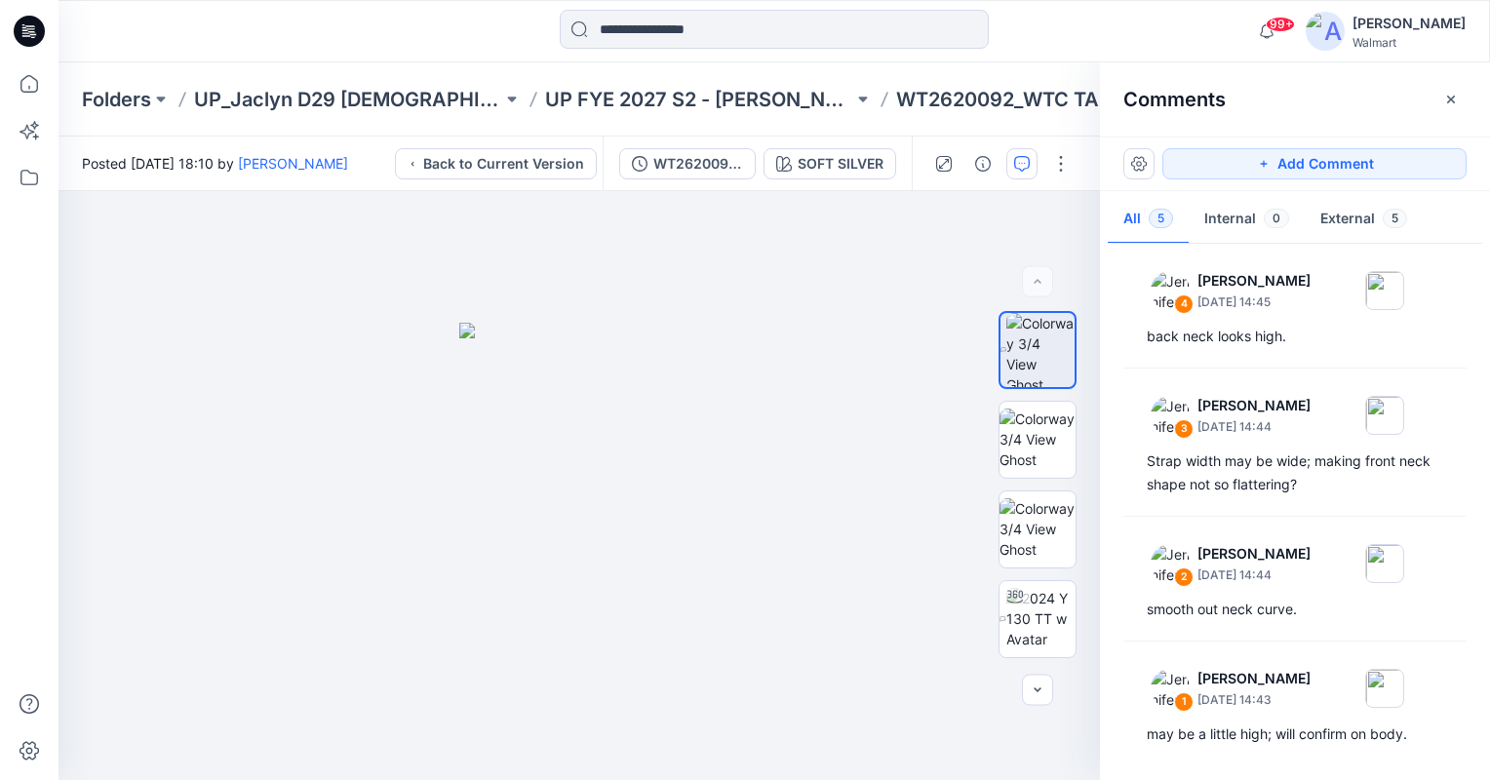
drag, startPoint x: 1446, startPoint y: 106, endPoint x: 1431, endPoint y: 116, distance: 17.6
click at [1447, 106] on icon "button" at bounding box center [1451, 100] width 16 height 16
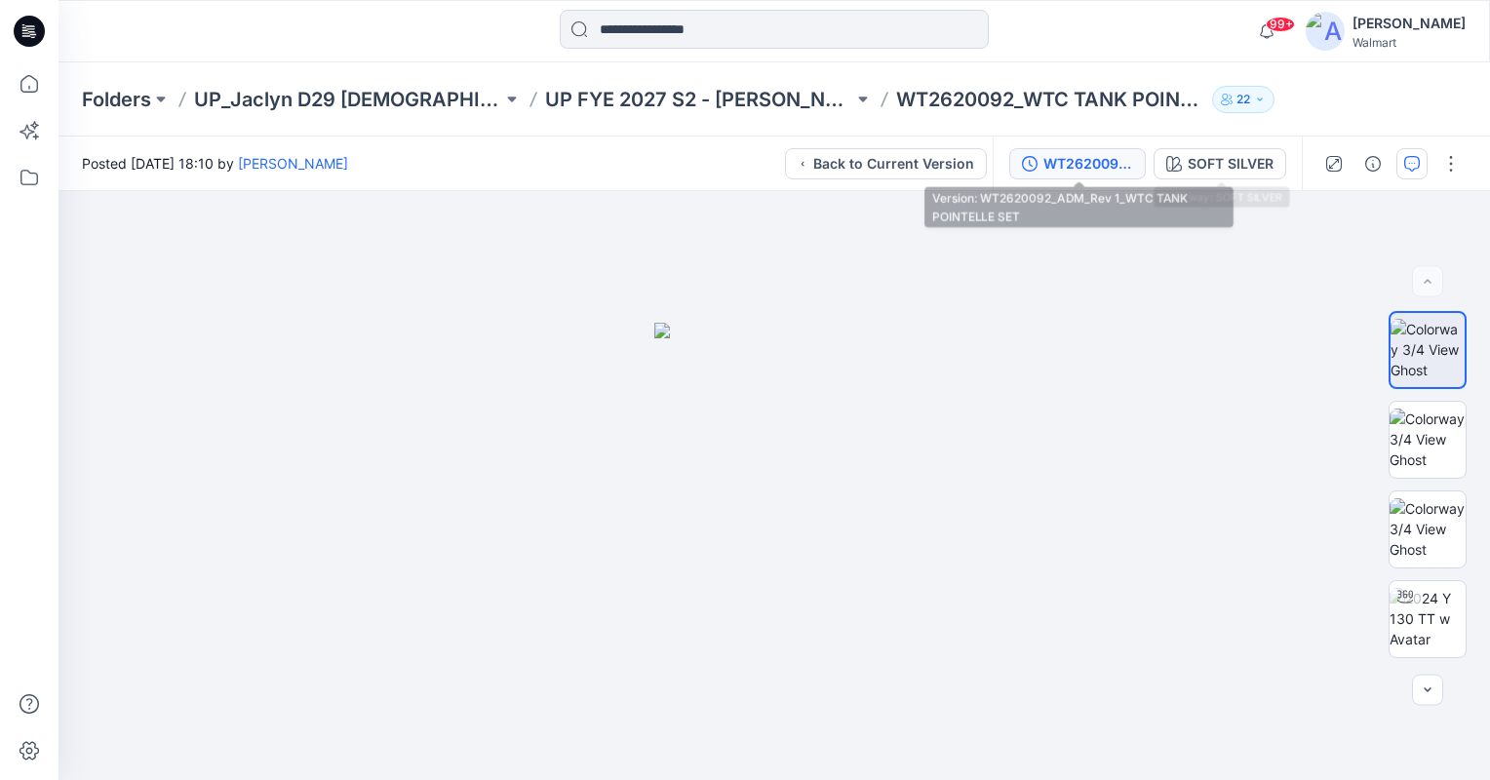
click at [1089, 162] on div "WT2620092_ADM_Rev 1_WTC TANK POINTELLE SET" at bounding box center [1088, 163] width 90 height 21
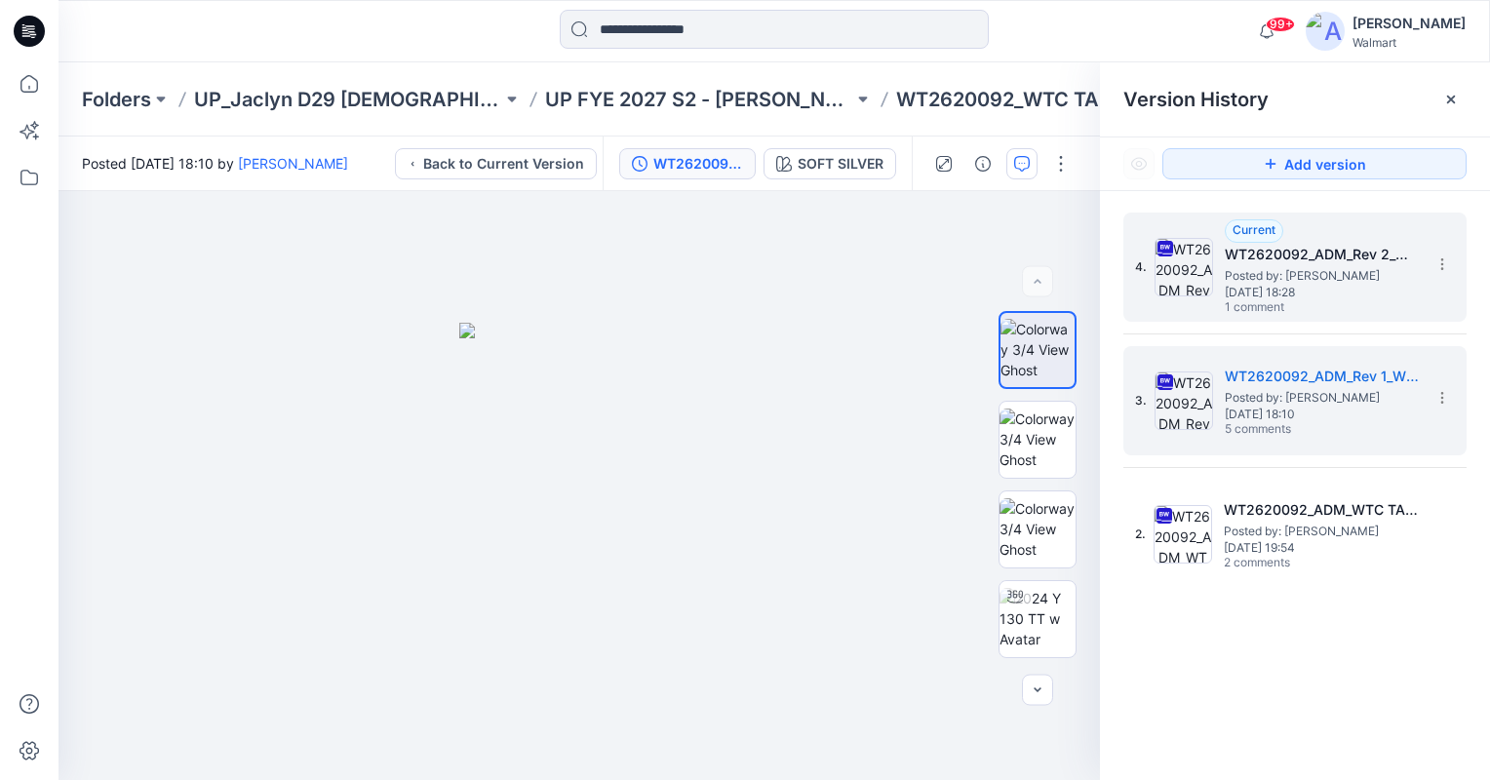
click at [1248, 248] on h5 "WT2620092_ADM_Rev 2_WTC TANK POINTELLE SET" at bounding box center [1322, 254] width 195 height 23
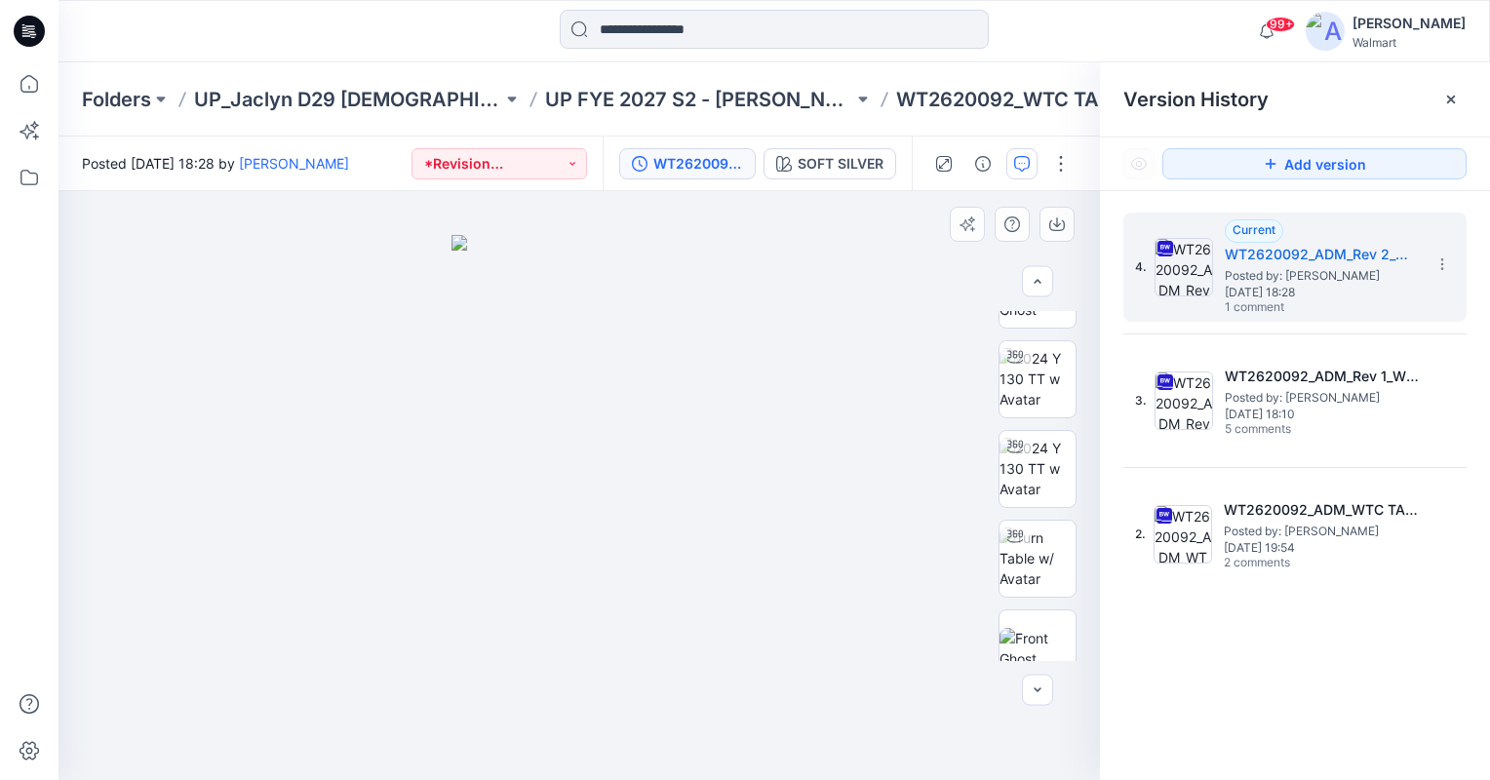
scroll to position [213, 0]
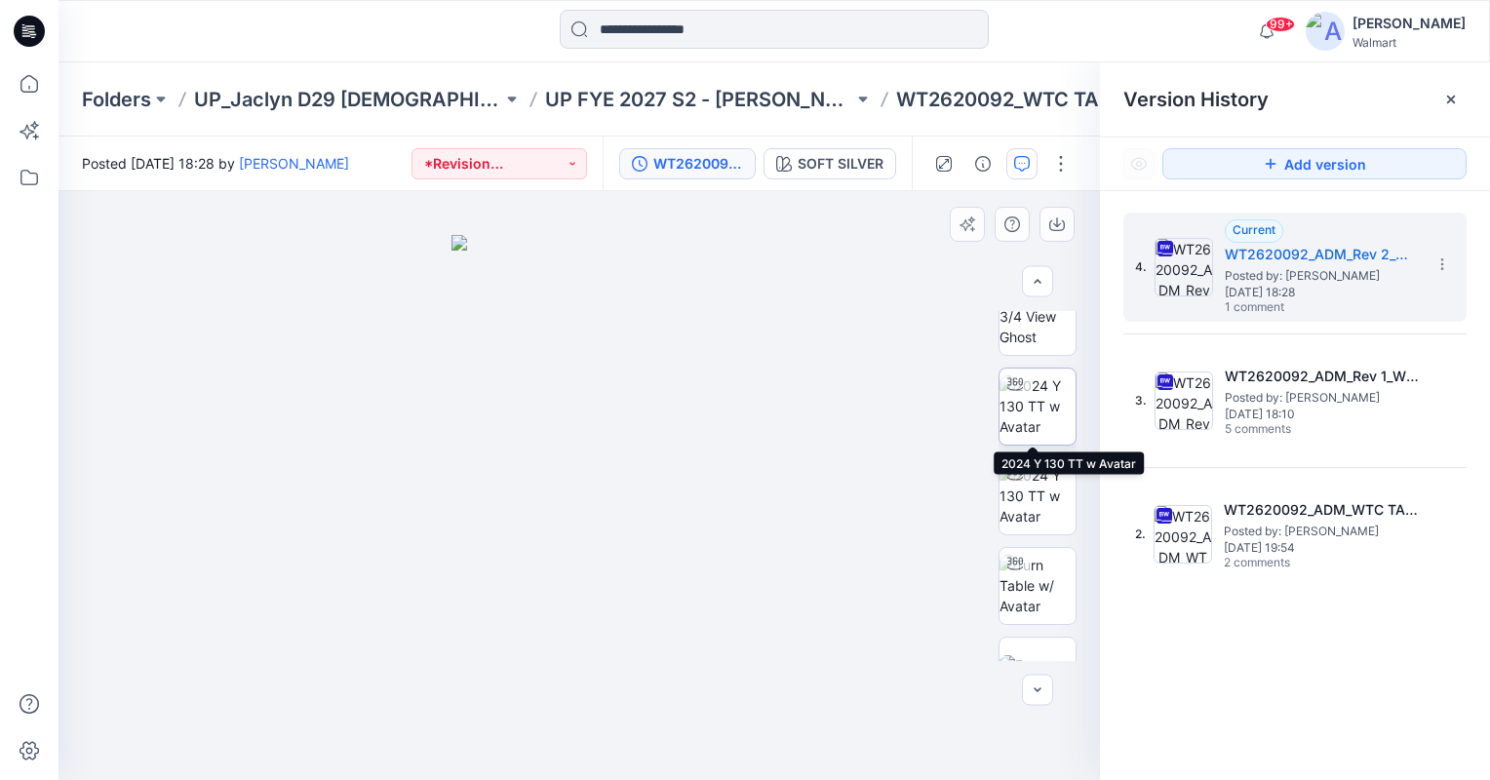
click at [1035, 413] on img at bounding box center [1037, 405] width 76 height 61
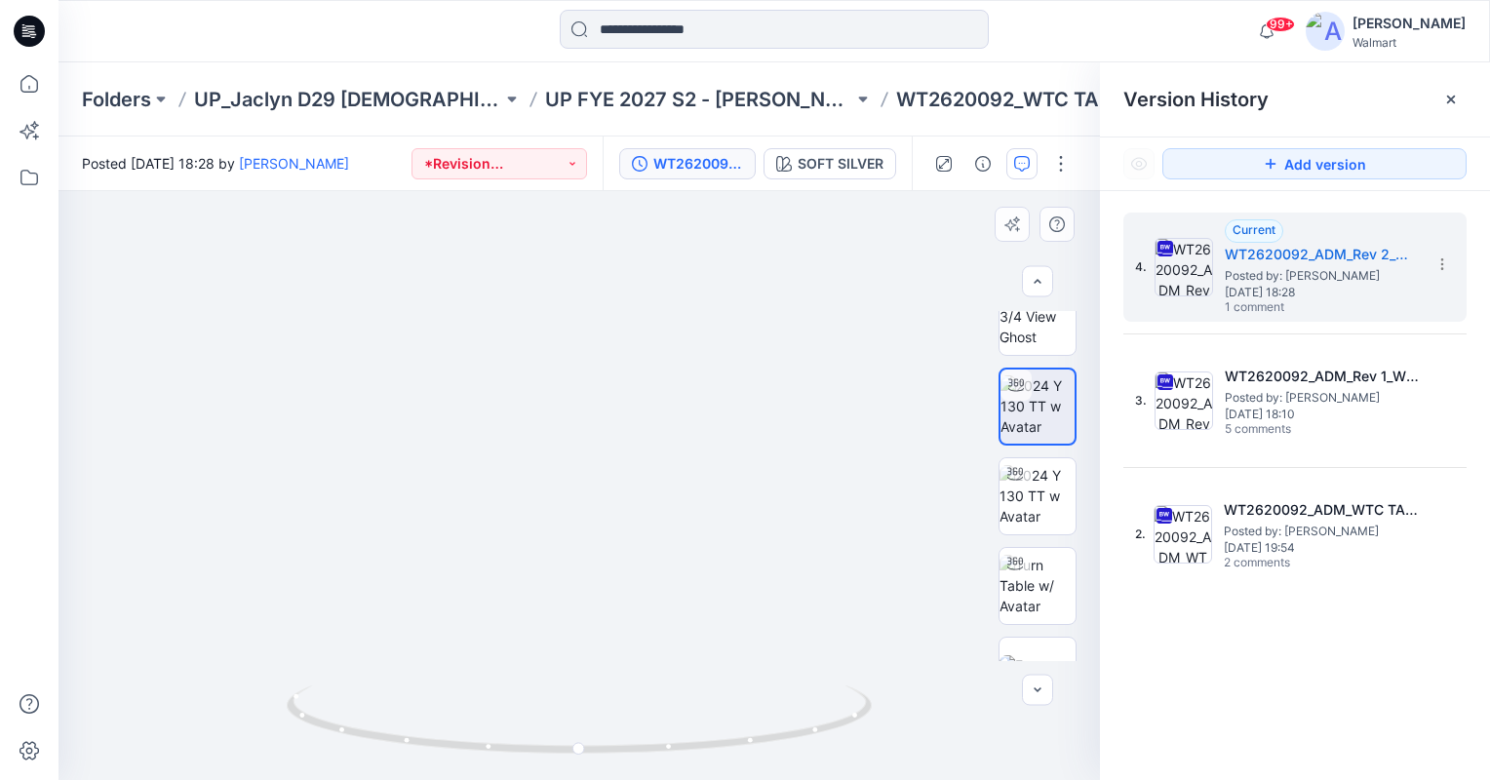
click at [840, 452] on img at bounding box center [579, 207] width 1701 height 1145
drag, startPoint x: 565, startPoint y: 573, endPoint x: 550, endPoint y: 463, distance: 111.2
click at [550, 463] on img at bounding box center [568, 152] width 1701 height 1255
drag, startPoint x: 583, startPoint y: 746, endPoint x: 307, endPoint y: 733, distance: 276.2
click at [307, 733] on icon at bounding box center [582, 722] width 590 height 73
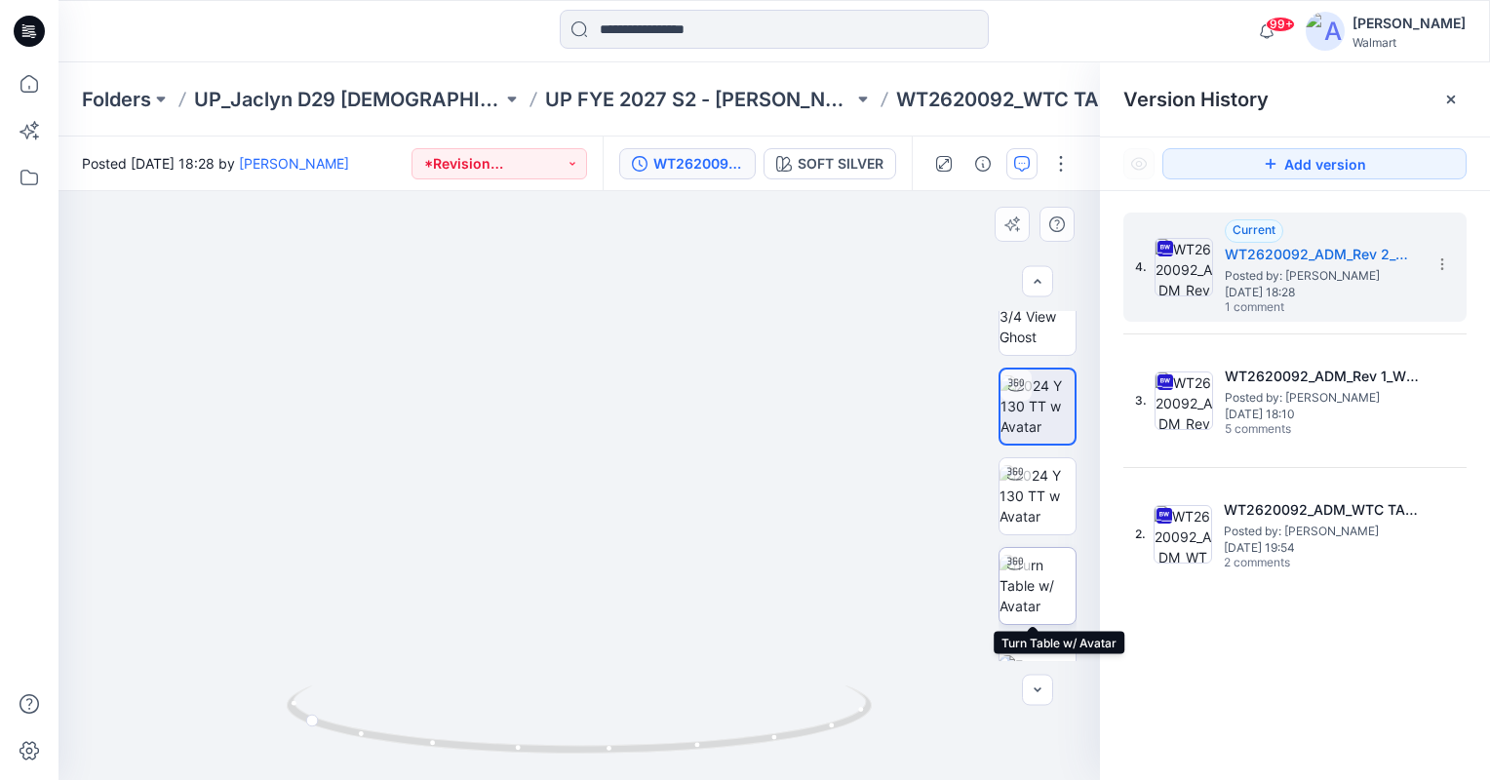
click at [1030, 585] on img at bounding box center [1037, 585] width 76 height 61
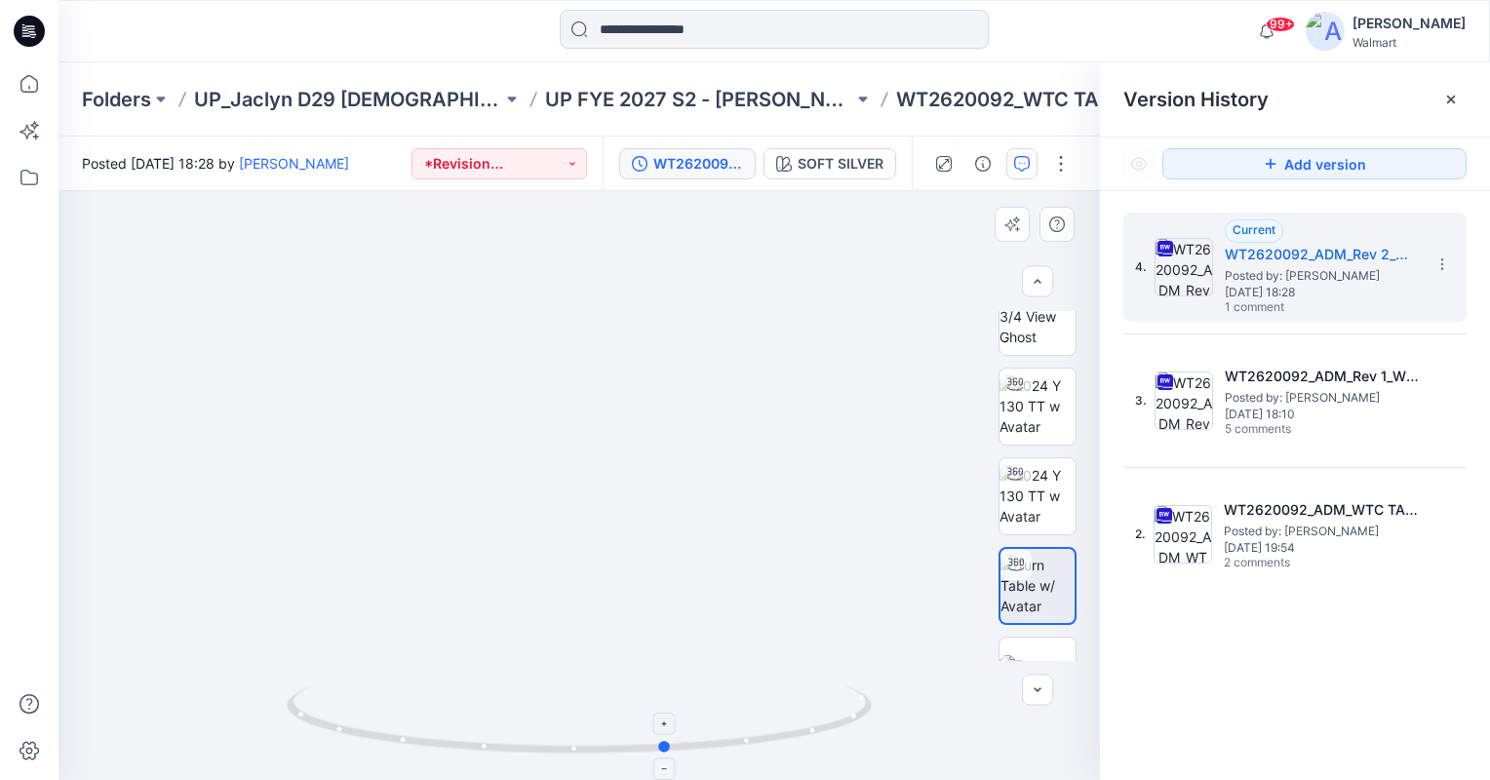
drag, startPoint x: 577, startPoint y: 750, endPoint x: 666, endPoint y: 751, distance: 88.7
click at [666, 751] on circle at bounding box center [666, 747] width 12 height 12
click at [1049, 492] on img at bounding box center [1037, 495] width 76 height 61
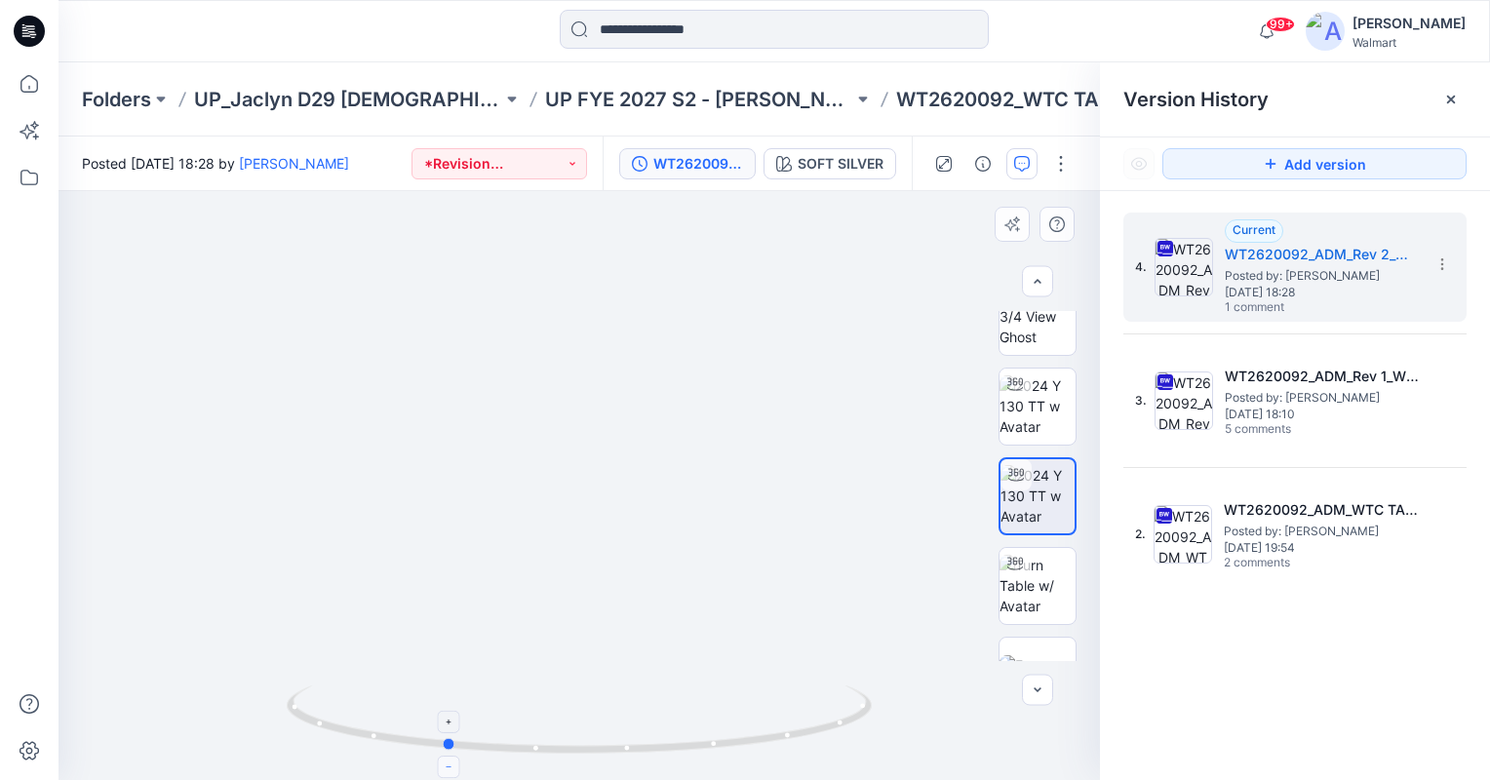
drag, startPoint x: 577, startPoint y: 747, endPoint x: 443, endPoint y: 763, distance: 135.5
click at [443, 759] on icon at bounding box center [582, 722] width 590 height 73
click at [1041, 392] on img at bounding box center [1037, 405] width 76 height 61
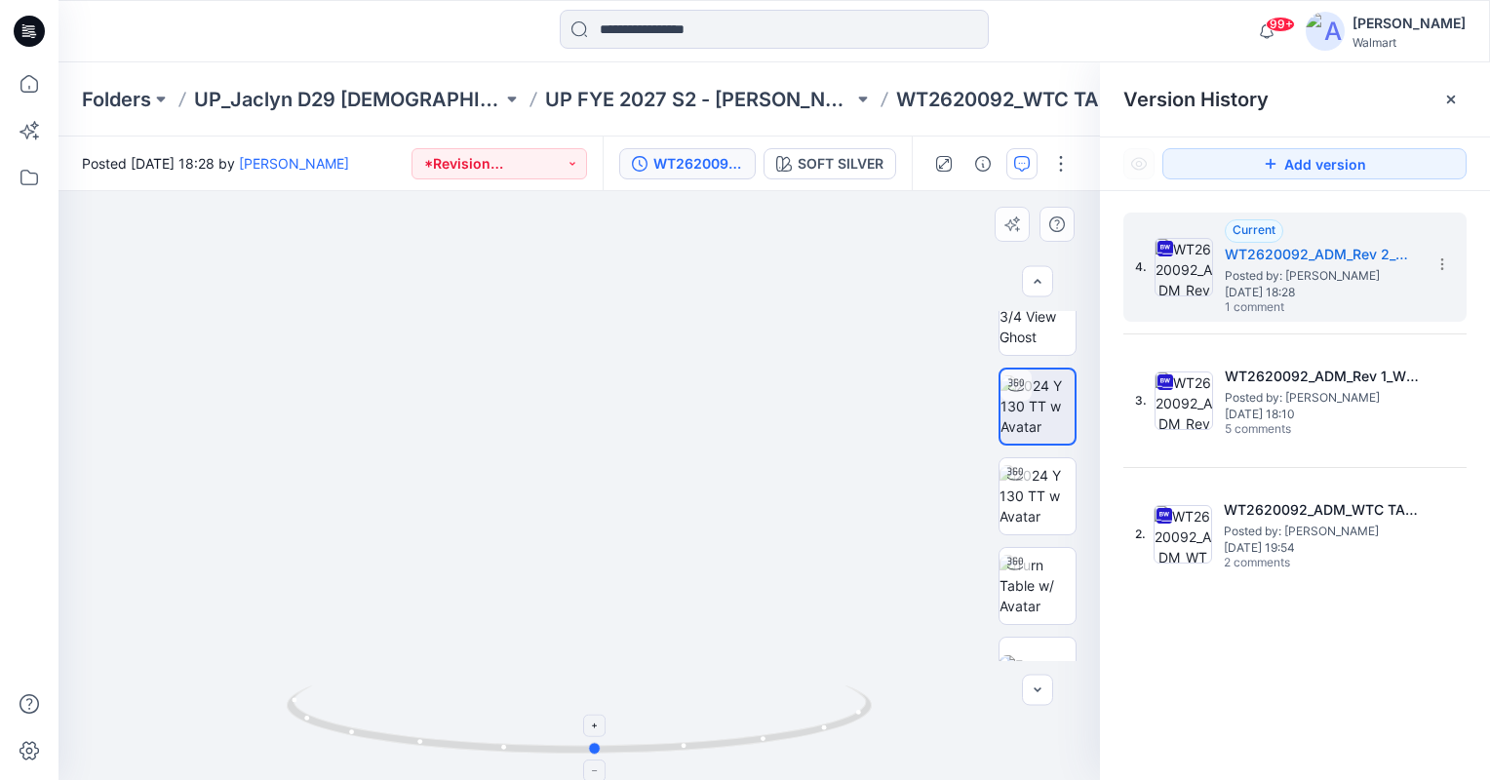
click at [581, 747] on icon at bounding box center [582, 722] width 590 height 73
drag, startPoint x: 673, startPoint y: 519, endPoint x: 662, endPoint y: 487, distance: 33.9
click at [662, 487] on img at bounding box center [568, 52] width 2256 height 1455
drag, startPoint x: 590, startPoint y: 751, endPoint x: 594, endPoint y: 773, distance: 22.8
click at [594, 759] on icon at bounding box center [582, 722] width 590 height 73
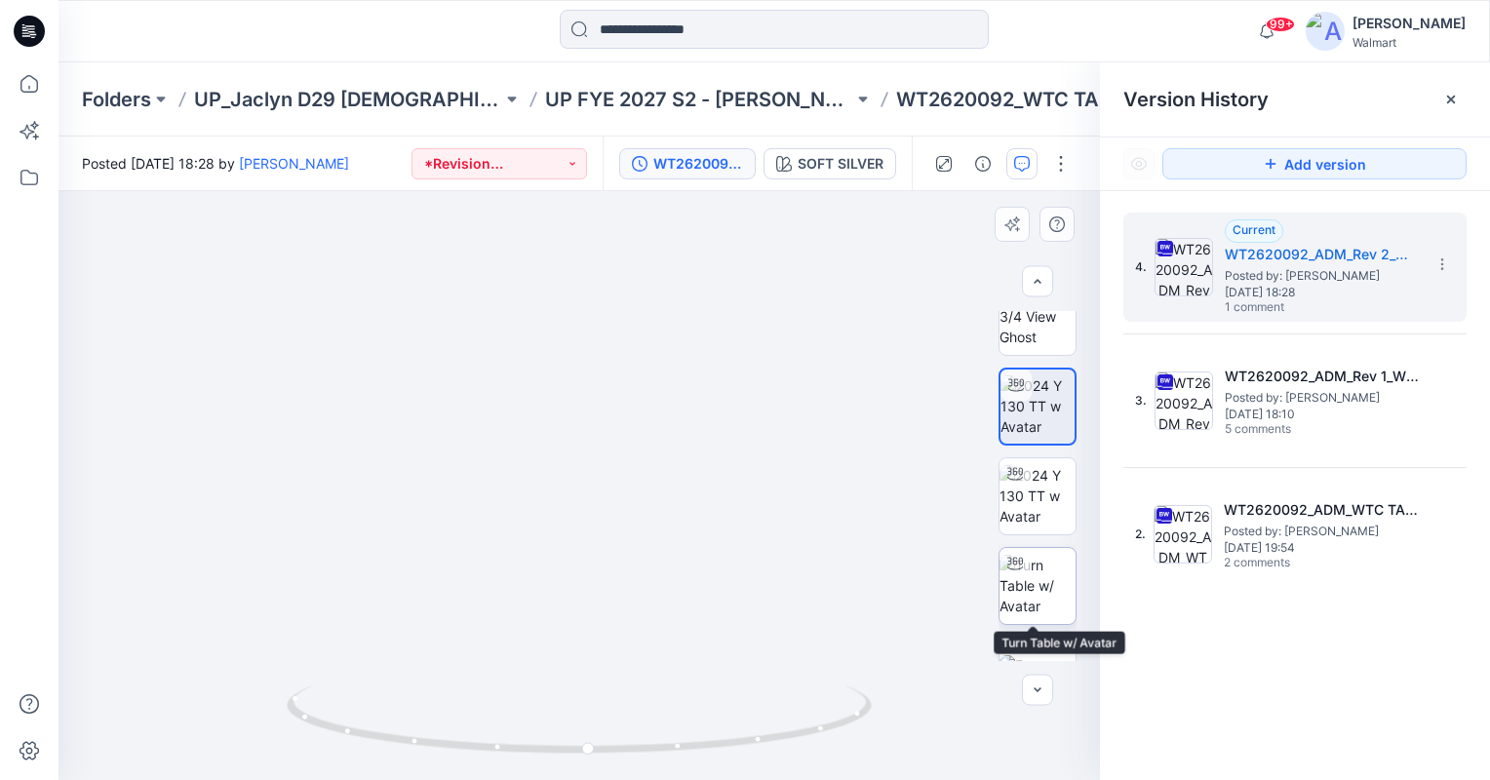
click at [1013, 575] on div at bounding box center [1014, 563] width 31 height 31
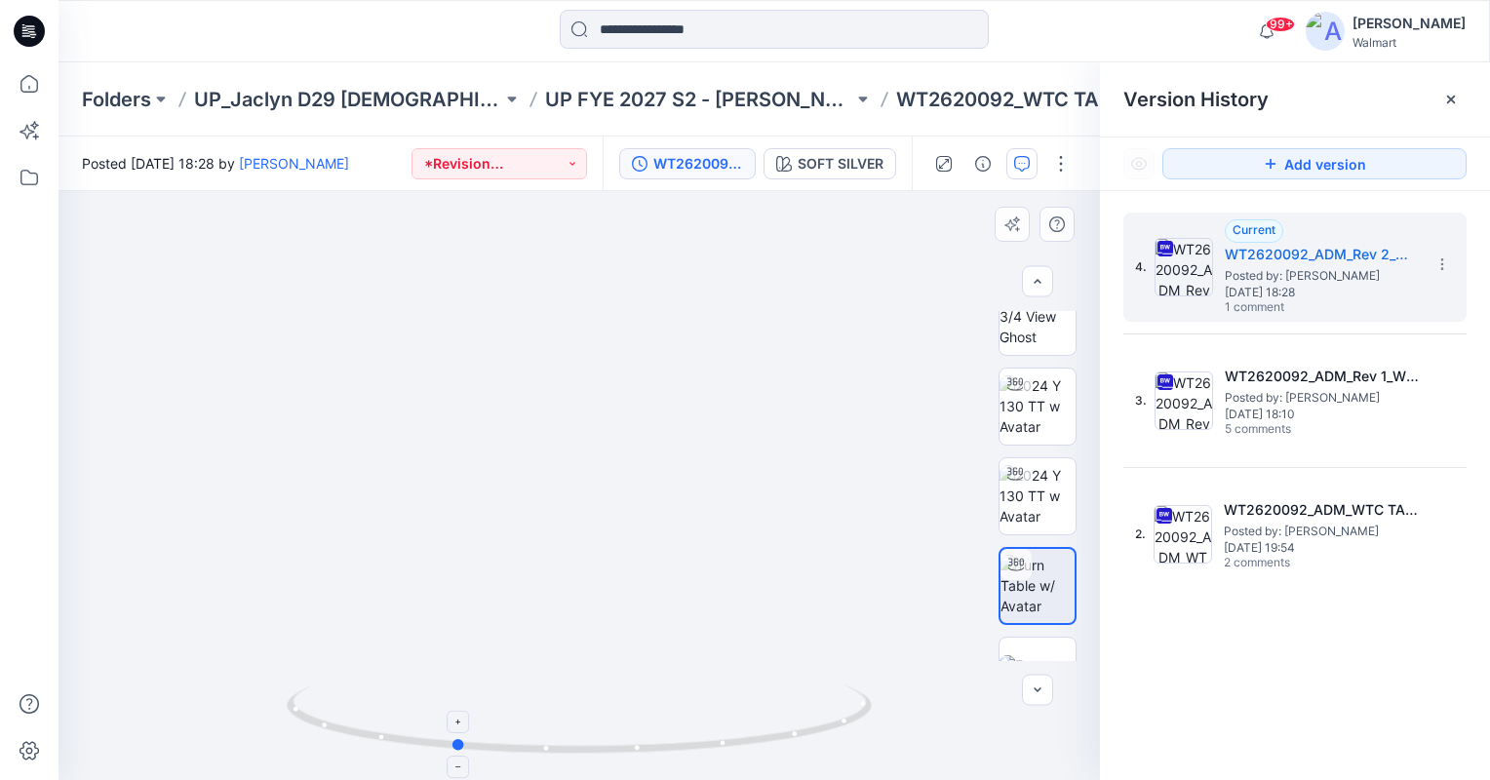
drag, startPoint x: 580, startPoint y: 744, endPoint x: 455, endPoint y: 743, distance: 124.8
click at [455, 743] on circle at bounding box center [459, 745] width 12 height 12
drag, startPoint x: 458, startPoint y: 743, endPoint x: 588, endPoint y: 725, distance: 130.9
click at [588, 725] on icon at bounding box center [582, 722] width 590 height 73
drag, startPoint x: 583, startPoint y: 747, endPoint x: 471, endPoint y: 743, distance: 112.2
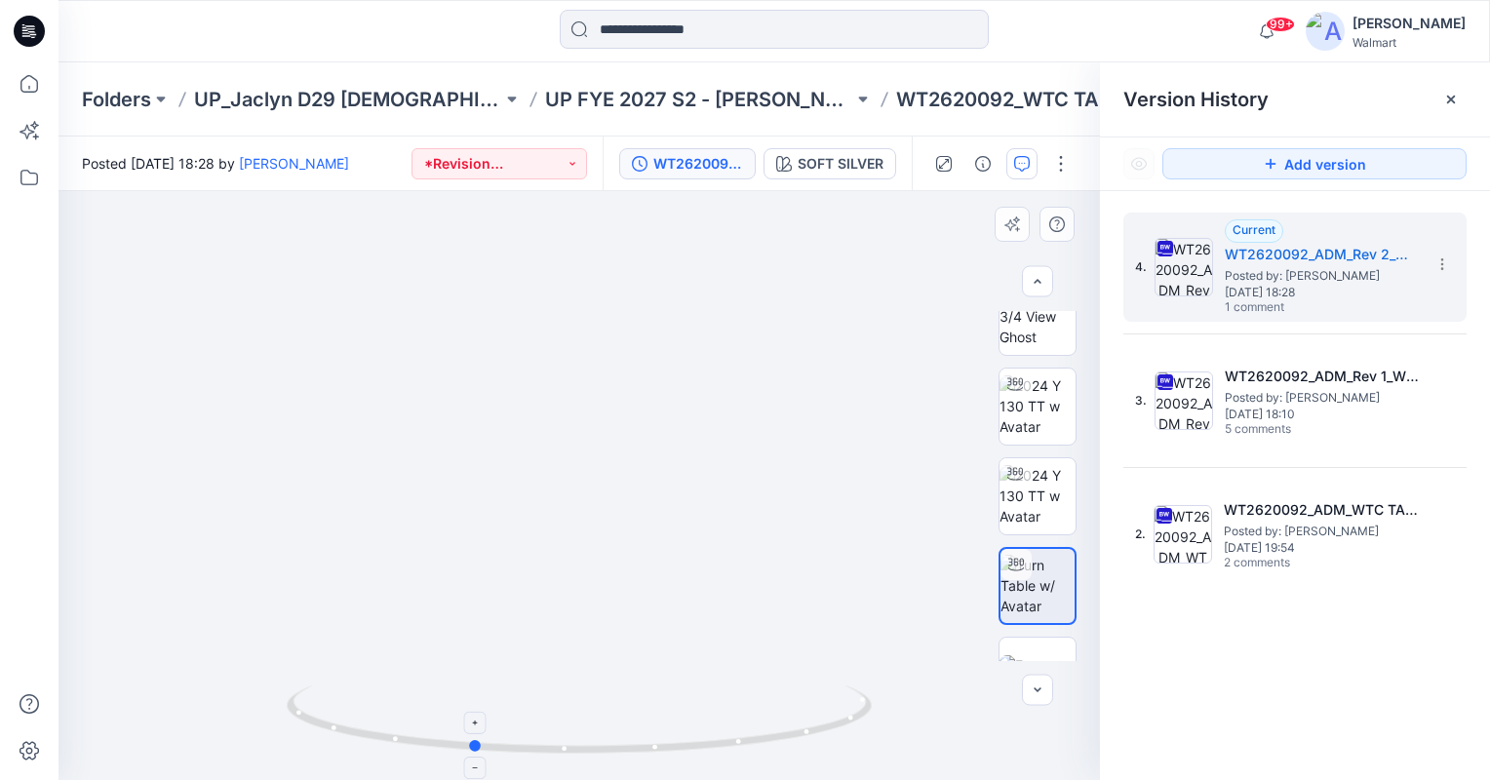
click at [471, 743] on circle at bounding box center [476, 746] width 12 height 12
click at [1017, 170] on icon "button" at bounding box center [1022, 164] width 16 height 16
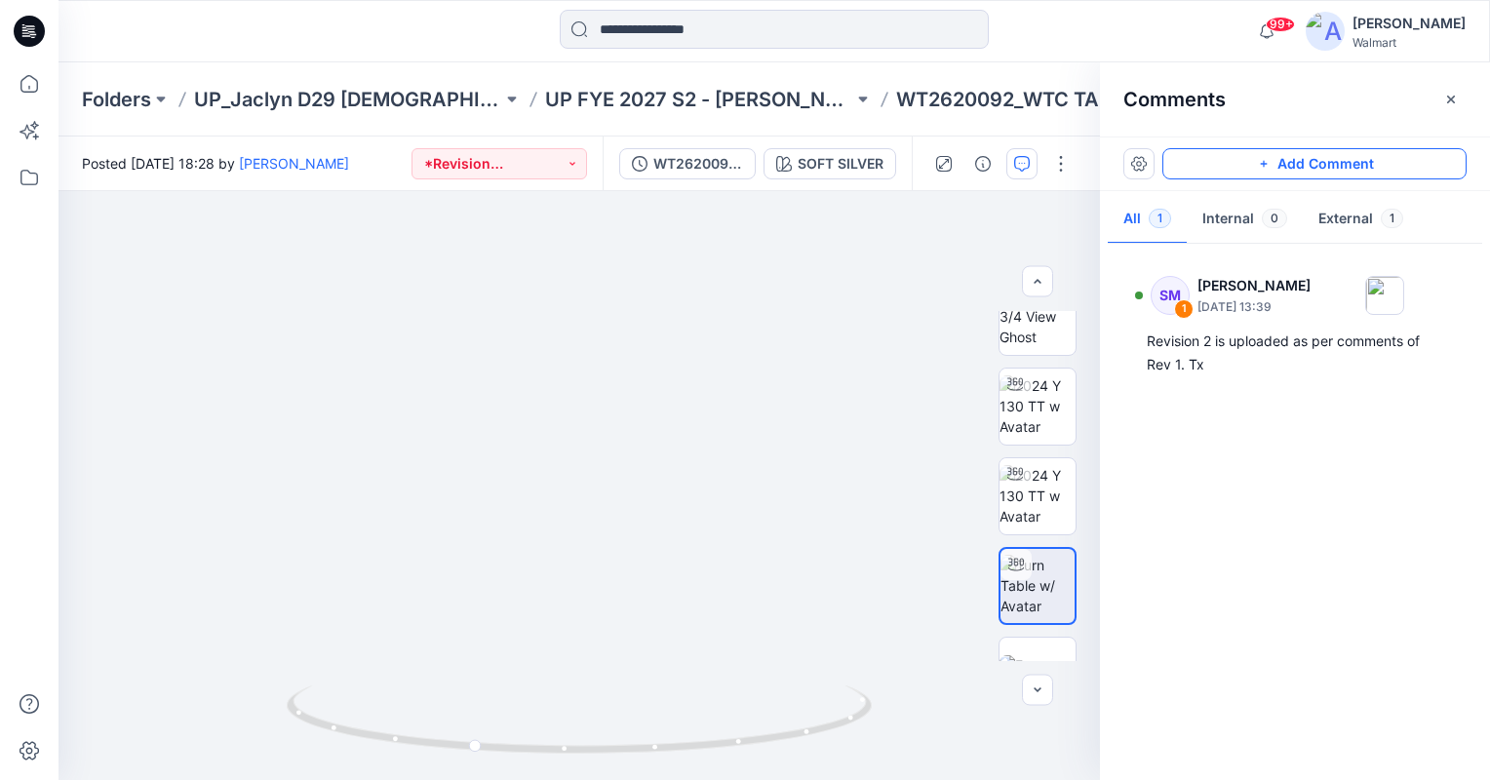
click at [1343, 166] on button "Add Comment" at bounding box center [1314, 163] width 304 height 31
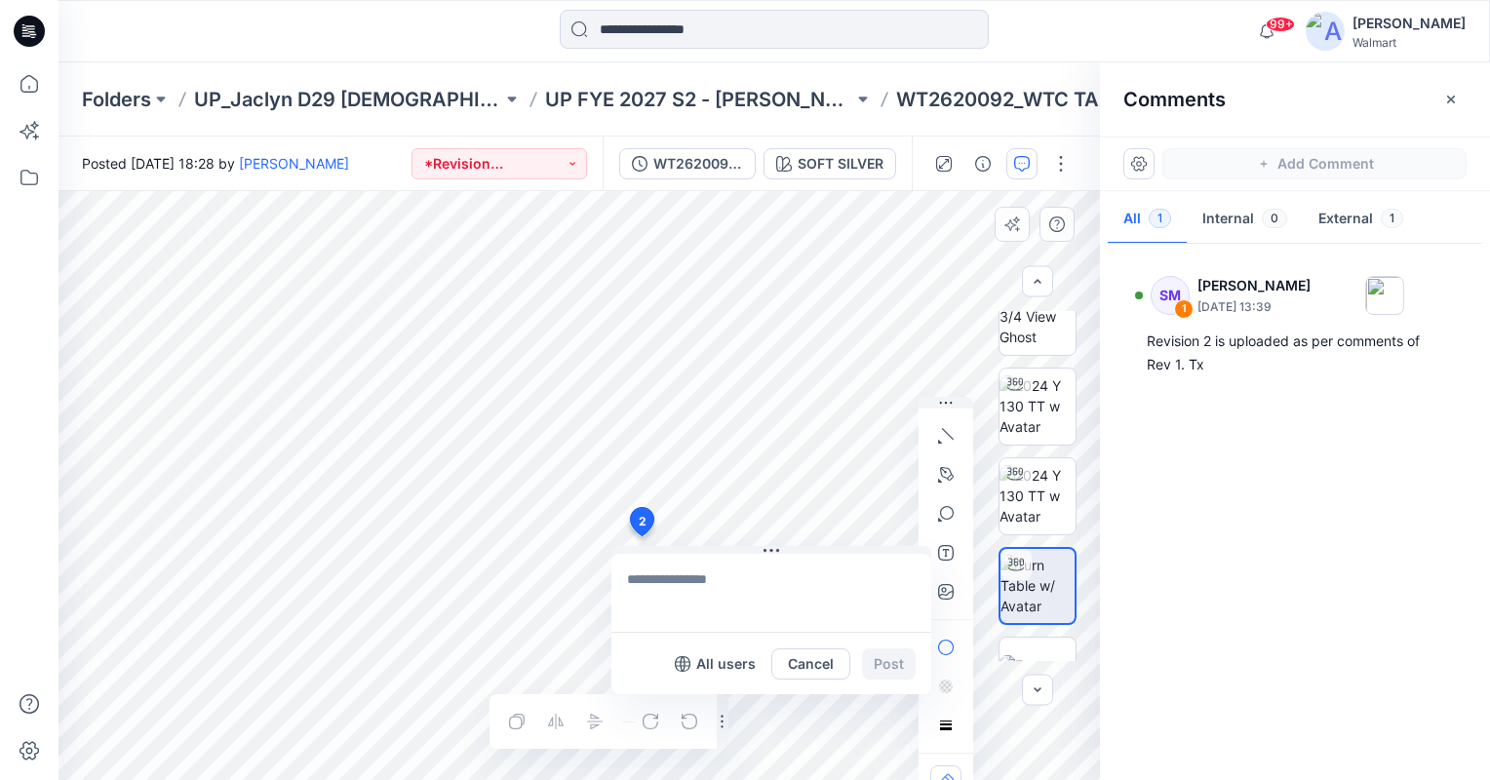
click at [641, 536] on div "2 All users Cancel Post Layer 1" at bounding box center [579, 485] width 1041 height 589
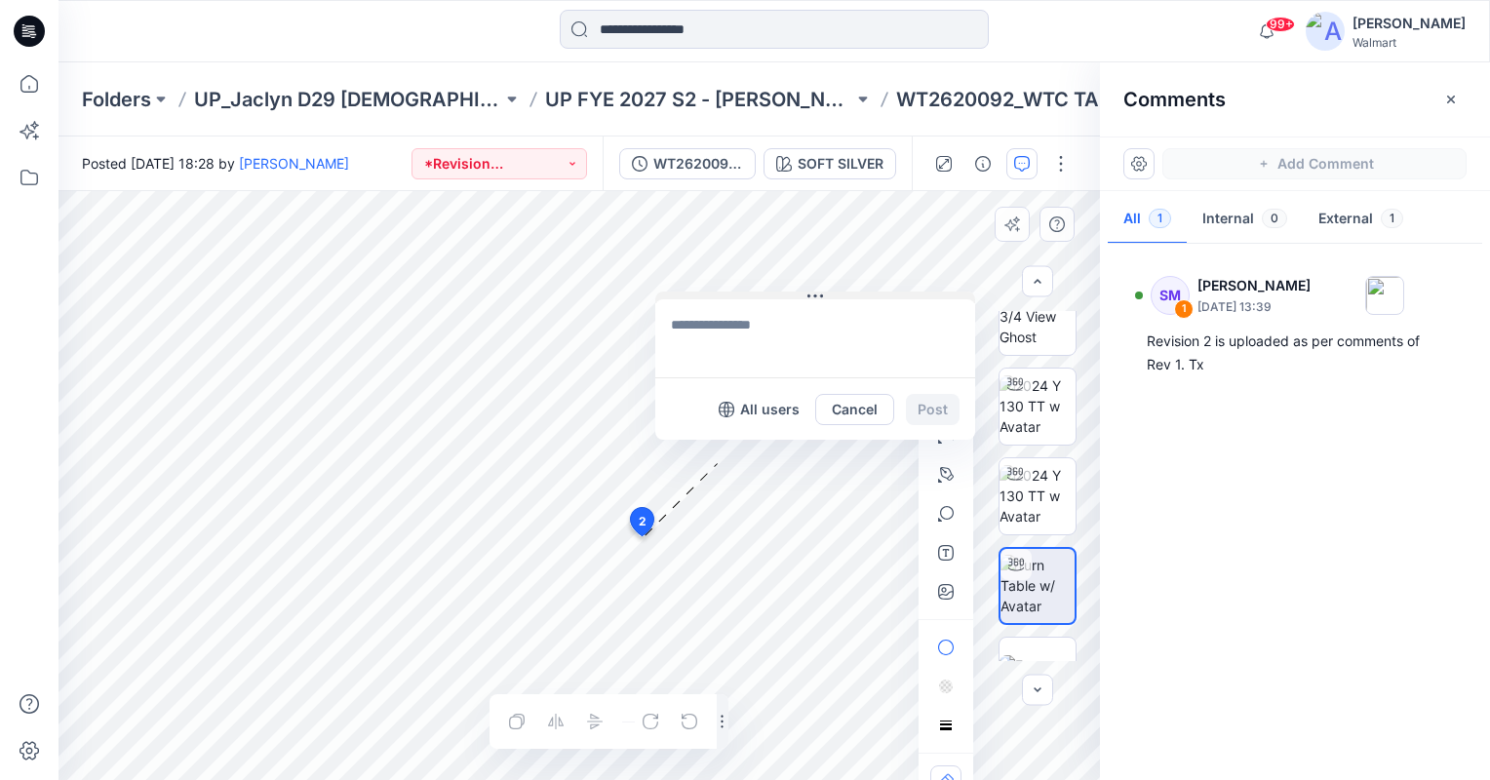
drag, startPoint x: 665, startPoint y: 548, endPoint x: 709, endPoint y: 294, distance: 258.3
click at [709, 294] on button at bounding box center [815, 298] width 320 height 12
click at [727, 334] on textarea at bounding box center [815, 338] width 320 height 78
type textarea "**********"
click at [911, 408] on button "Post" at bounding box center [933, 409] width 54 height 31
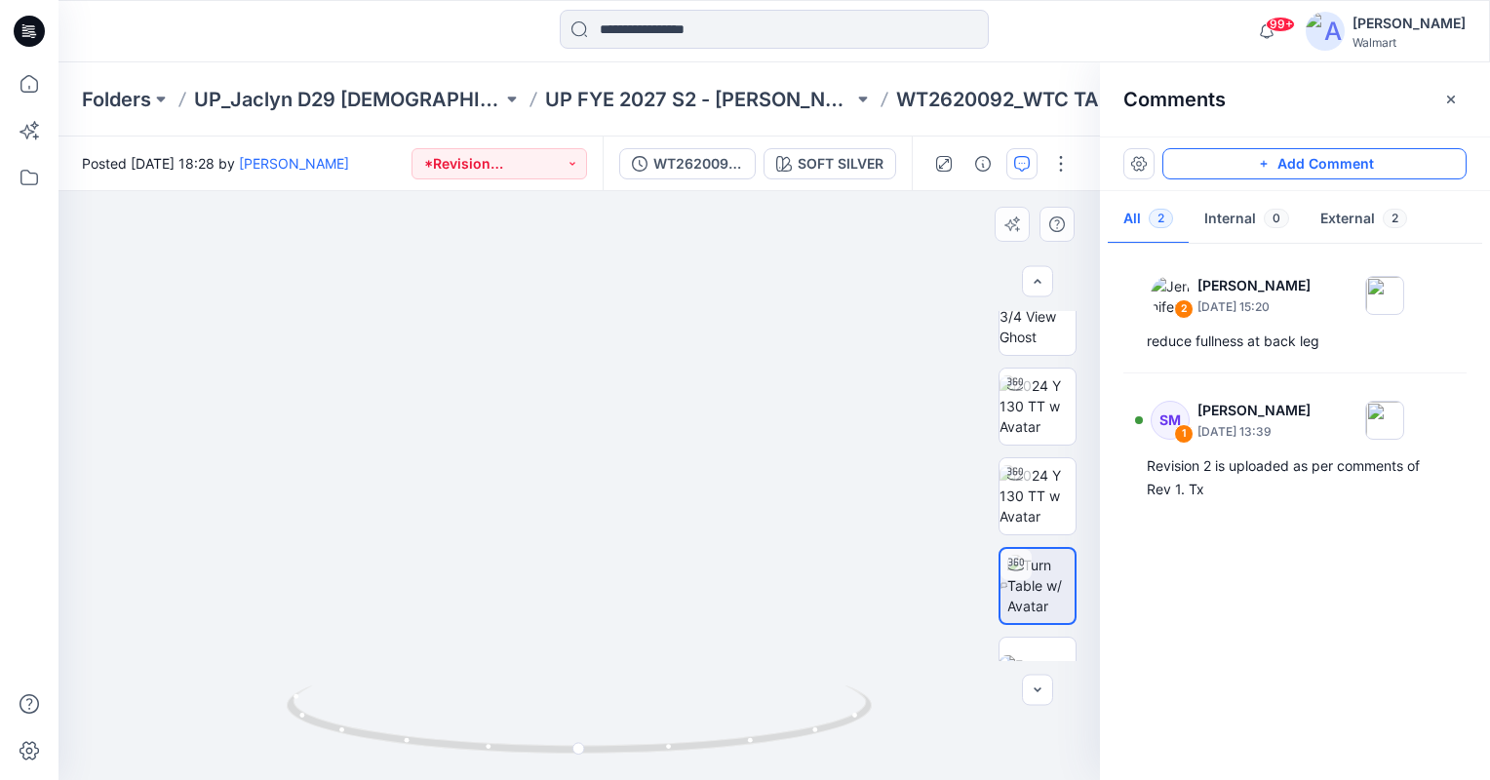
click at [1408, 160] on button "Add Comment" at bounding box center [1314, 163] width 304 height 31
click at [557, 443] on div "3" at bounding box center [579, 485] width 1041 height 589
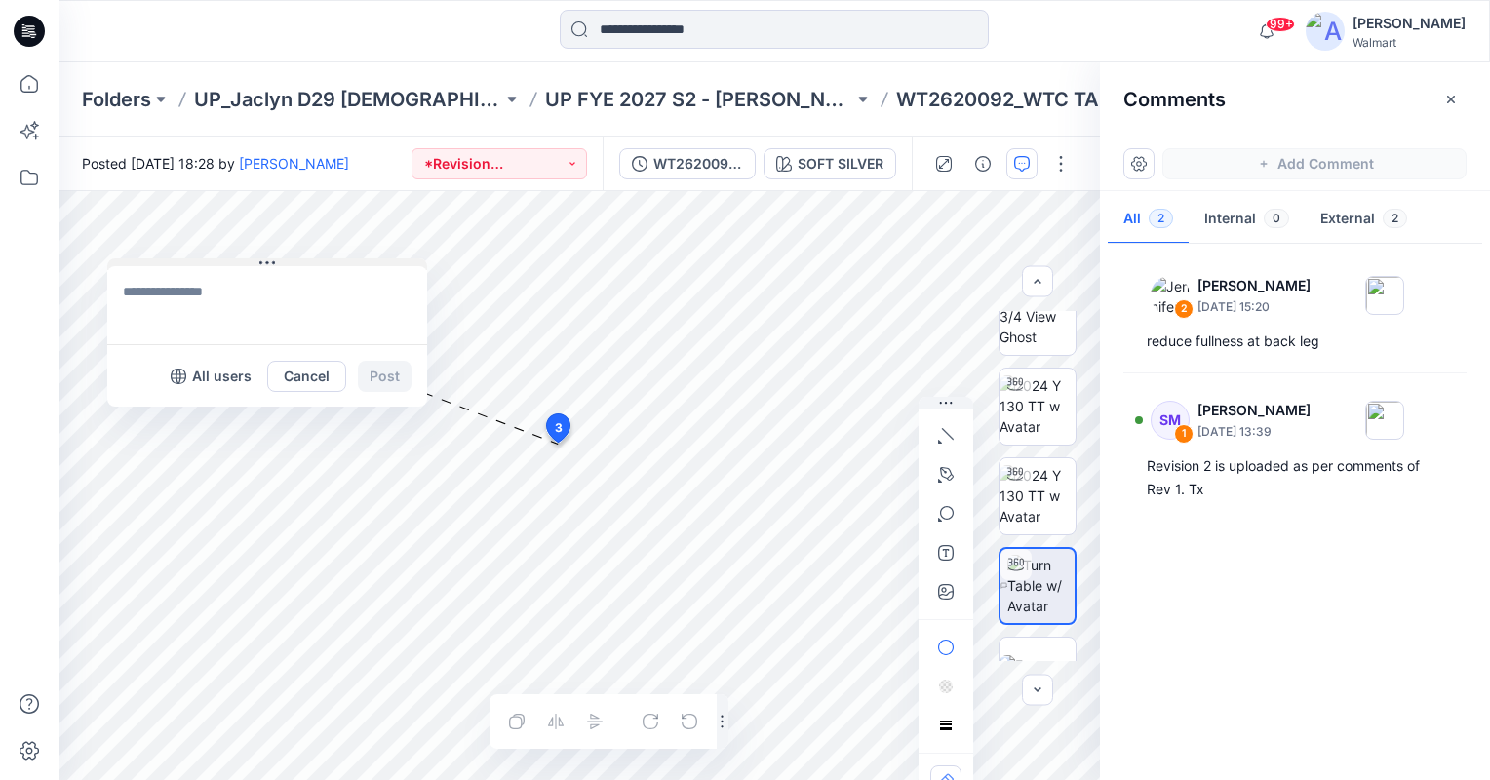
drag, startPoint x: 554, startPoint y: 455, endPoint x: 134, endPoint y: 261, distance: 462.9
click at [134, 261] on button at bounding box center [267, 264] width 320 height 12
drag, startPoint x: 200, startPoint y: 306, endPoint x: 211, endPoint y: 308, distance: 10.9
click at [208, 307] on textarea at bounding box center [267, 305] width 320 height 78
type textarea "**********"
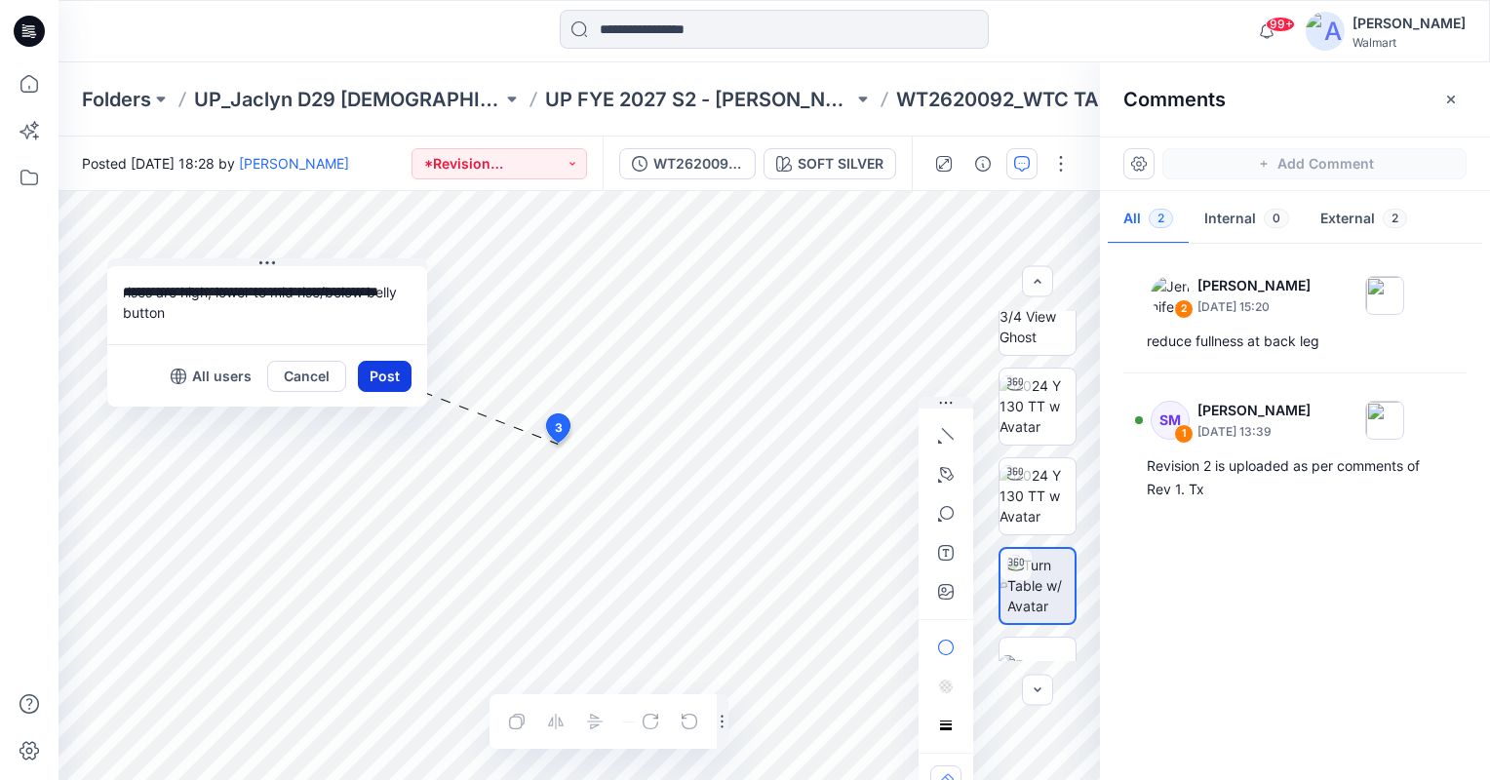
click at [377, 373] on button "Post" at bounding box center [385, 376] width 54 height 31
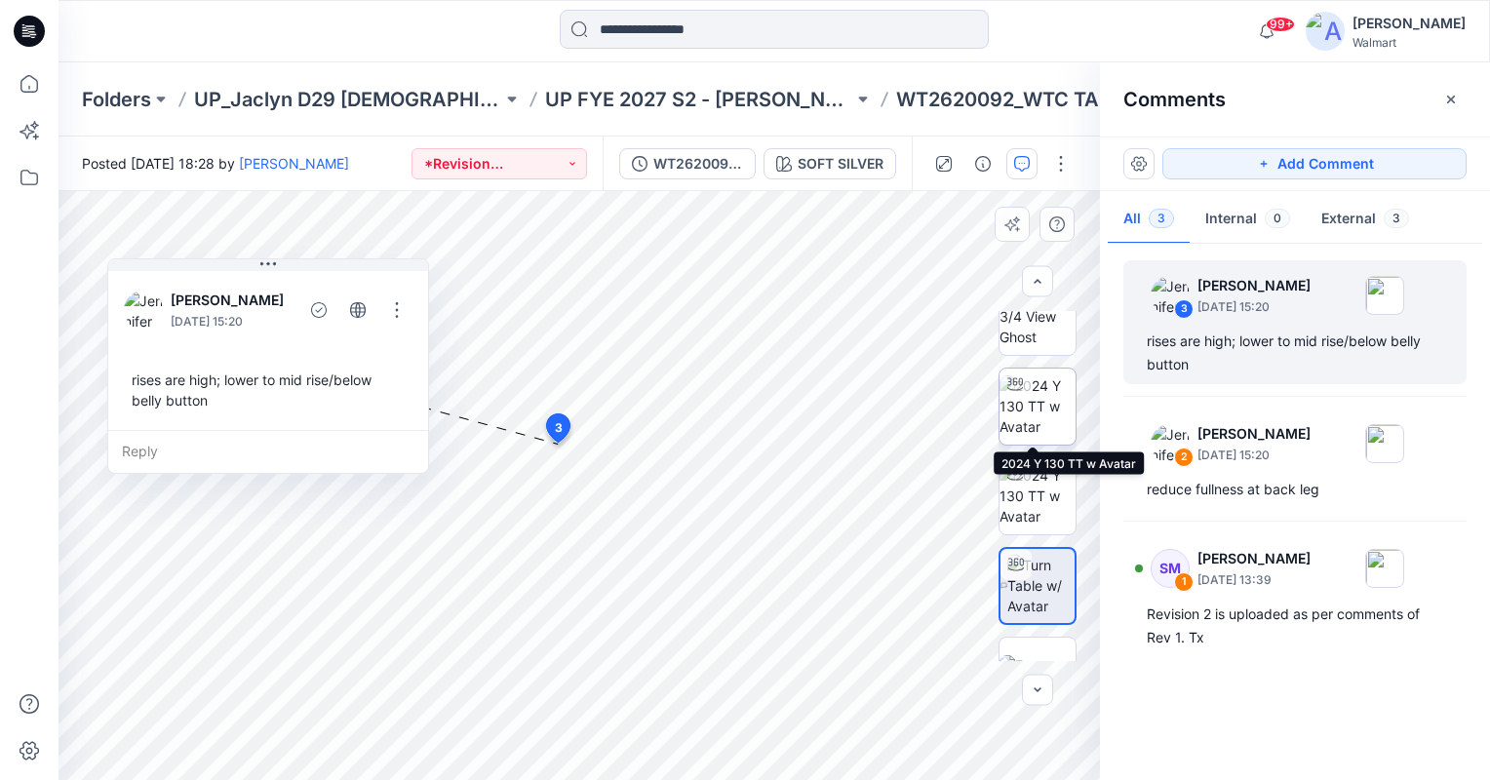
click at [1049, 433] on img at bounding box center [1037, 405] width 76 height 61
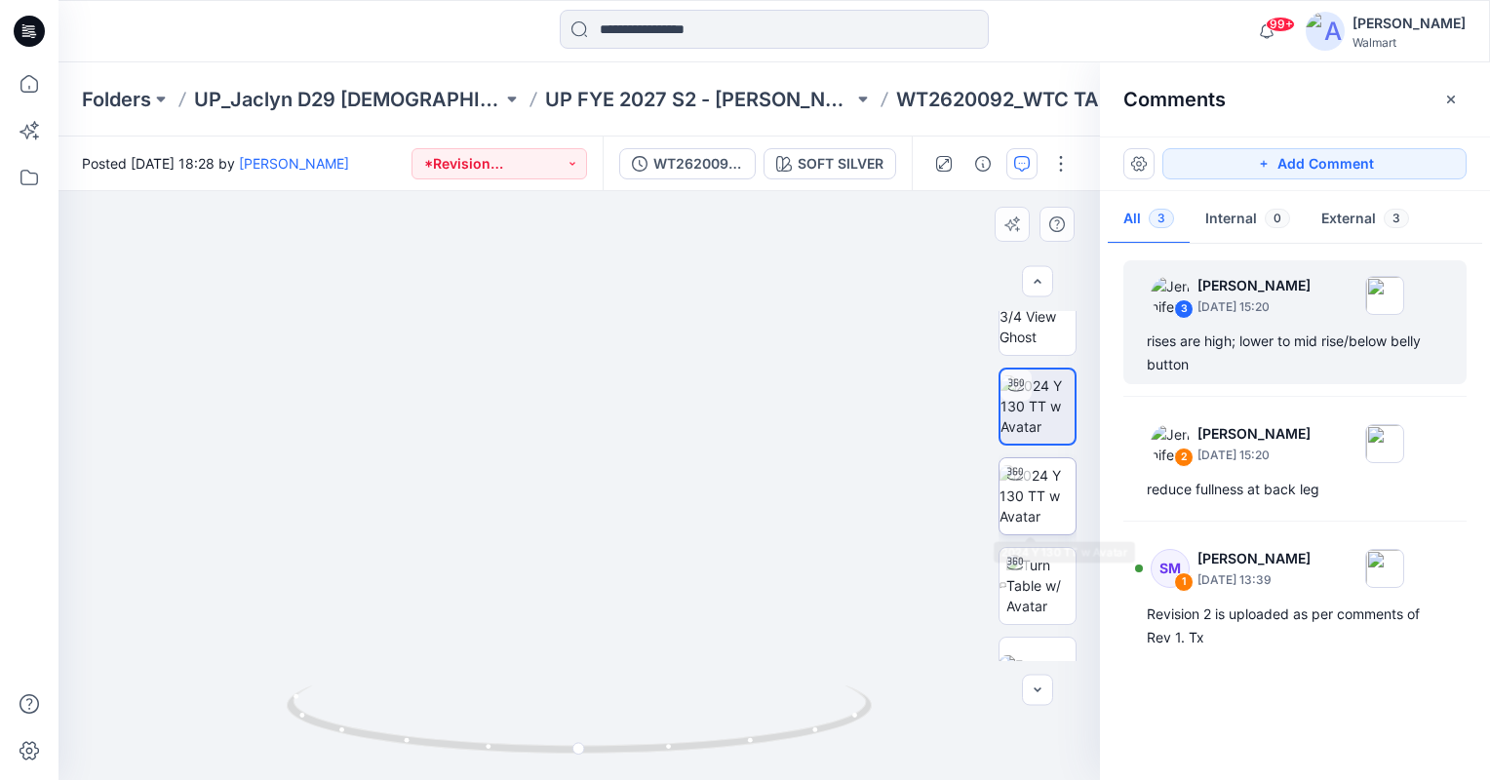
click at [1050, 517] on img at bounding box center [1037, 495] width 76 height 61
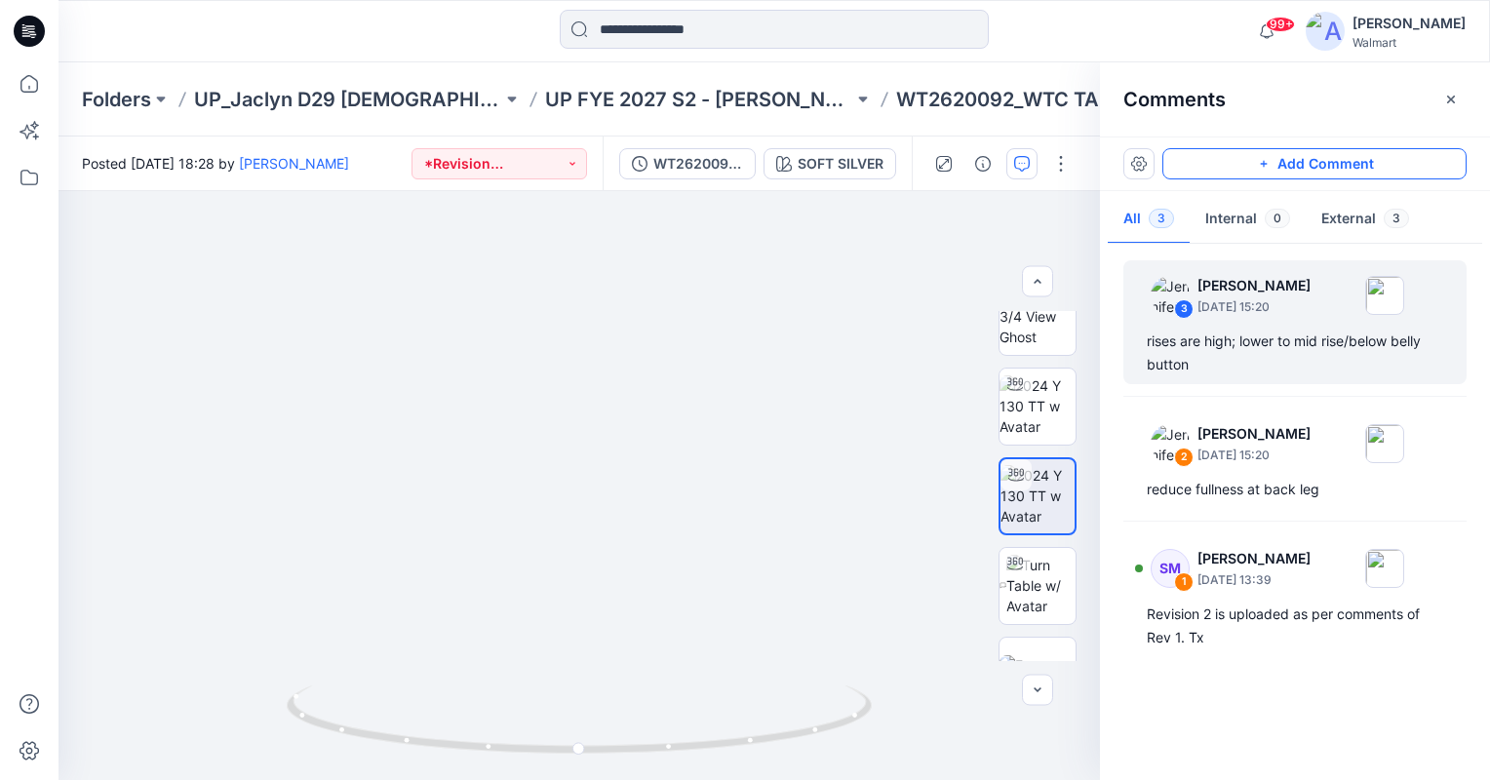
click at [1328, 171] on button "Add Comment" at bounding box center [1314, 163] width 304 height 31
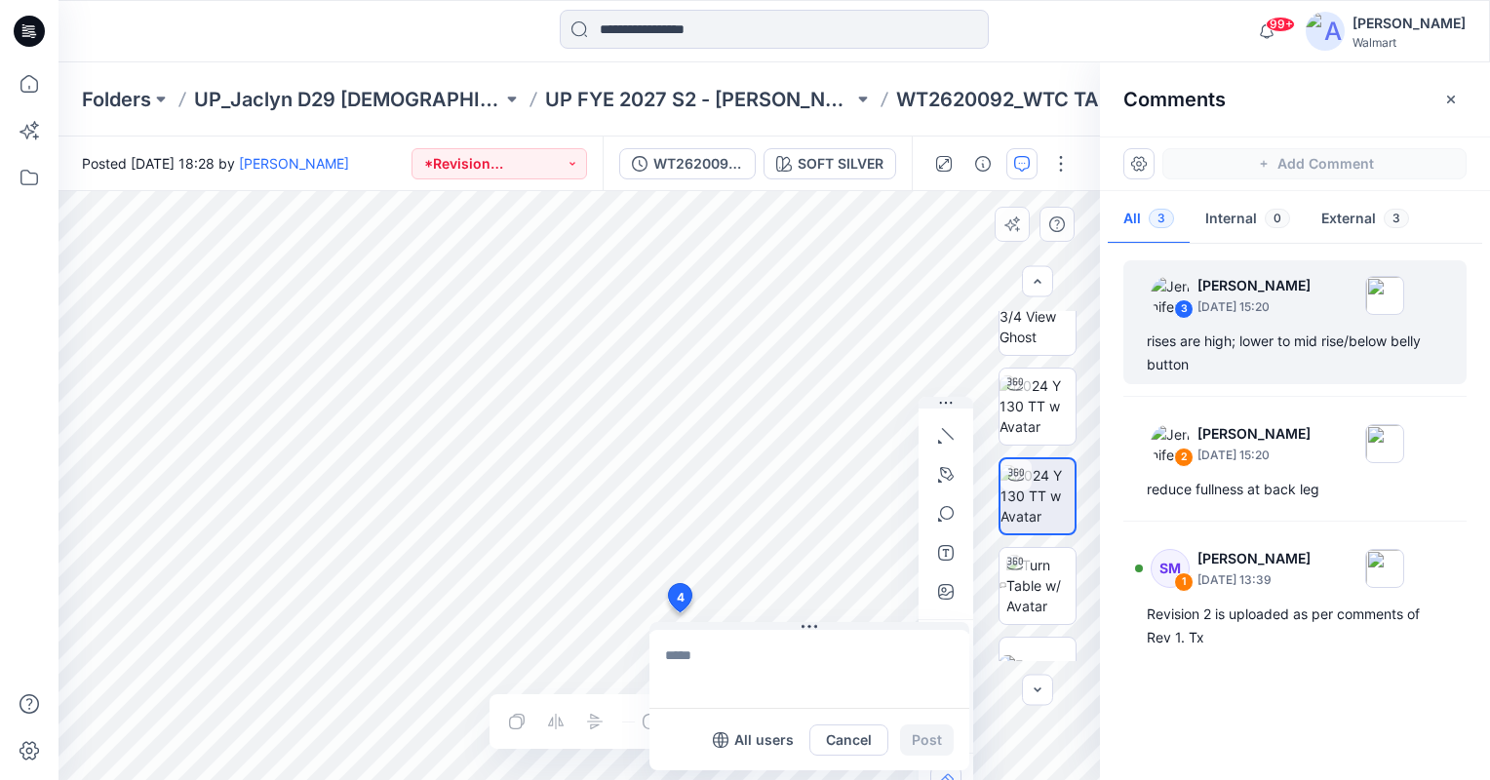
click at [679, 612] on div "4 All users Cancel Post Layer 1" at bounding box center [579, 485] width 1041 height 589
type textarea "**********"
click at [936, 741] on button "Post" at bounding box center [927, 740] width 54 height 31
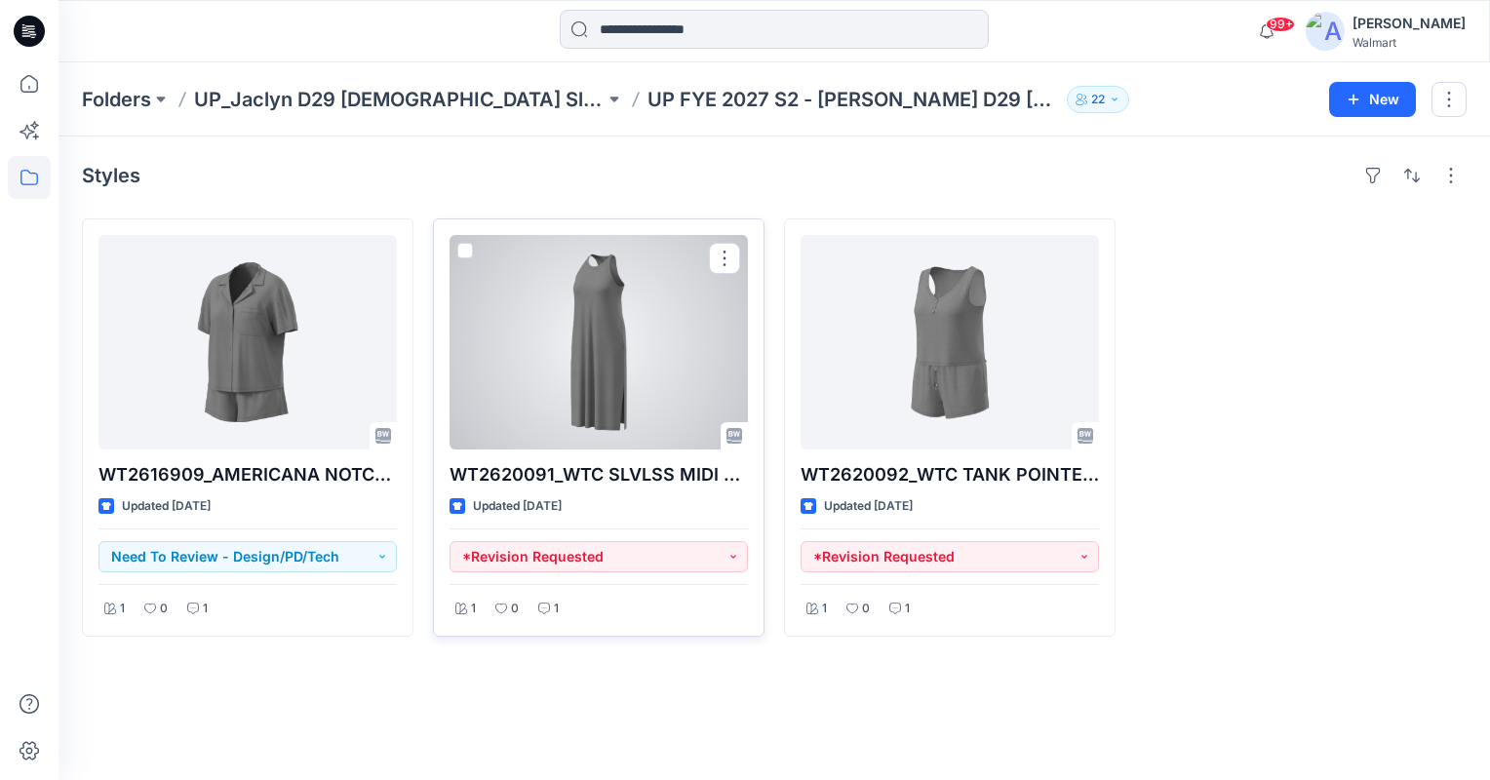
click at [632, 400] on div at bounding box center [599, 342] width 298 height 215
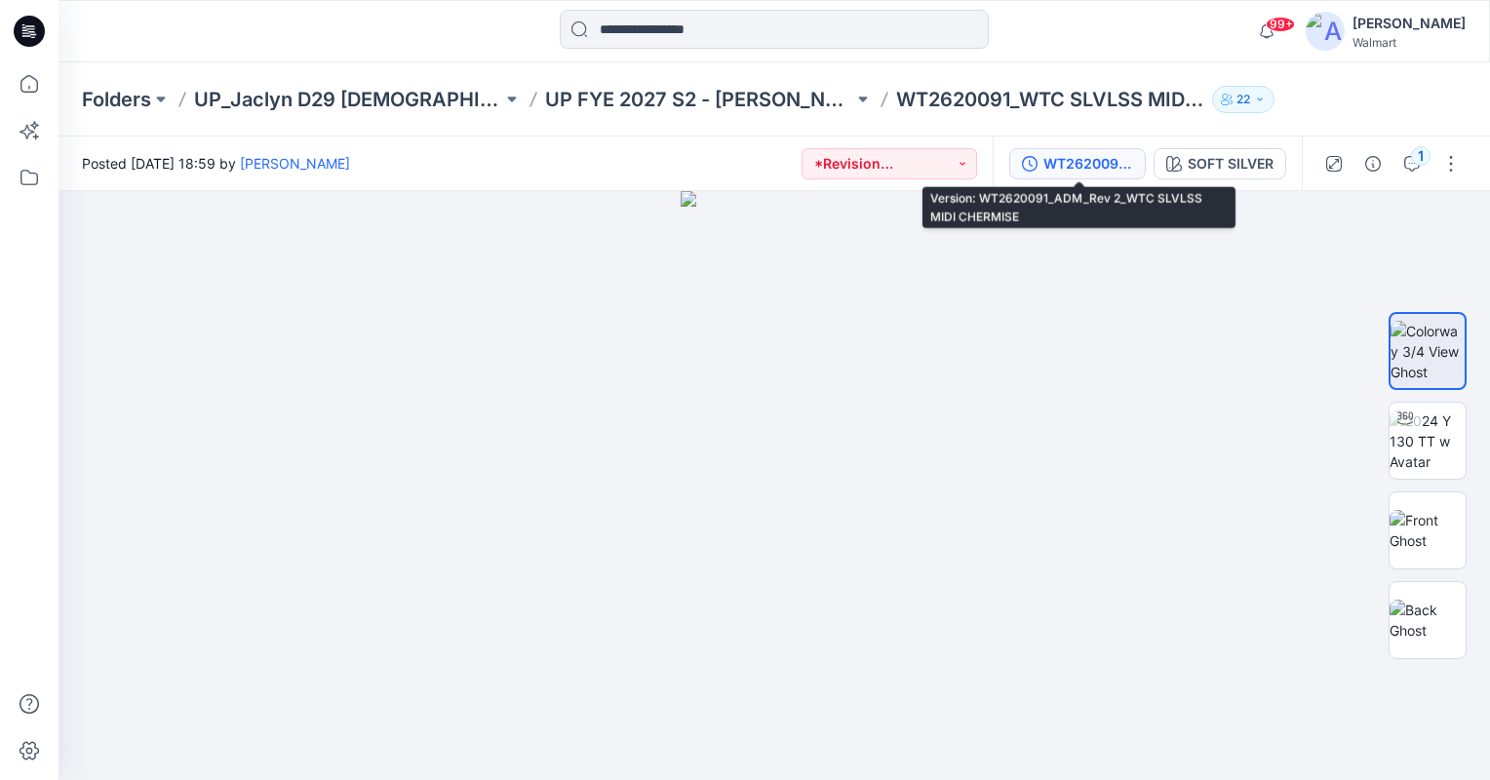
click at [1076, 165] on div "WT2620091_ADM_Rev 2_WTC SLVLSS MIDI CHERMISE" at bounding box center [1088, 163] width 90 height 21
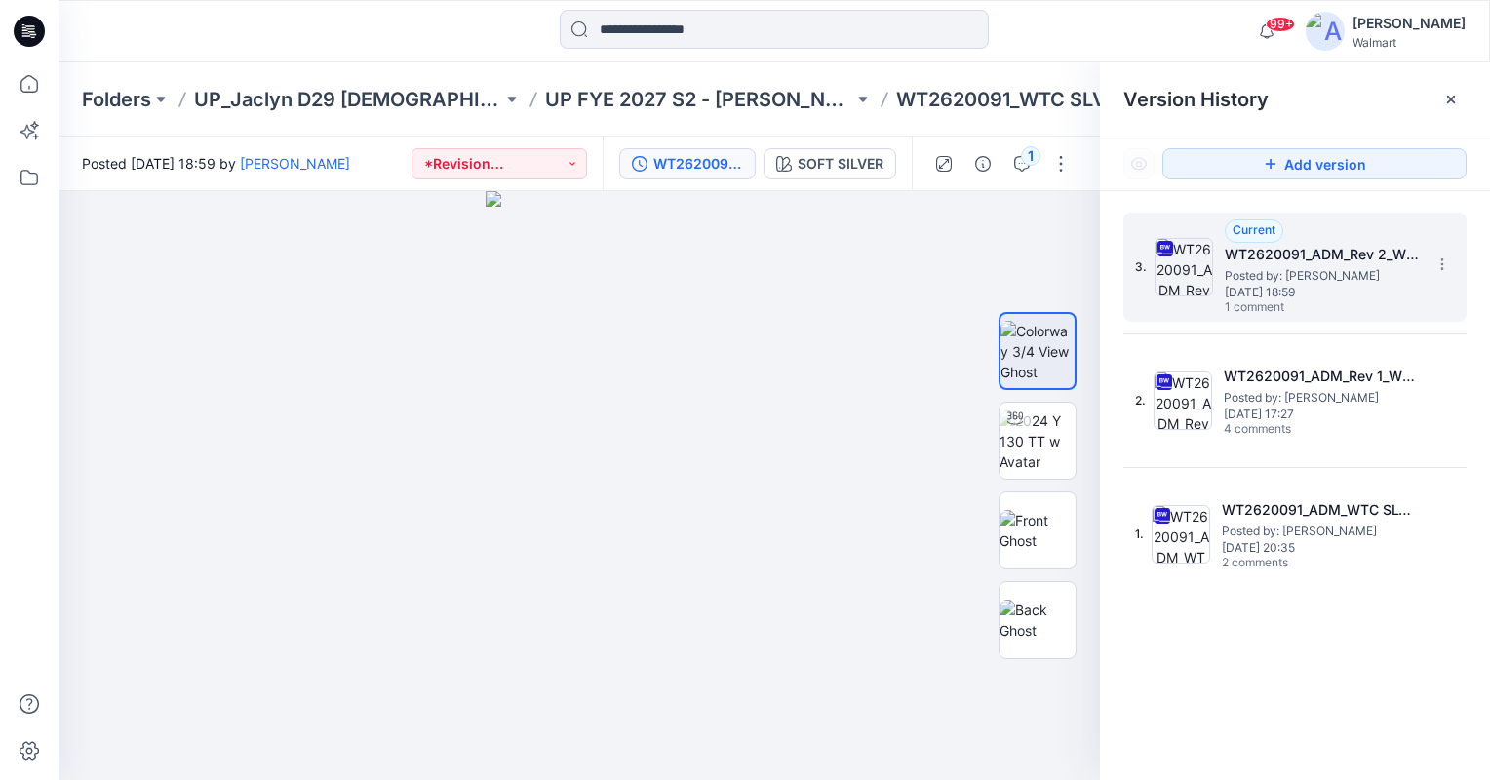
click at [1289, 246] on h5 "WT2620091_ADM_Rev 2_WTC SLVLSS MIDI CHERMISE" at bounding box center [1322, 254] width 195 height 23
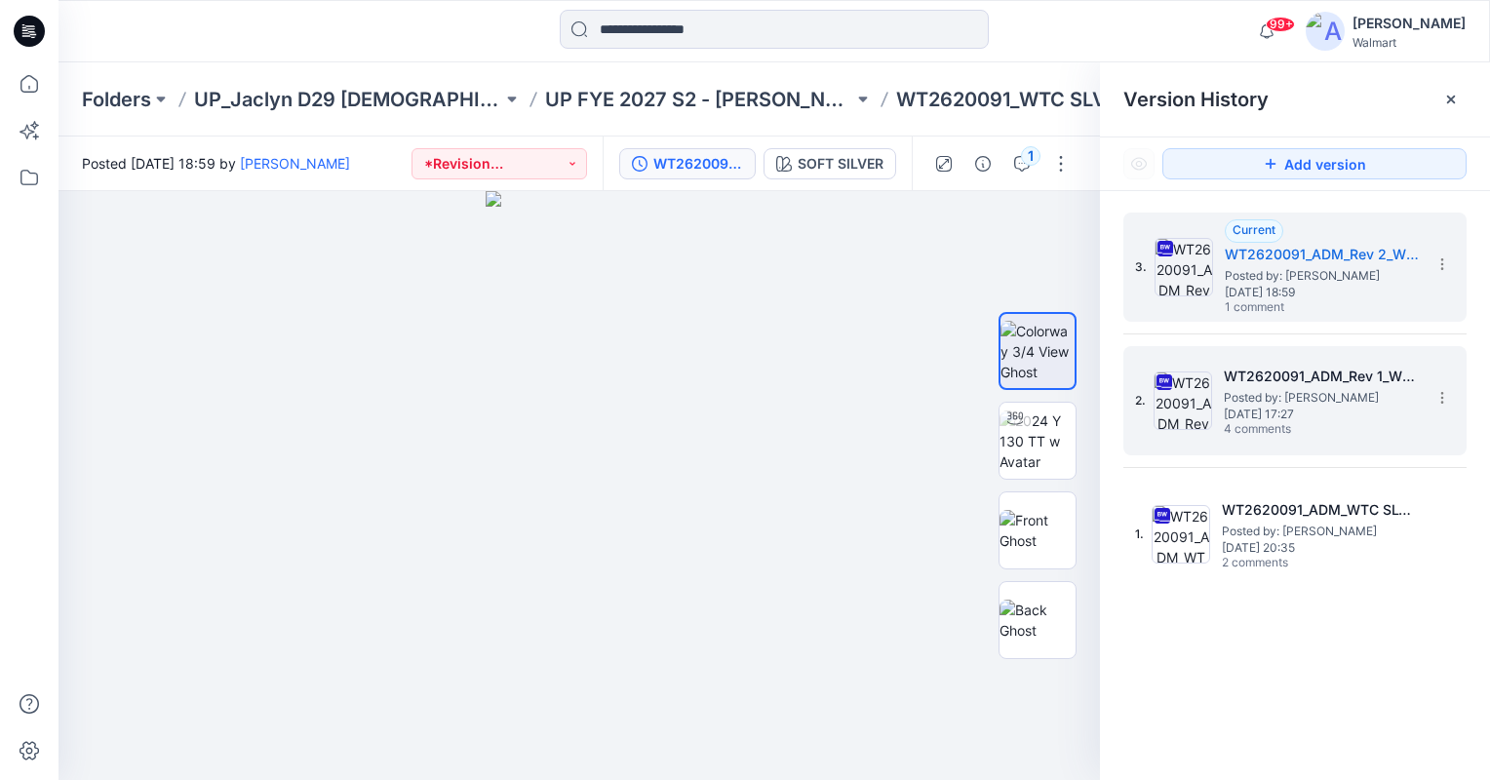
click at [1312, 415] on span "Monday, July 21, 2025 17:27" at bounding box center [1321, 415] width 195 height 14
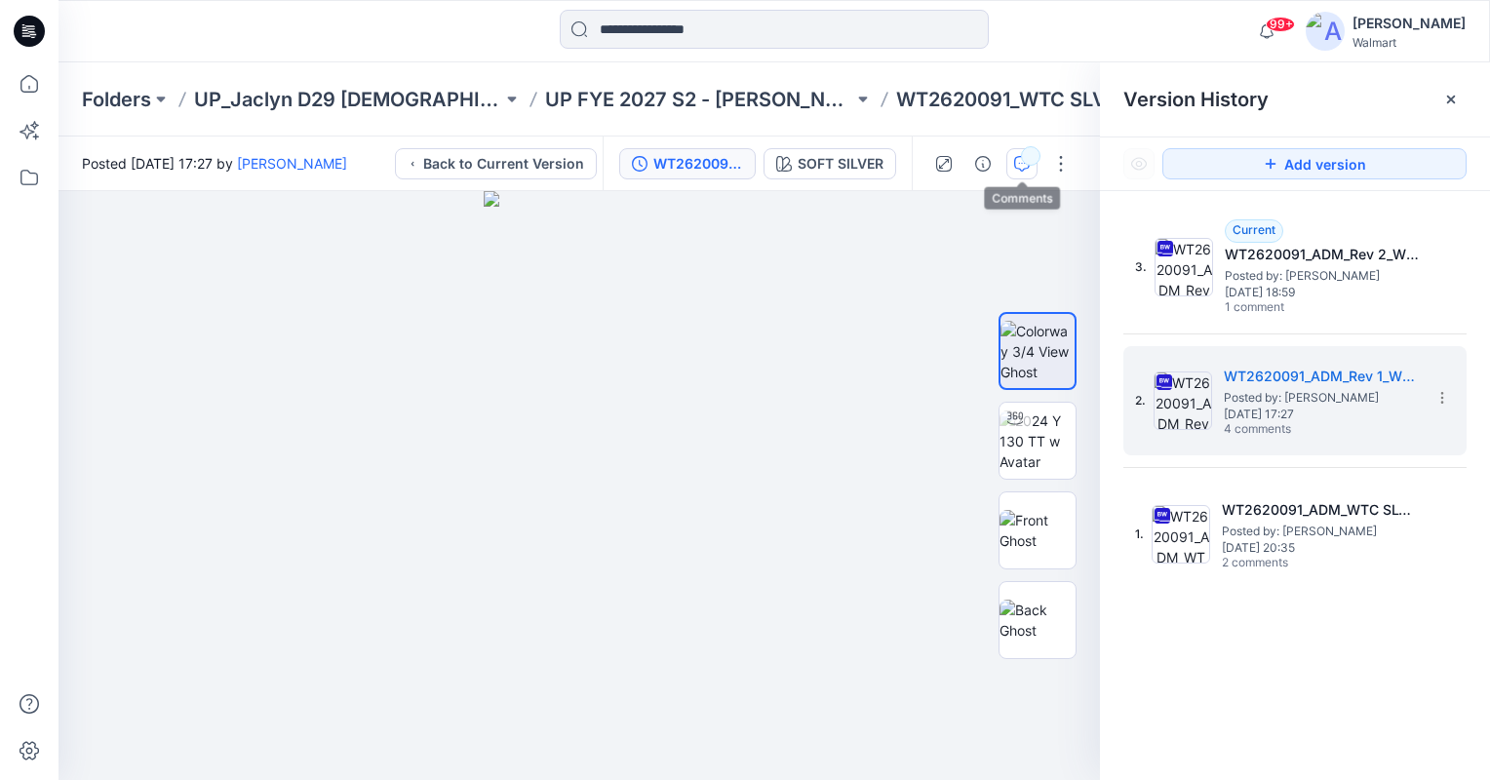
click at [1032, 154] on div "button" at bounding box center [1031, 156] width 20 height 20
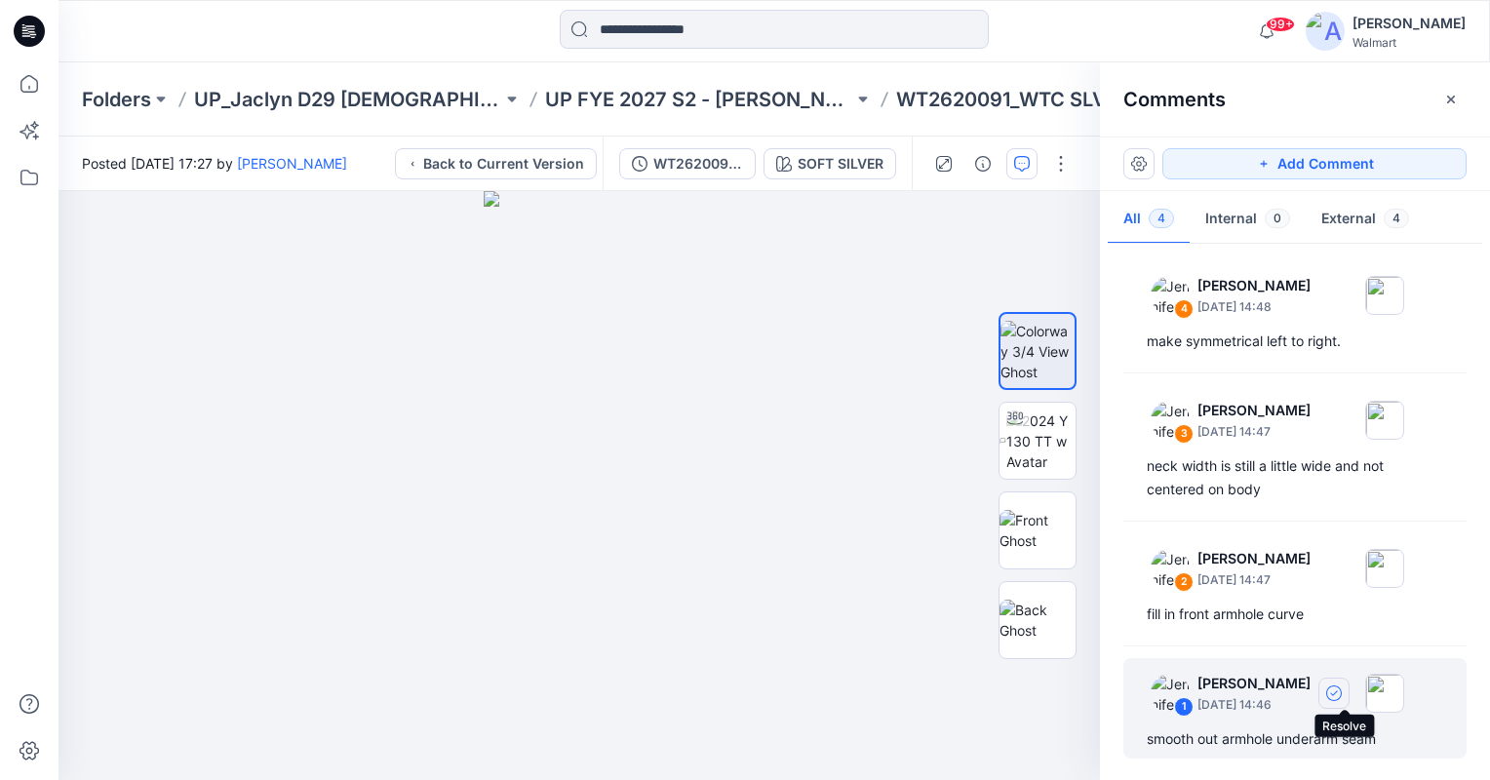
scroll to position [4, 0]
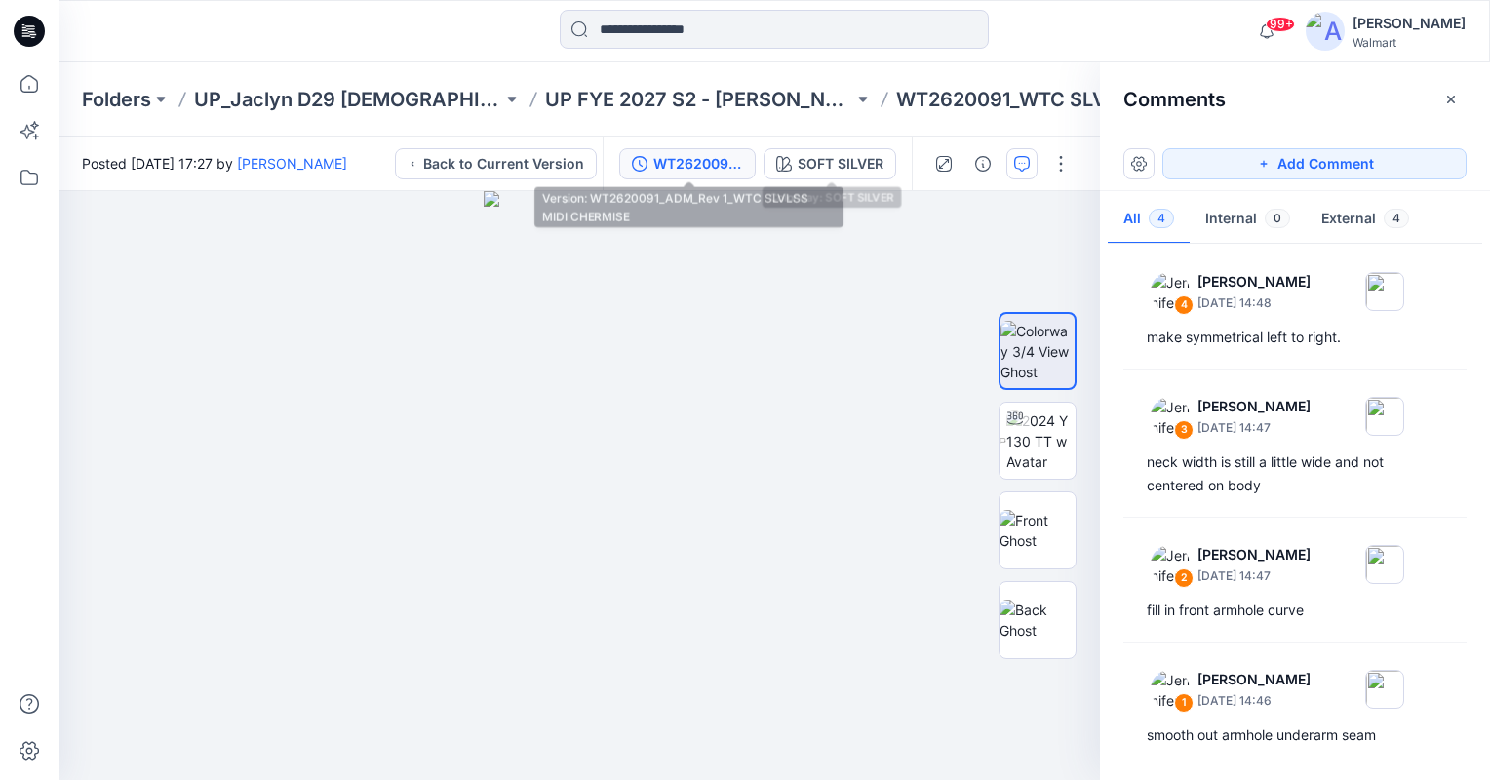
click at [705, 155] on div "WT2620091_ADM_Rev 1_WTC SLVLSS MIDI CHERMISE" at bounding box center [698, 163] width 90 height 21
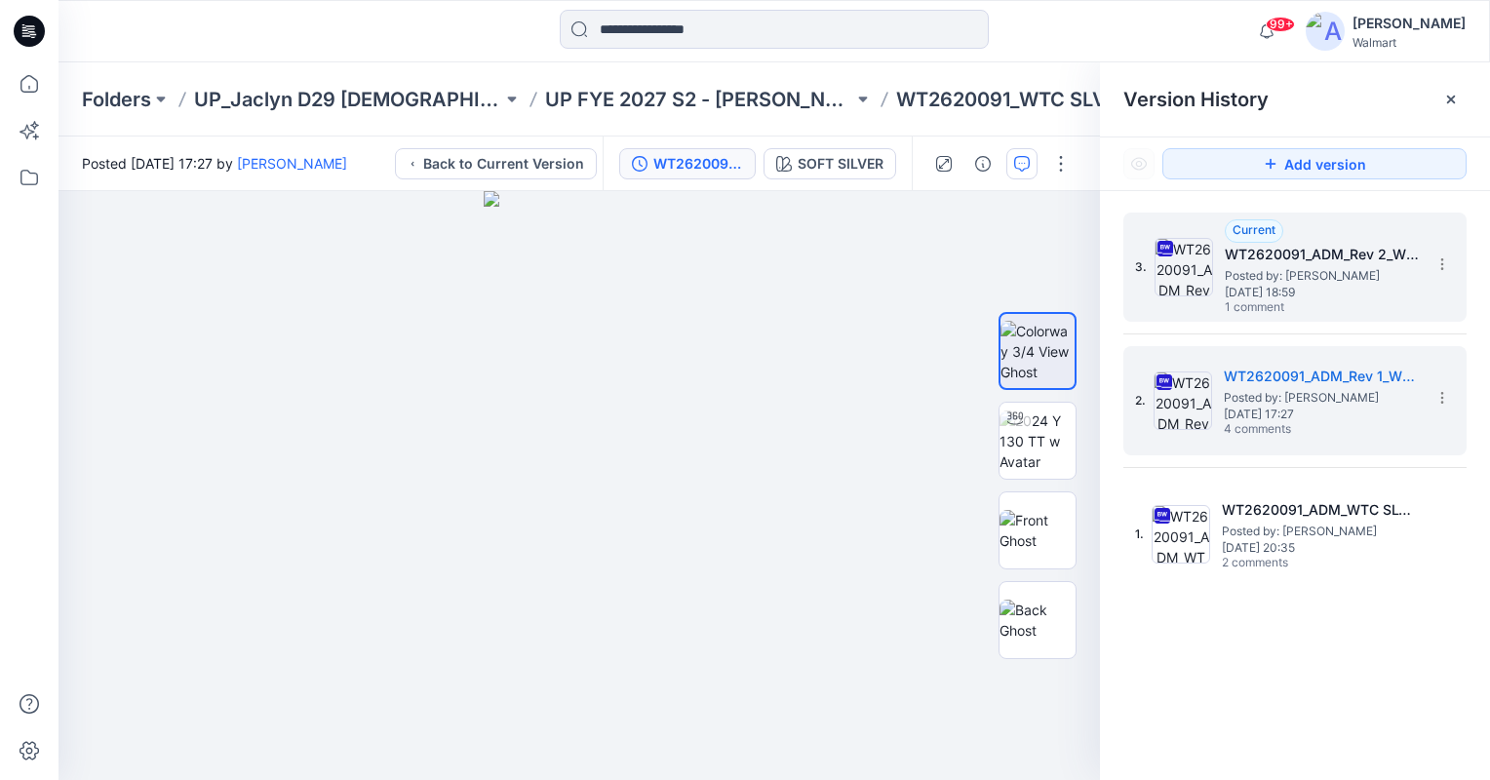
click at [1317, 266] on span "Posted by: [PERSON_NAME]" at bounding box center [1322, 276] width 195 height 20
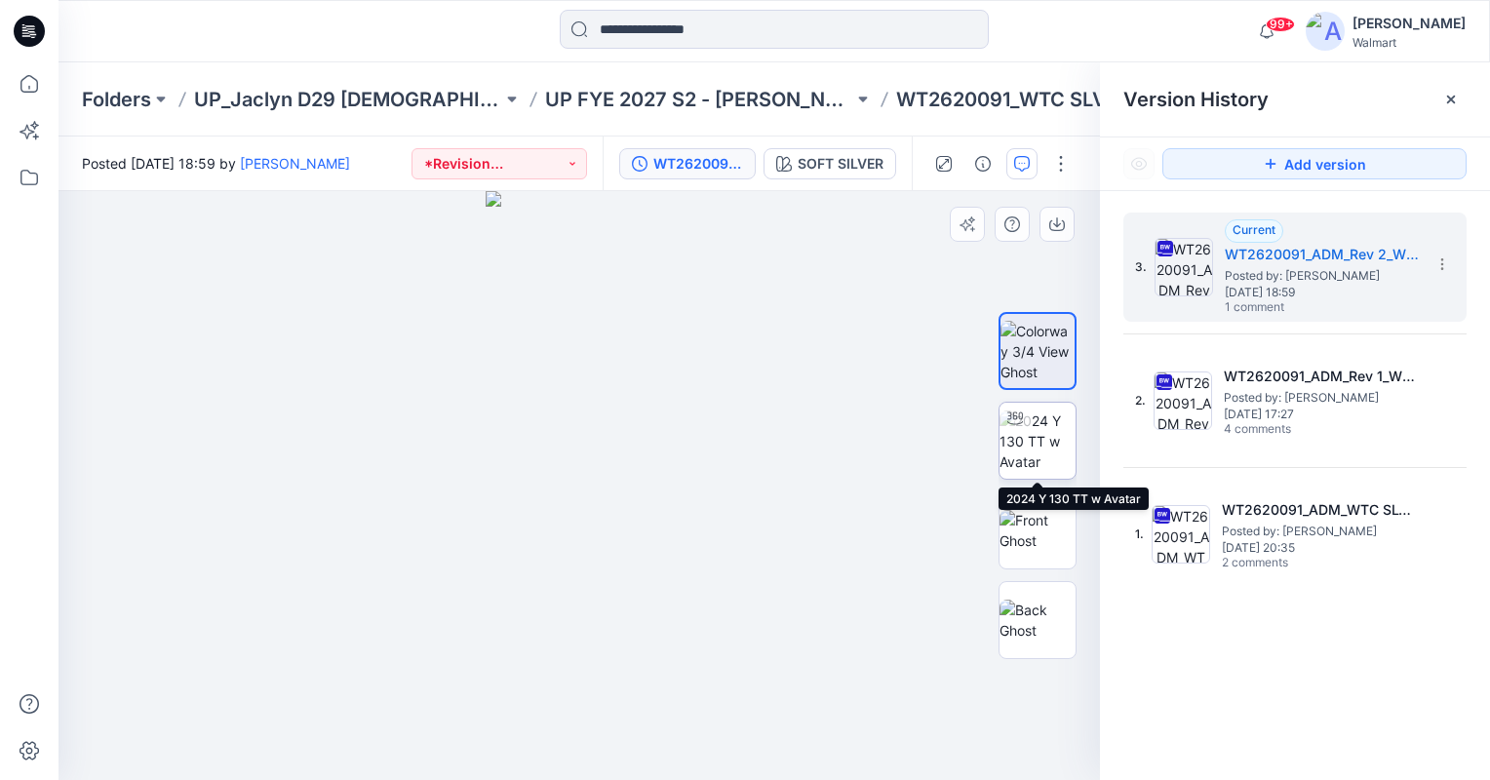
click at [1034, 466] on img at bounding box center [1037, 441] width 76 height 61
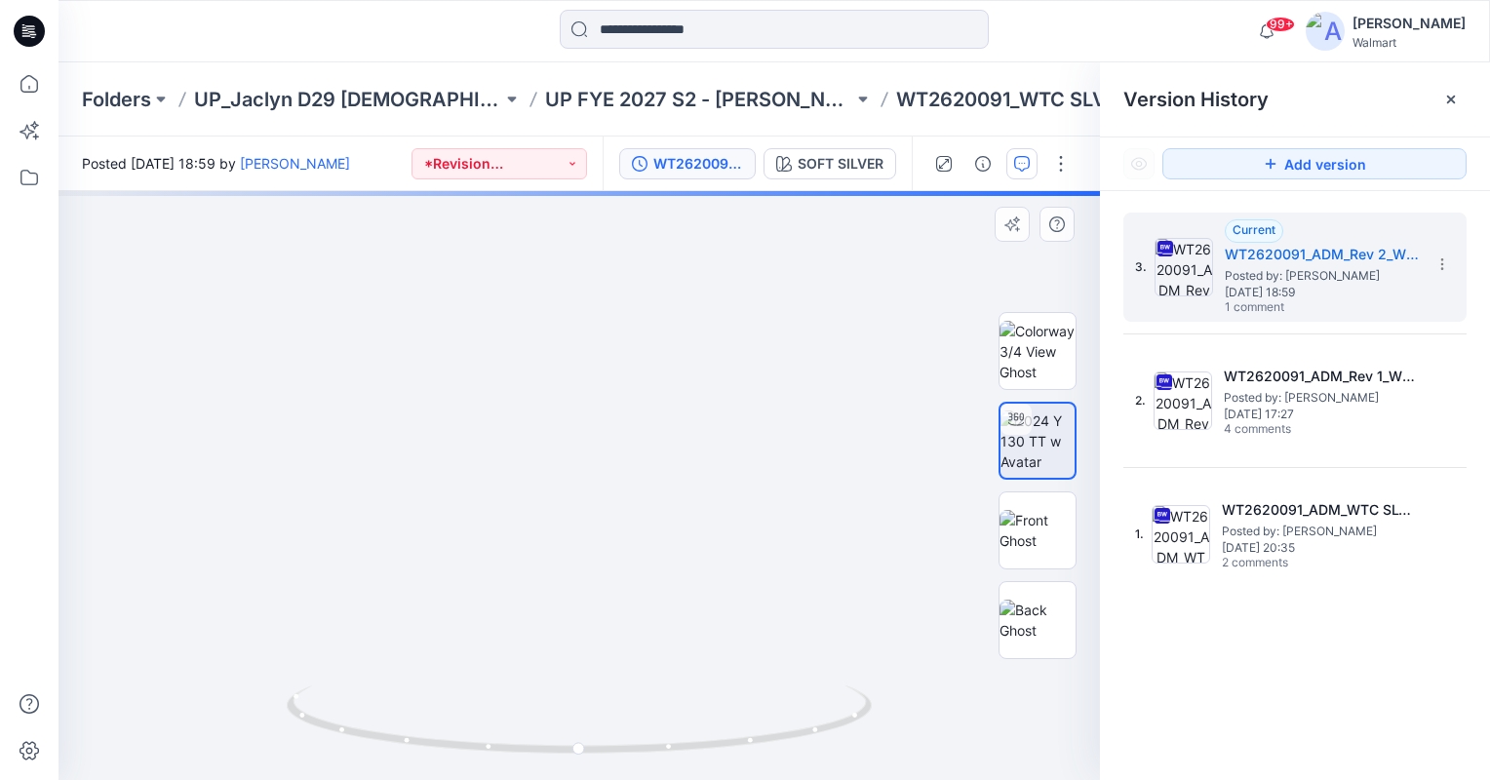
drag, startPoint x: 632, startPoint y: 593, endPoint x: 620, endPoint y: 505, distance: 88.5
click at [620, 505] on img at bounding box center [567, 302] width 1145 height 955
drag, startPoint x: 569, startPoint y: 434, endPoint x: 616, endPoint y: 449, distance: 49.0
click at [616, 449] on img at bounding box center [582, 218] width 1423 height 1123
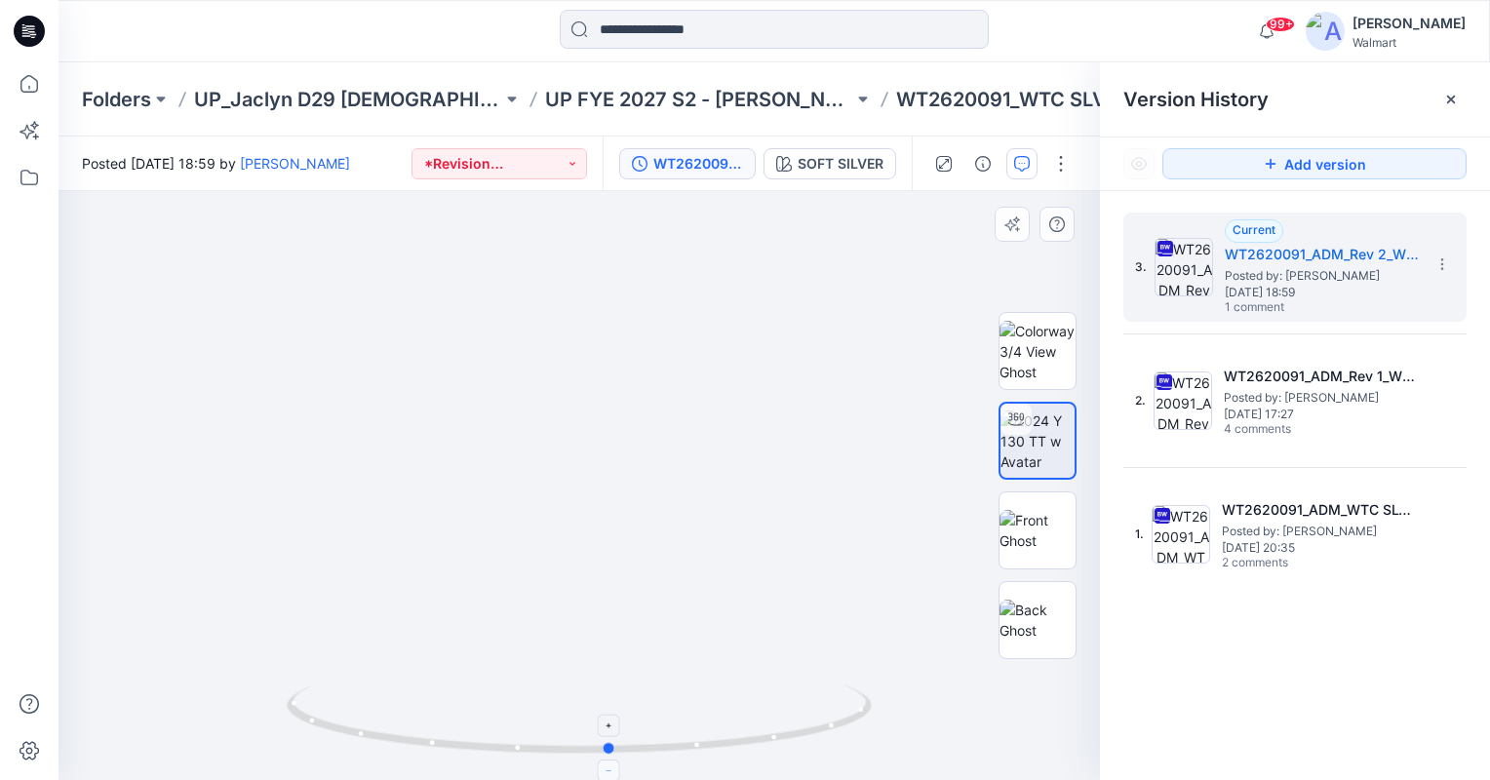
drag, startPoint x: 577, startPoint y: 748, endPoint x: 608, endPoint y: 761, distance: 33.7
click at [608, 759] on icon at bounding box center [582, 722] width 590 height 73
drag, startPoint x: 607, startPoint y: 644, endPoint x: 599, endPoint y: 564, distance: 80.4
click at [599, 564] on img at bounding box center [578, 361] width 867 height 840
drag, startPoint x: 654, startPoint y: 410, endPoint x: 681, endPoint y: 572, distance: 165.0
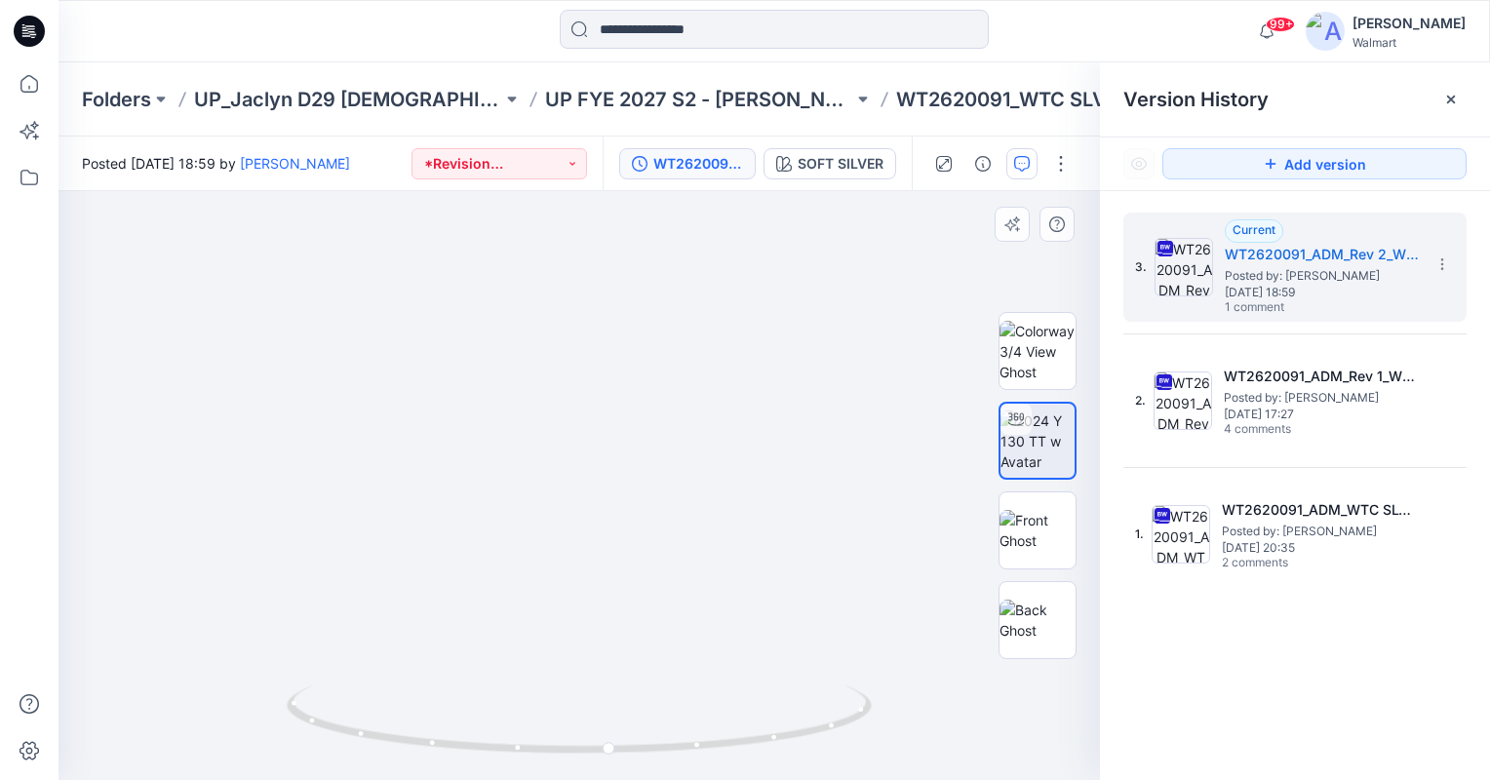
click at [681, 572] on img at bounding box center [605, 309] width 1145 height 941
drag, startPoint x: 612, startPoint y: 749, endPoint x: 610, endPoint y: 778, distance: 29.3
click at [610, 759] on icon at bounding box center [582, 722] width 590 height 73
drag, startPoint x: 605, startPoint y: 743, endPoint x: 536, endPoint y: 738, distance: 68.4
click at [536, 738] on icon at bounding box center [582, 722] width 590 height 73
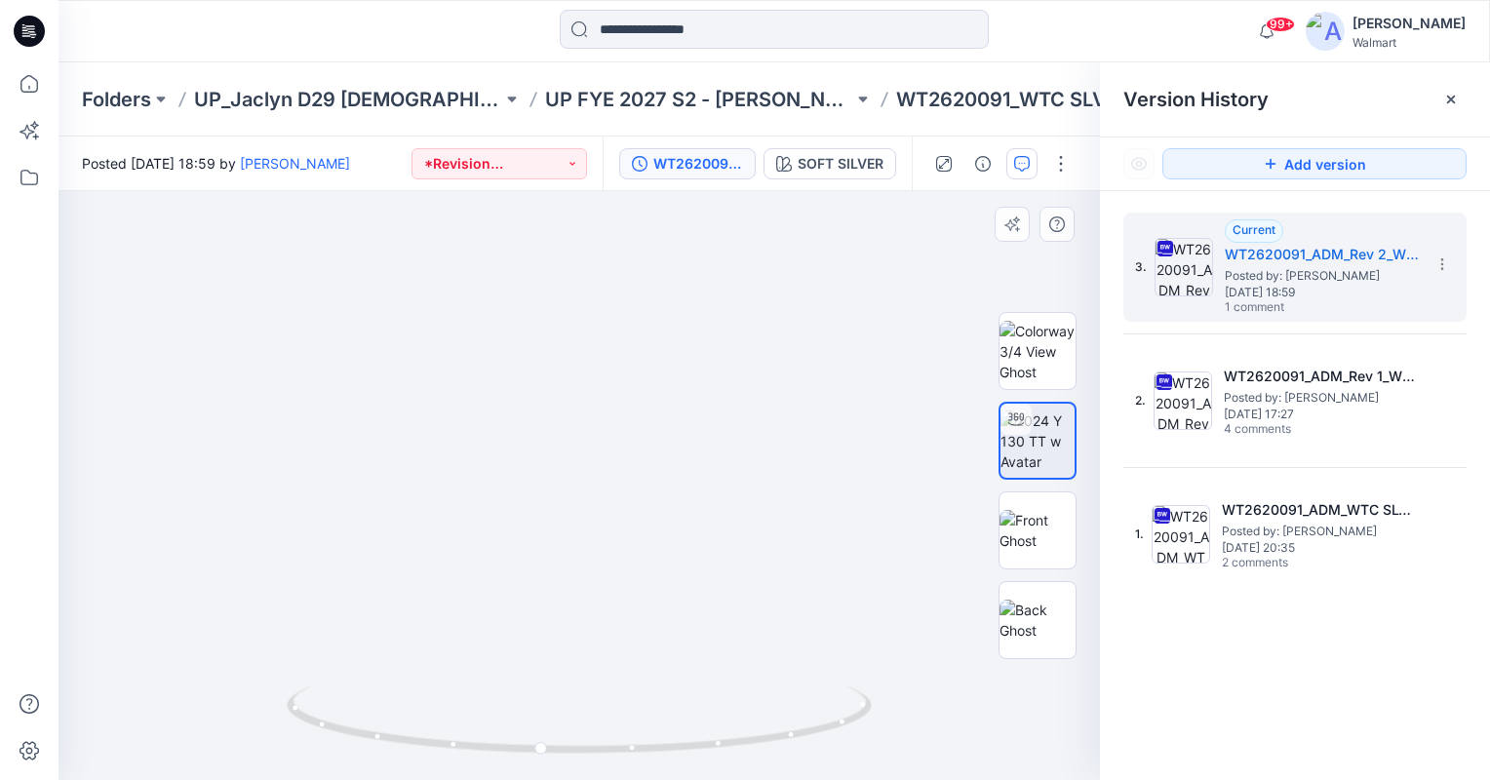
drag, startPoint x: 716, startPoint y: 625, endPoint x: 569, endPoint y: 588, distance: 150.9
click at [569, 588] on img at bounding box center [591, 114] width 1701 height 1332
drag, startPoint x: 540, startPoint y: 746, endPoint x: 583, endPoint y: 747, distance: 42.9
click at [583, 747] on circle at bounding box center [584, 749] width 12 height 12
drag, startPoint x: 583, startPoint y: 747, endPoint x: 512, endPoint y: 718, distance: 77.0
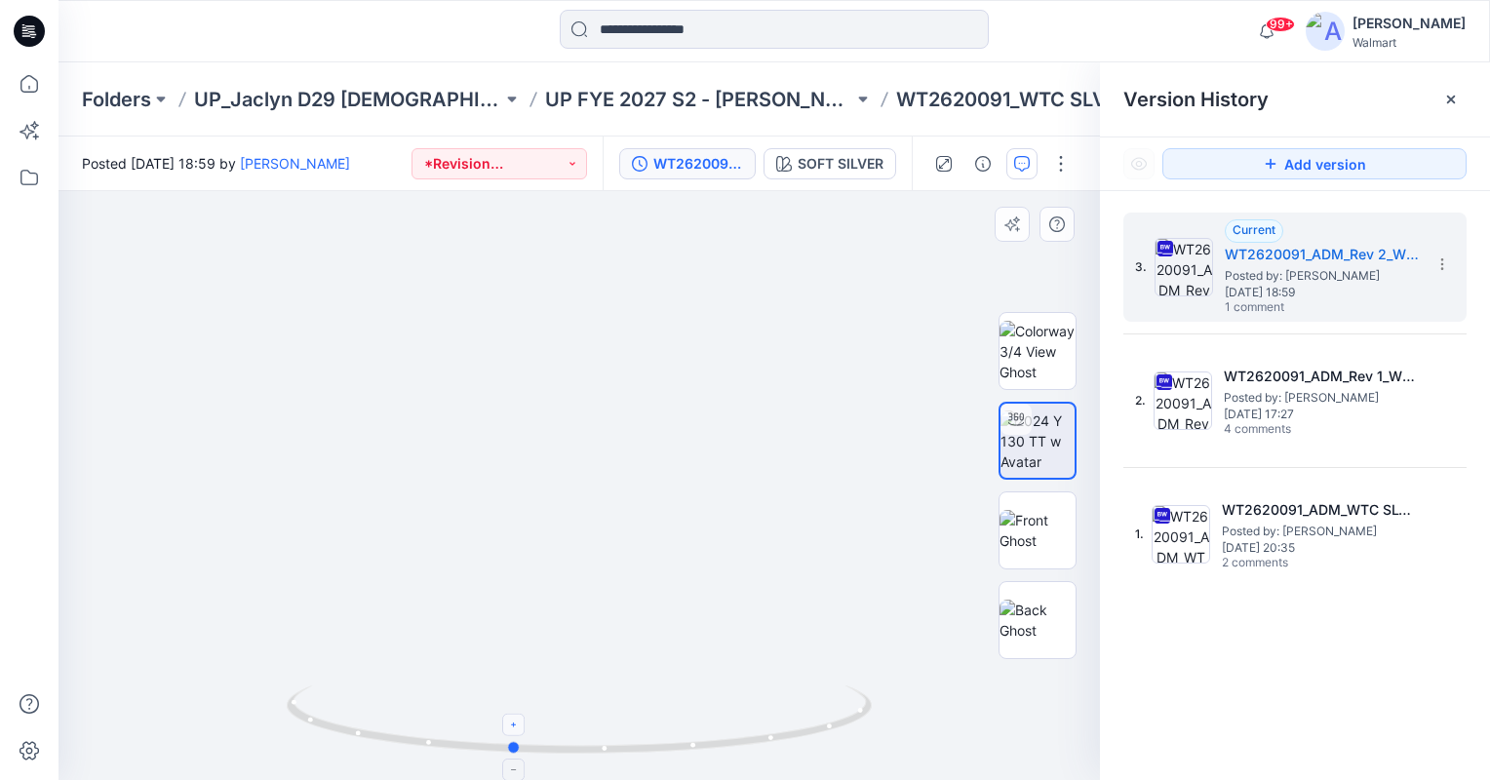
click at [512, 718] on icon at bounding box center [582, 722] width 590 height 73
click at [1033, 163] on button "button" at bounding box center [1021, 163] width 31 height 31
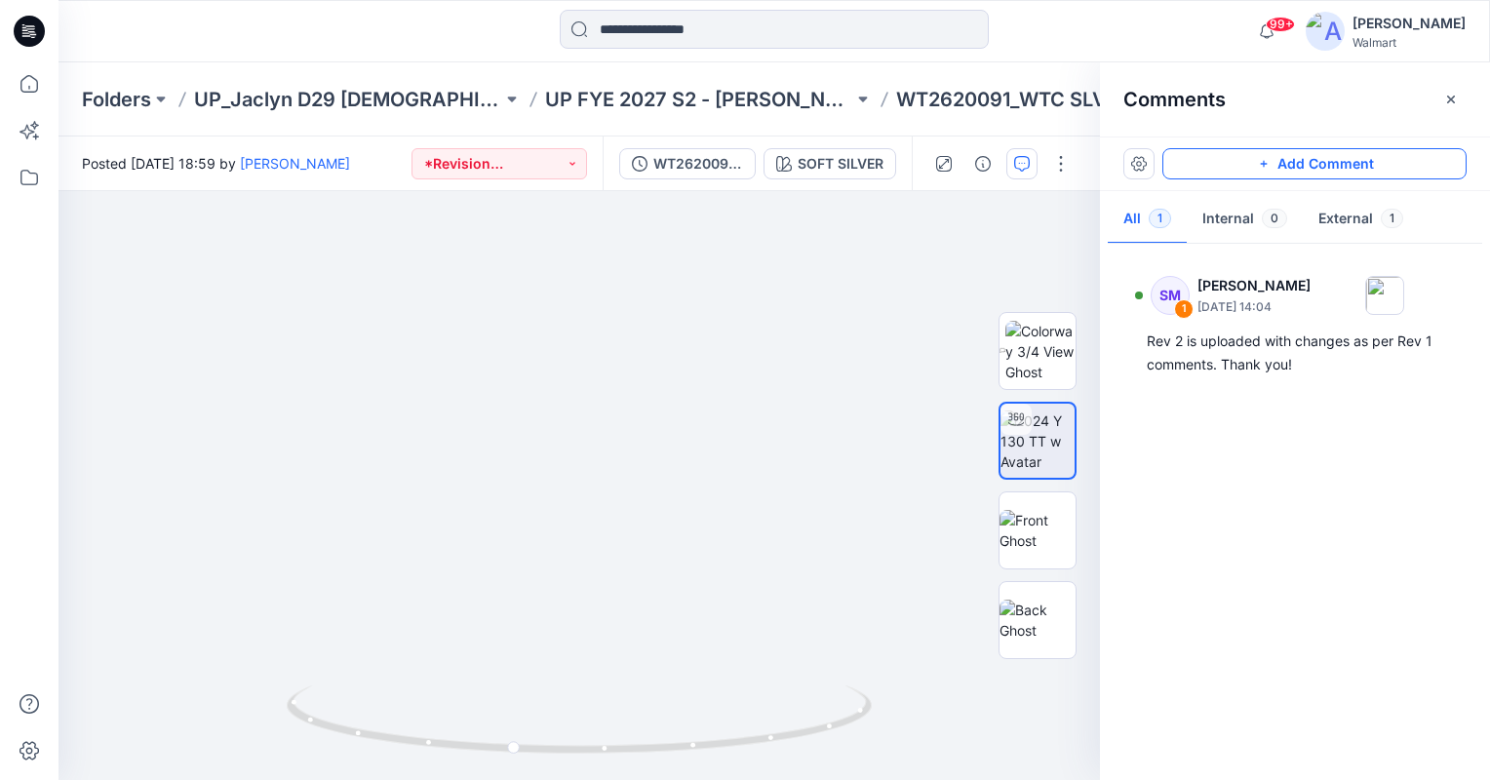
click at [1361, 163] on button "Add Comment" at bounding box center [1314, 163] width 304 height 31
click at [656, 497] on div "2" at bounding box center [579, 485] width 1041 height 589
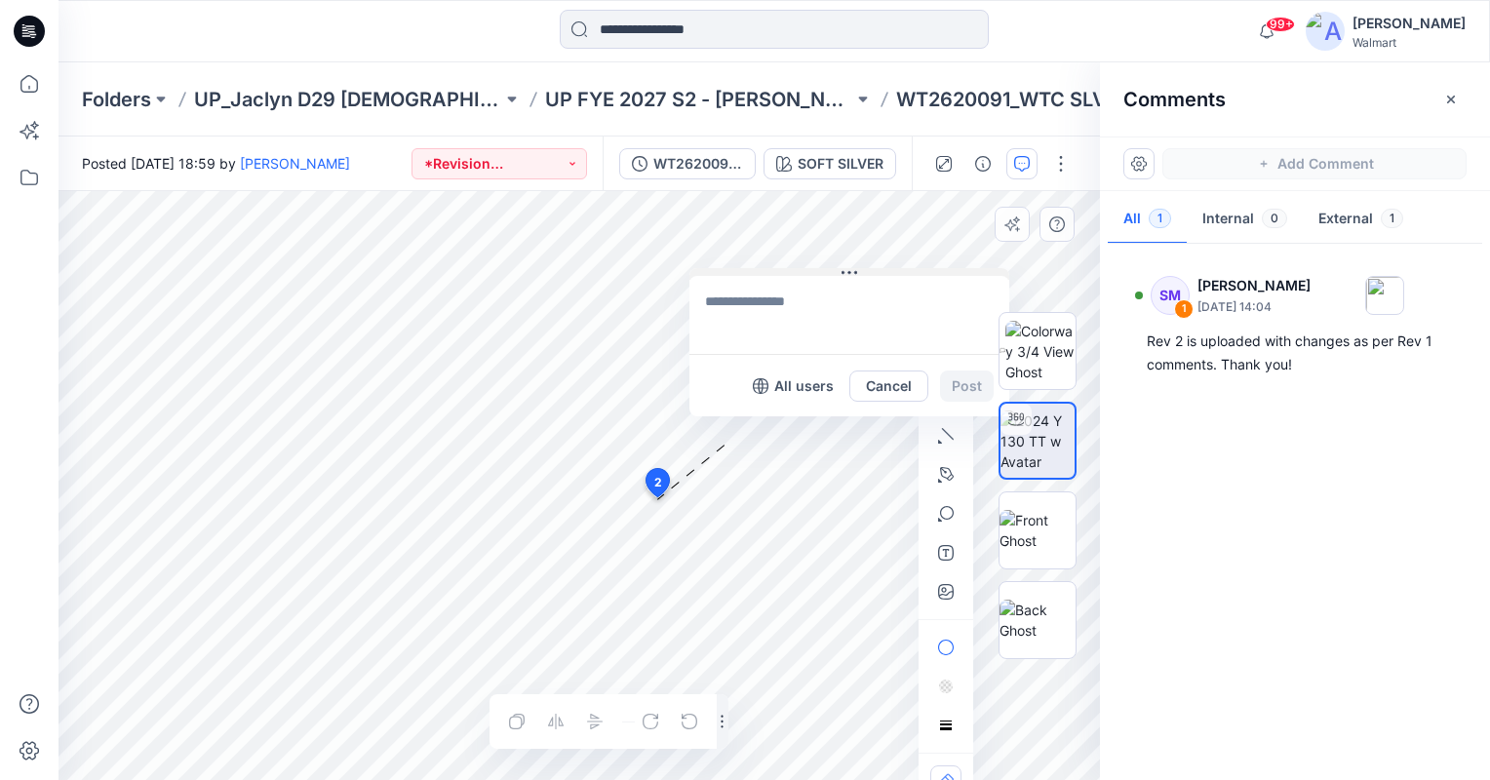
drag, startPoint x: 669, startPoint y: 511, endPoint x: 716, endPoint y: 275, distance: 240.6
click at [717, 273] on button at bounding box center [849, 274] width 320 height 12
click at [752, 323] on textarea at bounding box center [835, 316] width 320 height 78
type textarea "**********"
click at [948, 381] on button "Post" at bounding box center [952, 387] width 54 height 31
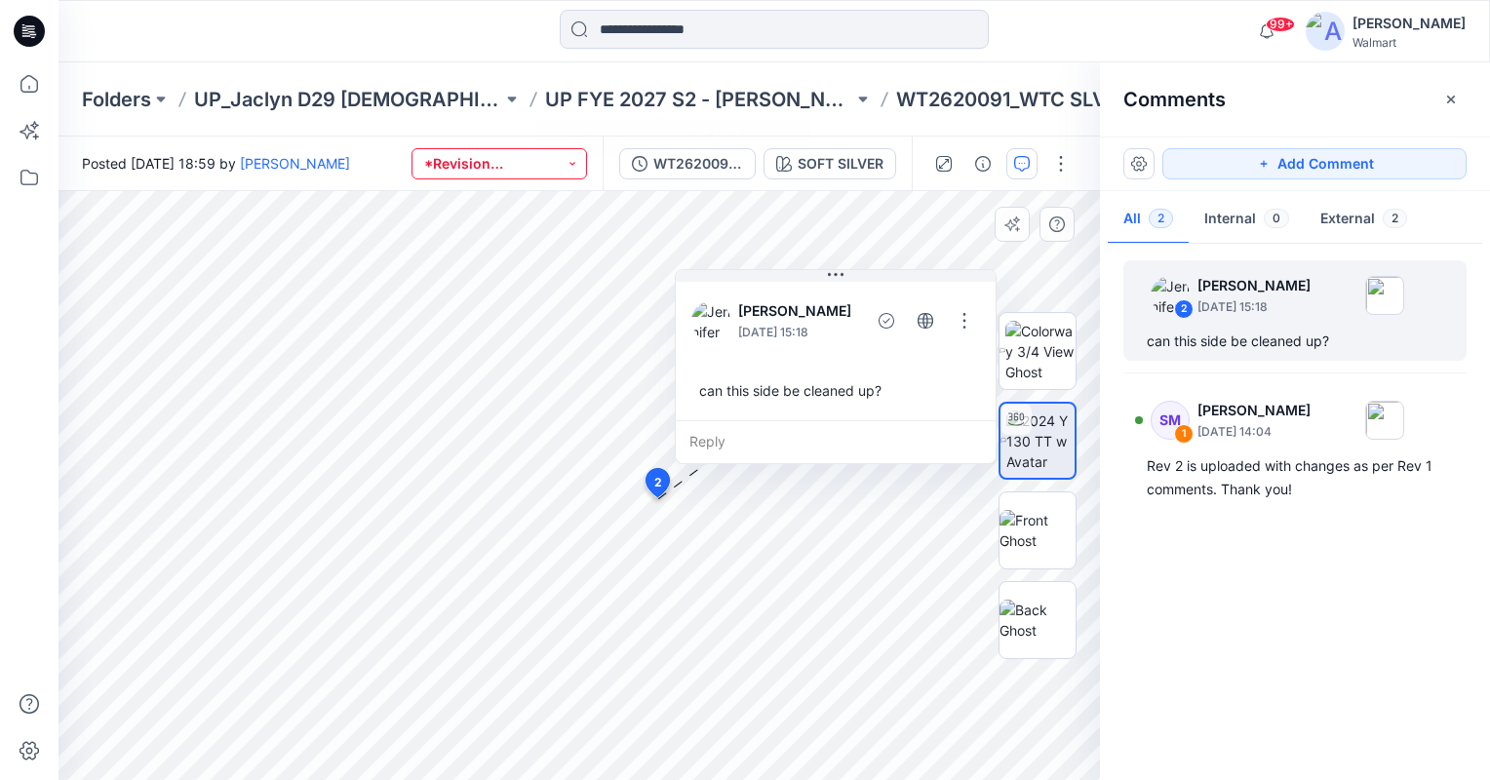
click at [562, 173] on button "*Revision Requested" at bounding box center [500, 163] width 176 height 31
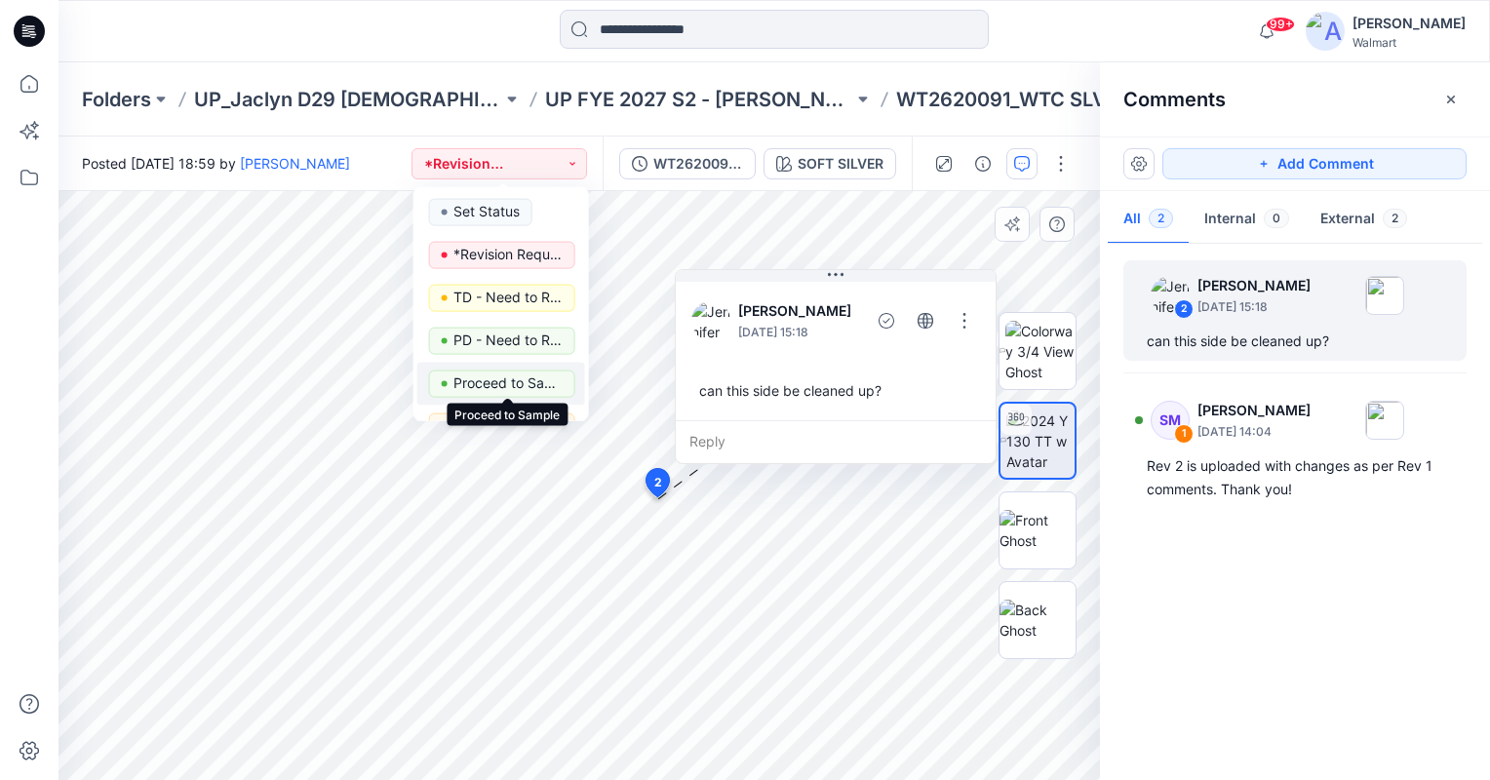
click at [529, 374] on p "Proceed to Sample" at bounding box center [507, 383] width 109 height 25
